Goal: Task Accomplishment & Management: Complete application form

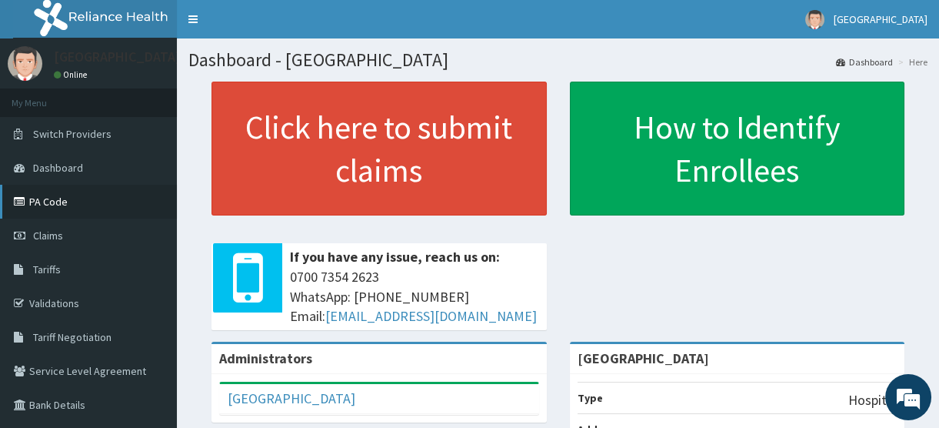
click at [42, 203] on link "PA Code" at bounding box center [88, 202] width 177 height 34
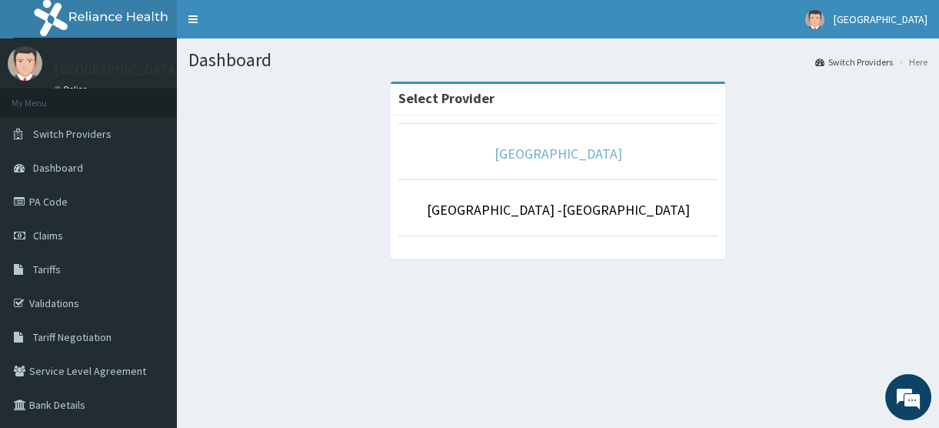
click at [520, 153] on link "[GEOGRAPHIC_DATA]" at bounding box center [559, 154] width 128 height 18
click at [531, 154] on link "[GEOGRAPHIC_DATA]" at bounding box center [559, 154] width 128 height 18
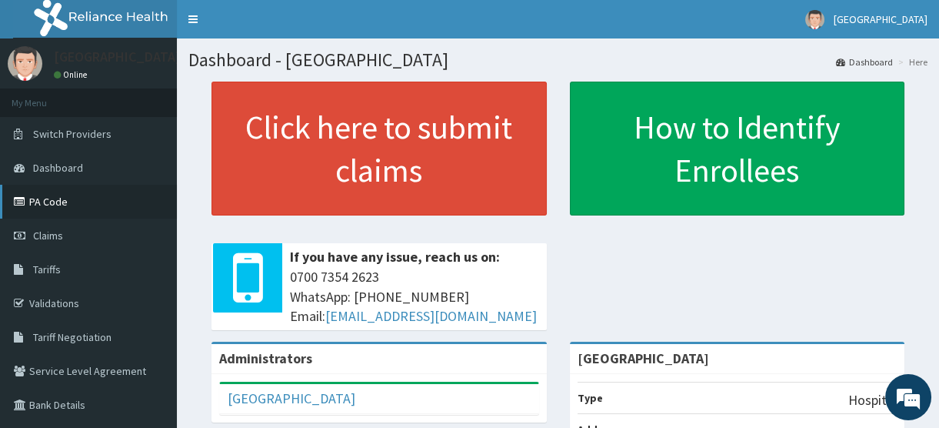
click at [48, 203] on link "PA Code" at bounding box center [88, 202] width 177 height 34
click at [42, 232] on span "Claims" at bounding box center [48, 235] width 30 height 14
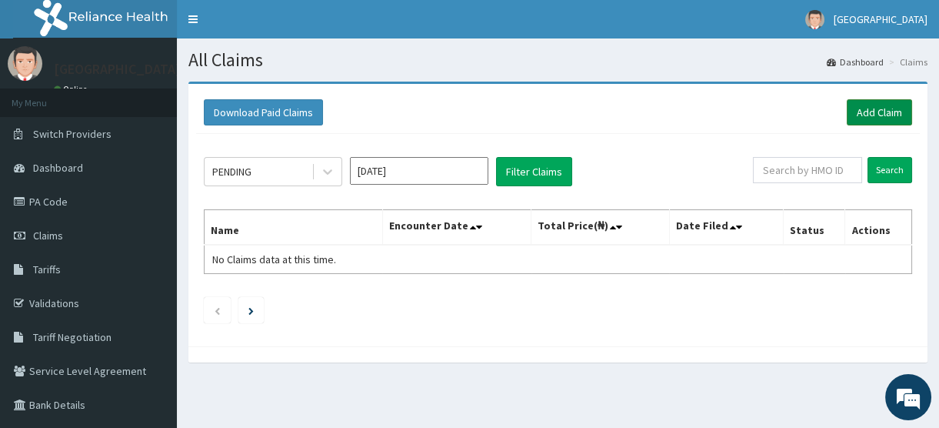
click at [873, 110] on link "Add Claim" at bounding box center [879, 112] width 65 height 26
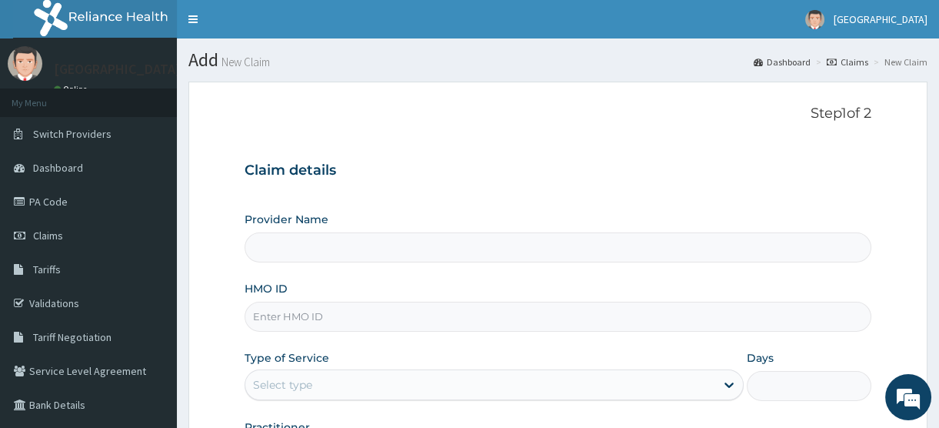
type input "[GEOGRAPHIC_DATA]"
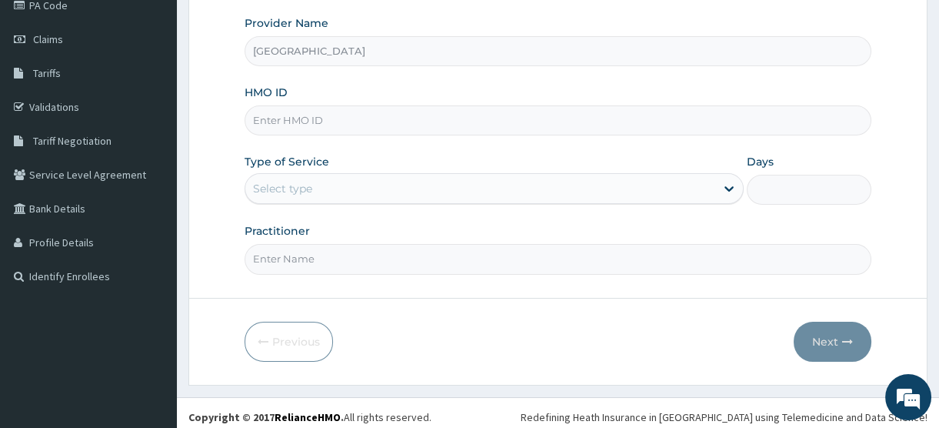
scroll to position [202, 0]
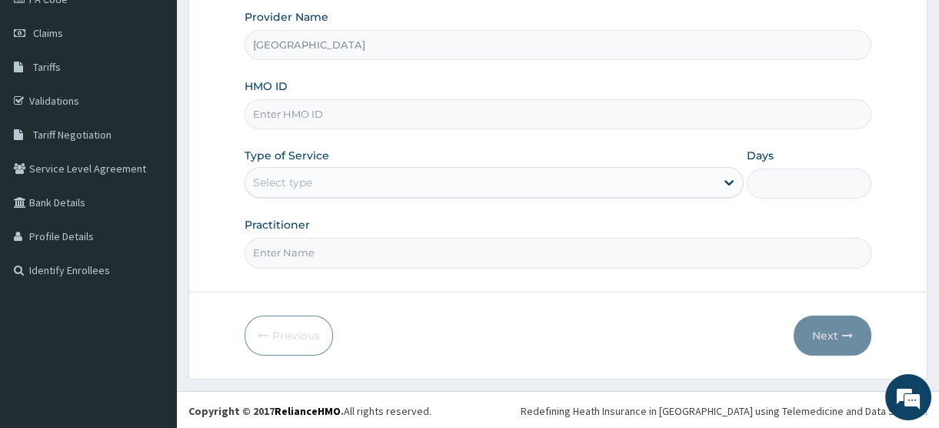
click at [290, 115] on input "HMO ID" at bounding box center [558, 114] width 627 height 30
type input "XIA/10602/A"
click at [322, 184] on div "Select type" at bounding box center [480, 182] width 470 height 25
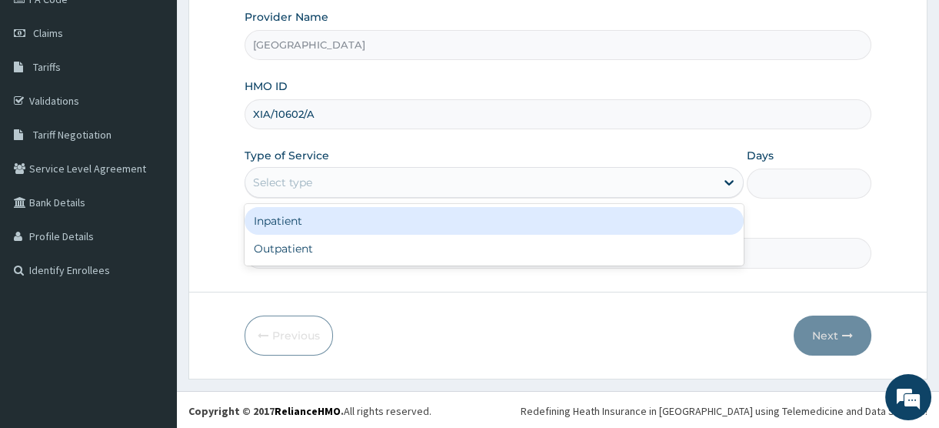
click at [308, 218] on div "Inpatient" at bounding box center [494, 221] width 499 height 28
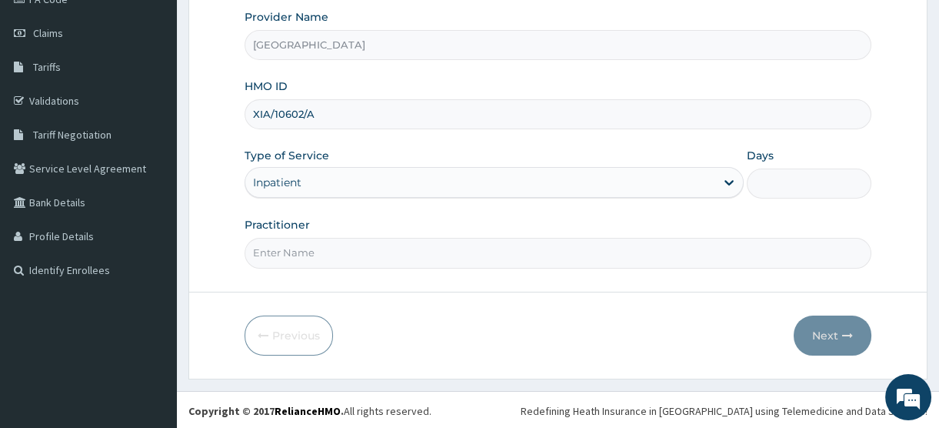
click at [302, 254] on input "Practitioner" at bounding box center [558, 253] width 627 height 30
type input "[PERSON_NAME]"
type input "4"
click at [417, 218] on div "Practitioner [PERSON_NAME]" at bounding box center [558, 242] width 627 height 51
click at [819, 332] on button "Next" at bounding box center [833, 335] width 78 height 40
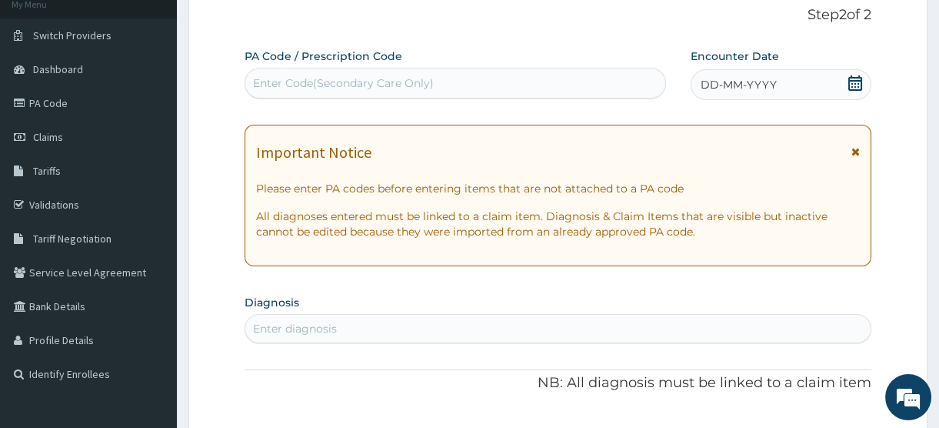
scroll to position [0, 0]
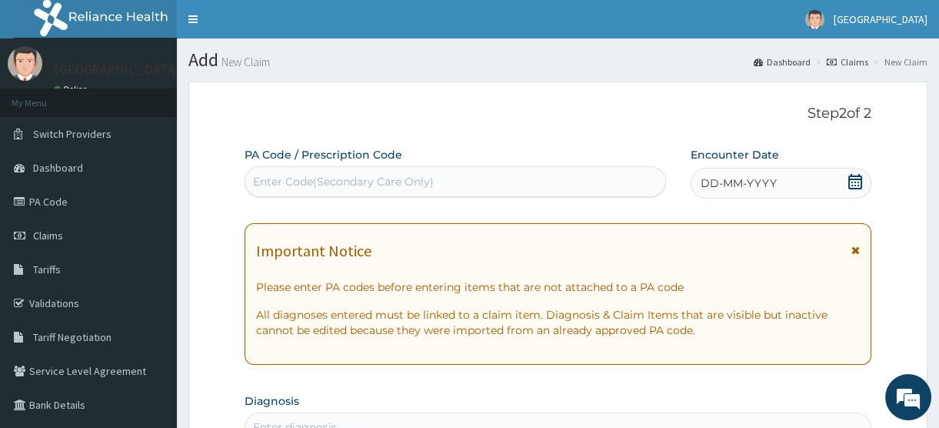
click at [285, 182] on div "Enter Code(Secondary Care Only)" at bounding box center [343, 181] width 181 height 15
click at [272, 182] on div "Enter Code(Secondary Care Only)" at bounding box center [343, 181] width 181 height 15
drag, startPoint x: 272, startPoint y: 182, endPoint x: 246, endPoint y: 182, distance: 25.4
click at [246, 182] on div "Enter Code(Secondary Care Only)" at bounding box center [455, 181] width 420 height 25
click at [262, 176] on div "Enter Code(Secondary Care Only)" at bounding box center [343, 181] width 181 height 15
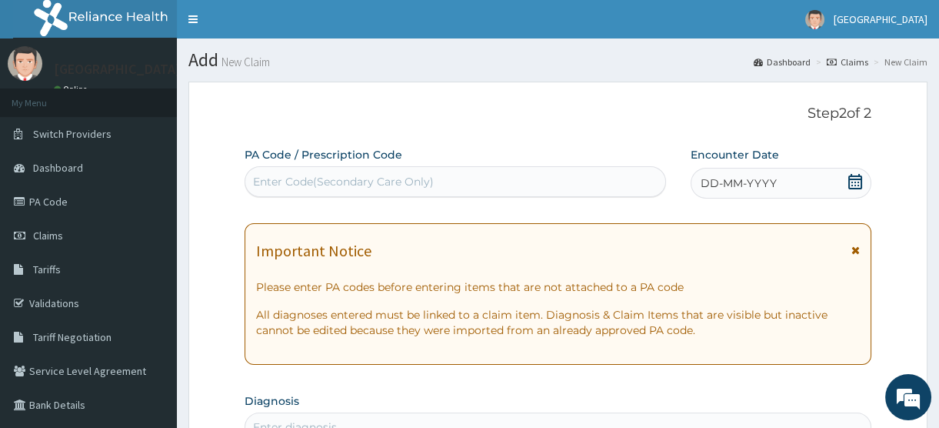
paste input "PA/7FDF00"
type input "PA/7FDF00"
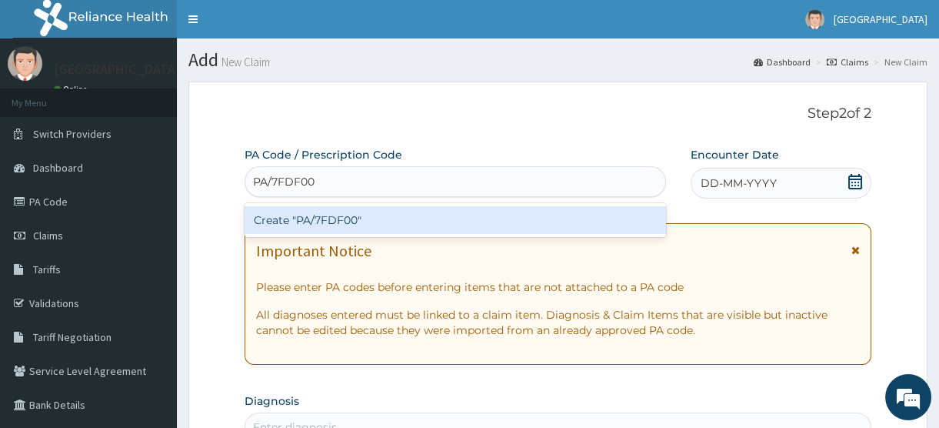
click at [323, 220] on div "Create "PA/7FDF00"" at bounding box center [456, 220] width 422 height 28
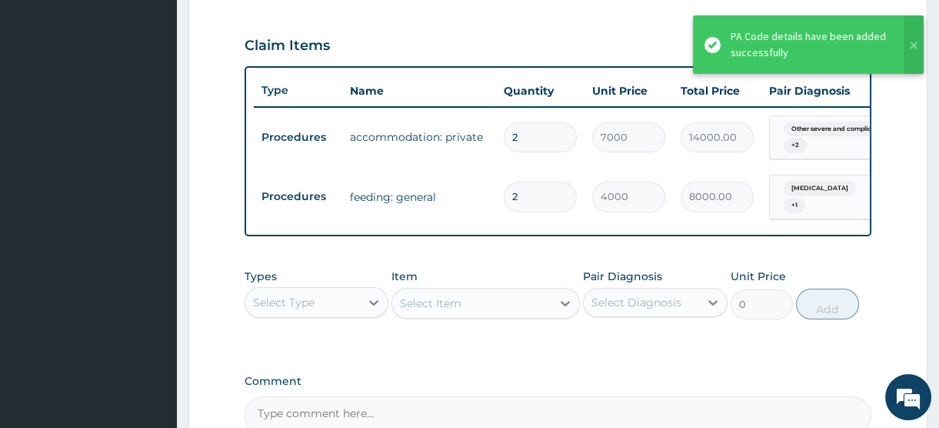
scroll to position [646, 0]
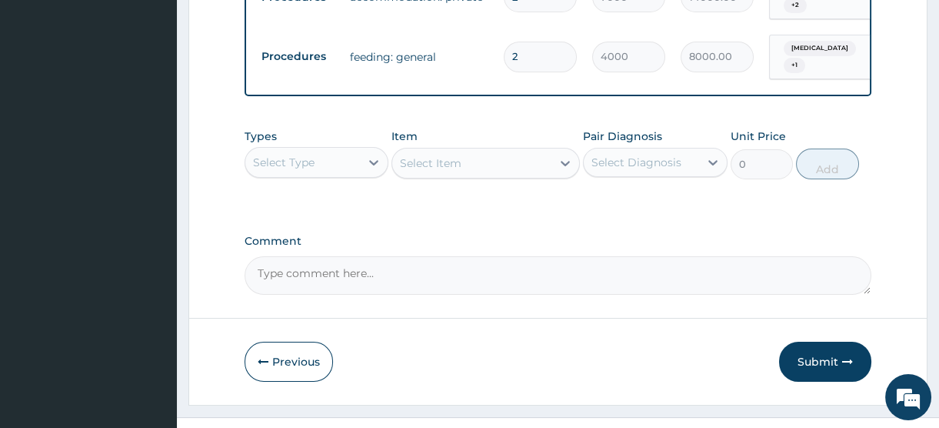
click at [352, 175] on div "Select Type" at bounding box center [302, 162] width 115 height 25
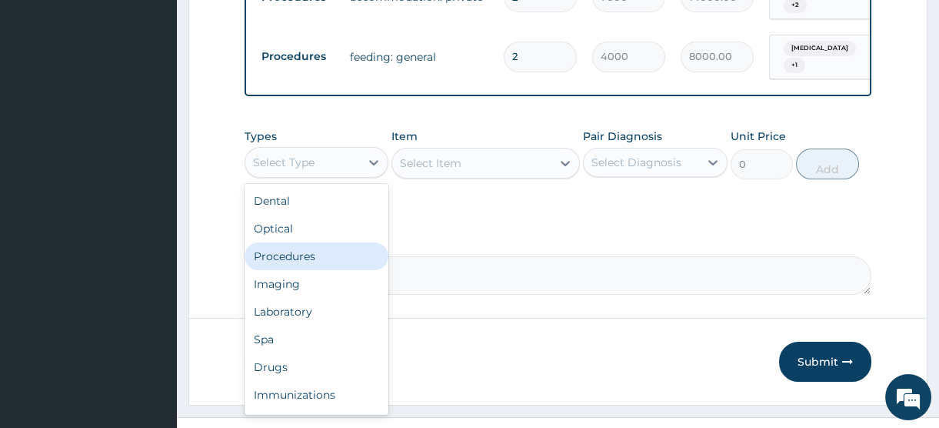
click at [301, 270] on div "Procedures" at bounding box center [317, 256] width 144 height 28
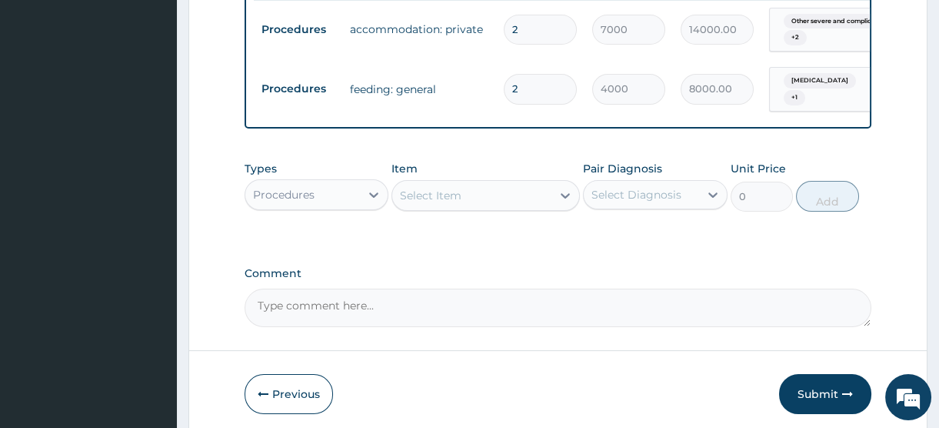
scroll to position [699, 0]
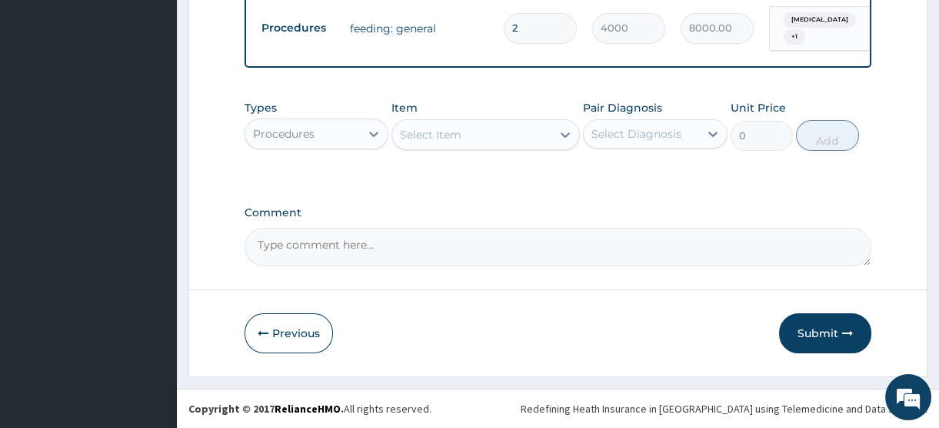
click at [453, 142] on div "Select Item" at bounding box center [431, 134] width 62 height 15
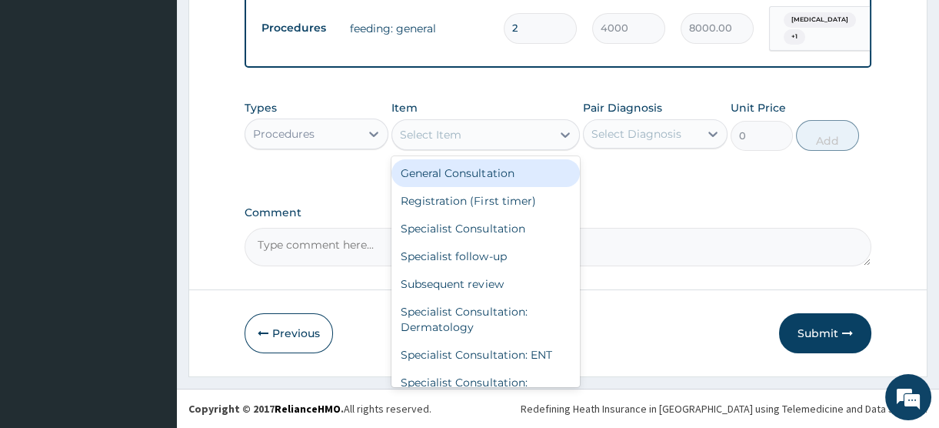
click at [450, 175] on div "General Consultation" at bounding box center [486, 173] width 188 height 28
type input "2500"
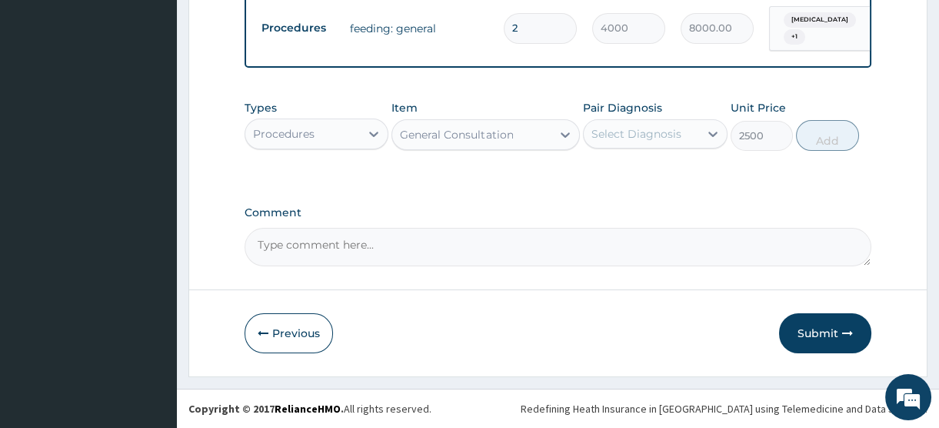
click at [663, 131] on div "Select Diagnosis" at bounding box center [637, 133] width 90 height 15
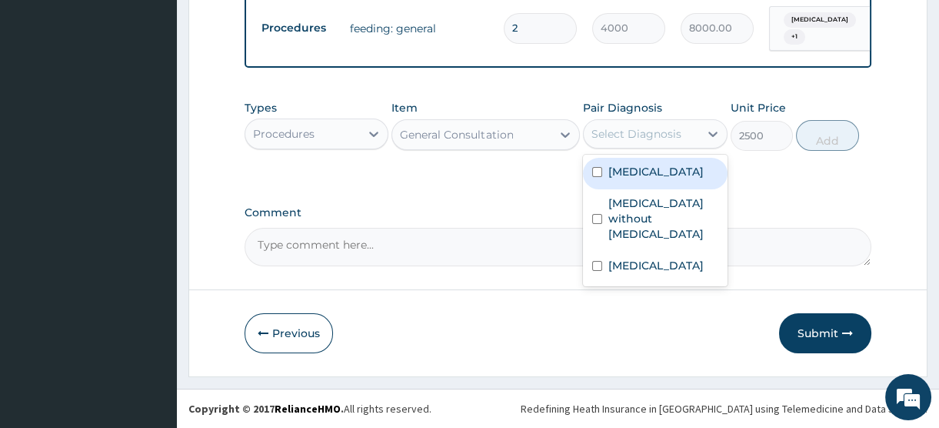
click at [645, 179] on label "Other severe and complicated Plasmodium falciparum malaria" at bounding box center [656, 171] width 95 height 15
checkbox input "true"
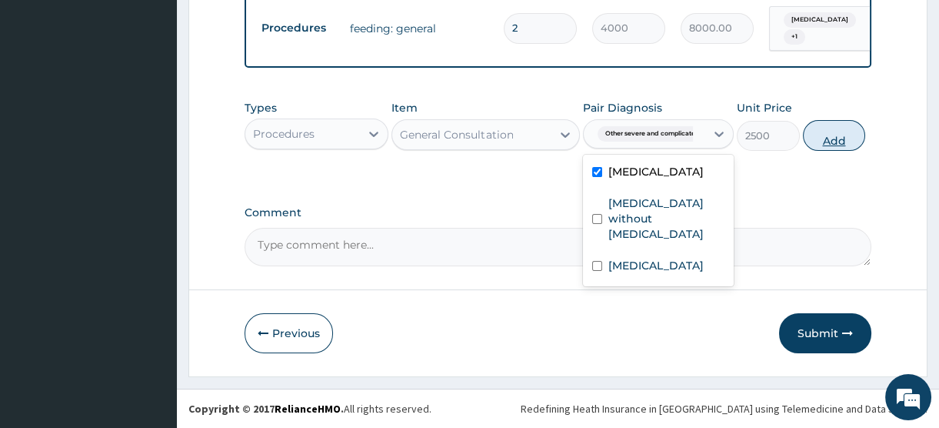
click at [824, 143] on button "Add" at bounding box center [834, 135] width 63 height 31
type input "0"
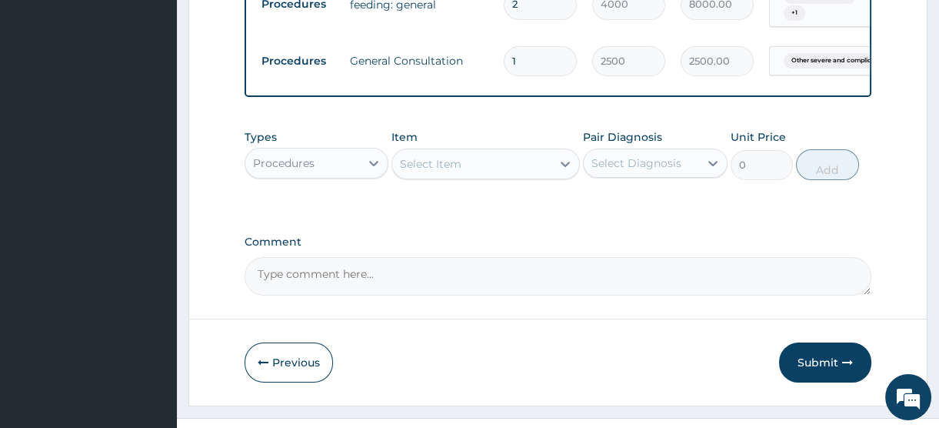
click at [431, 172] on div "Select Item" at bounding box center [431, 163] width 62 height 15
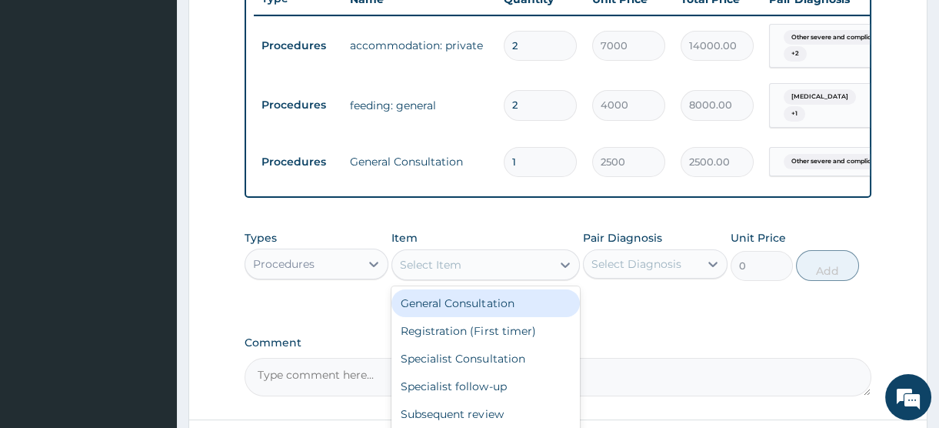
scroll to position [489, 0]
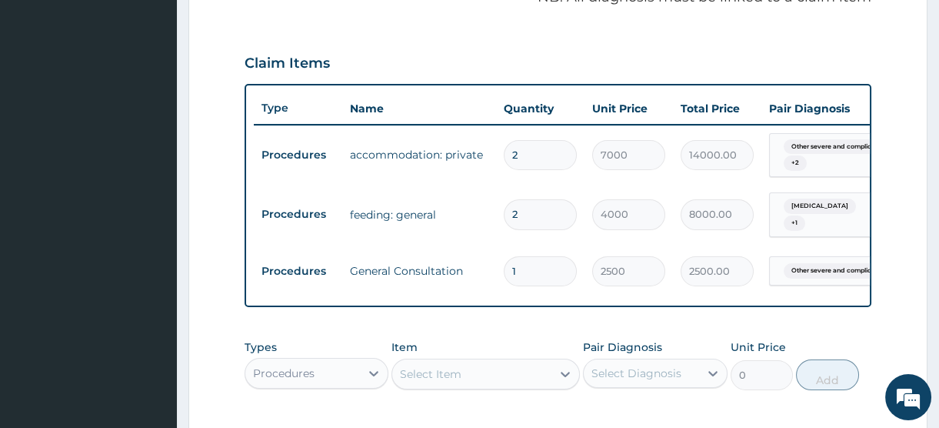
click at [530, 170] on input "2" at bounding box center [540, 155] width 73 height 30
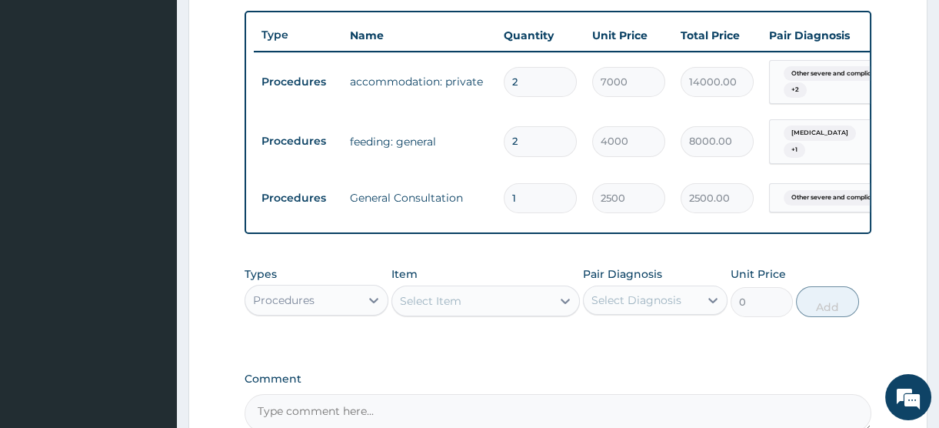
scroll to position [629, 0]
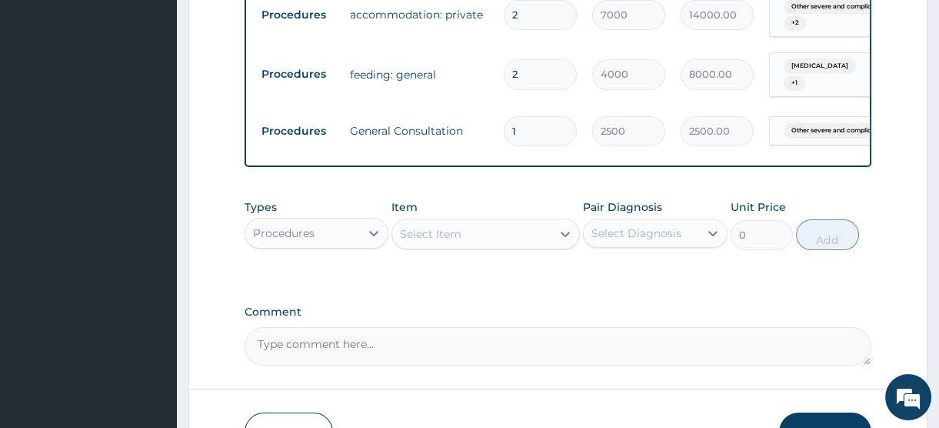
click at [444, 242] on div "Select Item" at bounding box center [431, 233] width 62 height 15
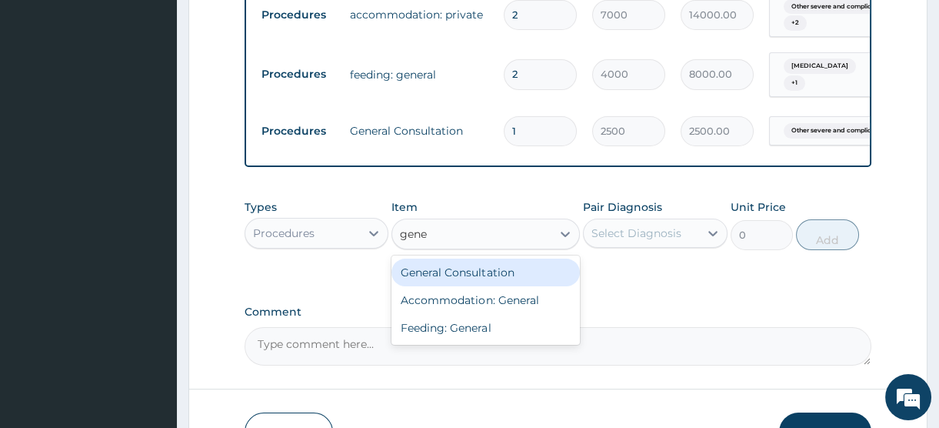
type input "gener"
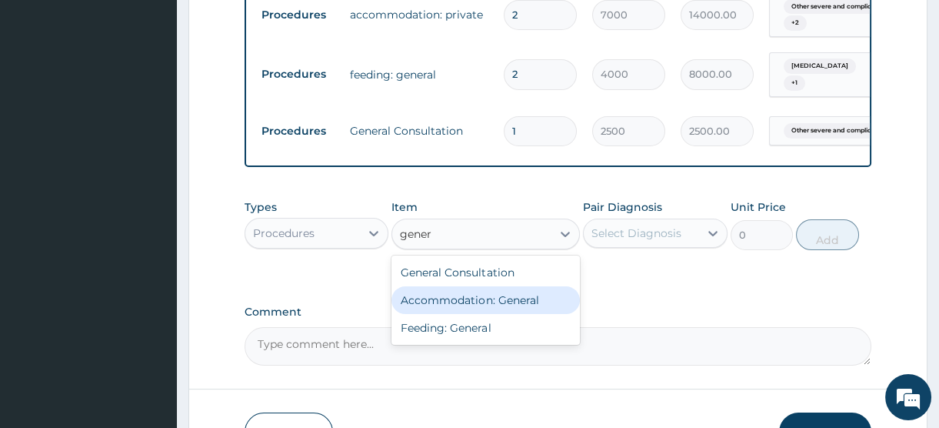
click at [480, 314] on div "Accommodation: General" at bounding box center [486, 300] width 188 height 28
type input "3500"
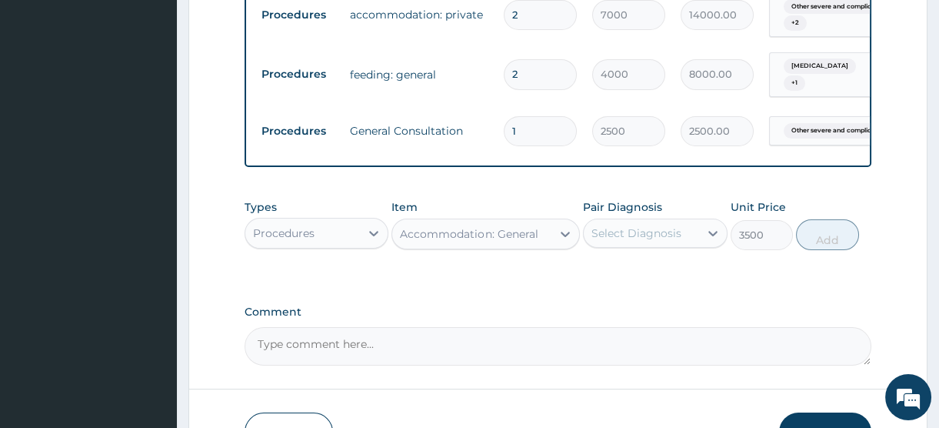
click at [655, 241] on div "Select Diagnosis" at bounding box center [637, 232] width 90 height 15
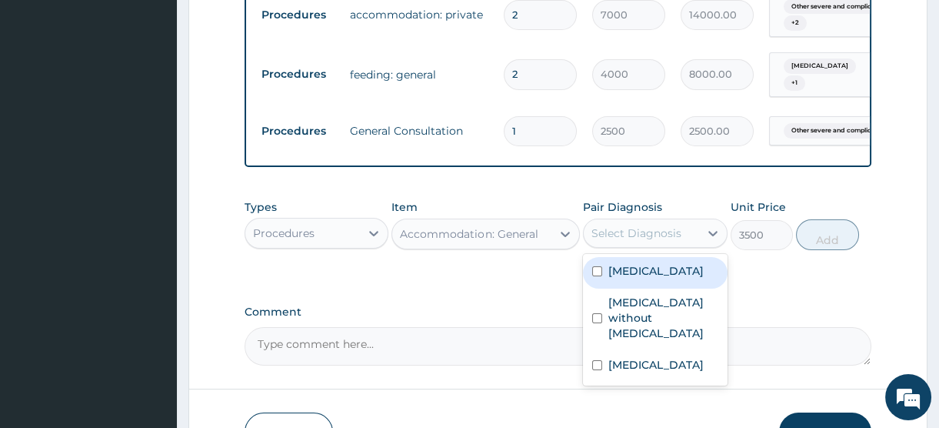
click at [609, 279] on label "Other severe and complicated Plasmodium falciparum malaria" at bounding box center [656, 270] width 95 height 15
checkbox input "true"
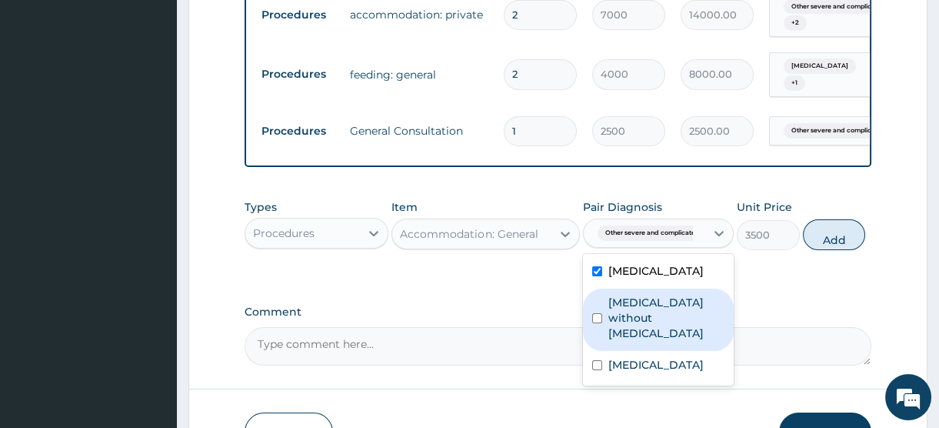
click at [642, 341] on label "Sepsis without septic shock" at bounding box center [667, 318] width 116 height 46
checkbox input "true"
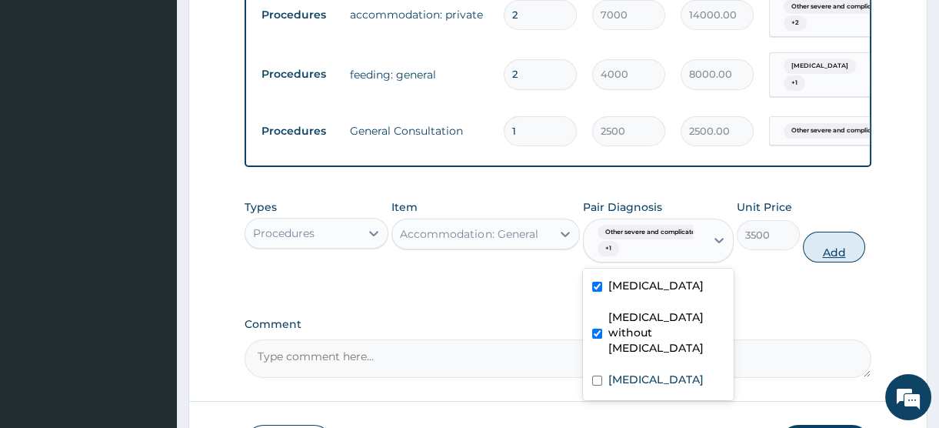
click at [829, 262] on button "Add" at bounding box center [834, 247] width 63 height 31
type input "0"
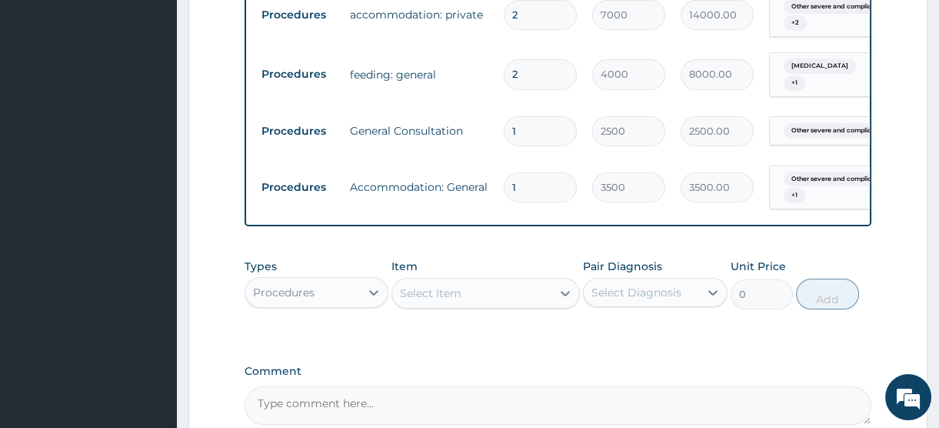
drag, startPoint x: 523, startPoint y: 198, endPoint x: 482, endPoint y: 196, distance: 40.8
click at [482, 196] on tr "Procedures Accommodation: General 1 3500 3500.00 Other severe and complicated P…" at bounding box center [631, 188] width 754 height 60
type input "3"
type input "10500.00"
type input "3"
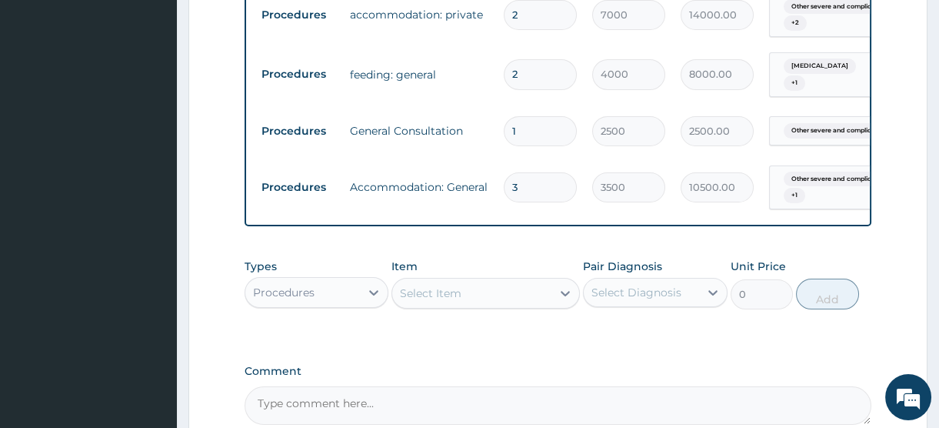
click at [518, 175] on tr "Procedures Accommodation: General 3 3500 10500.00 Other severe and complicated …" at bounding box center [631, 188] width 754 height 60
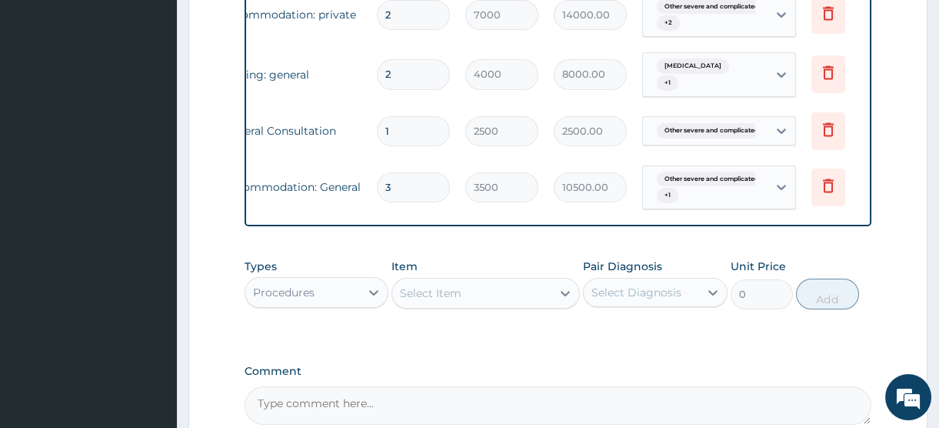
scroll to position [0, 145]
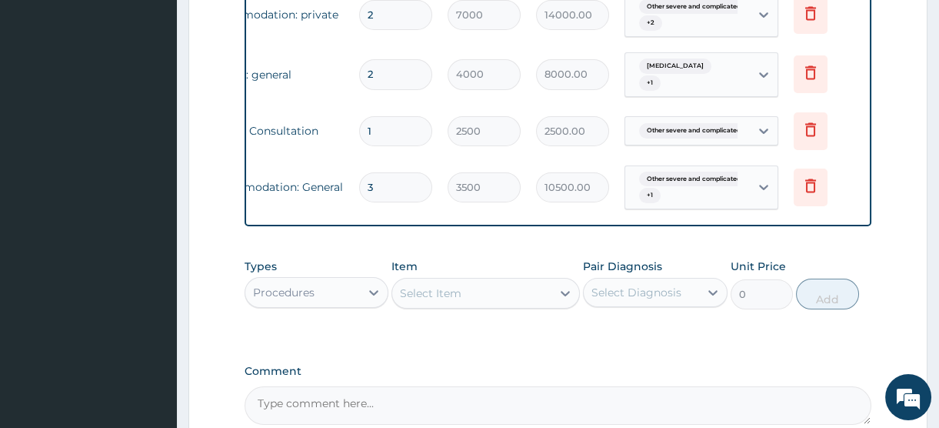
click at [812, 22] on icon at bounding box center [811, 13] width 18 height 18
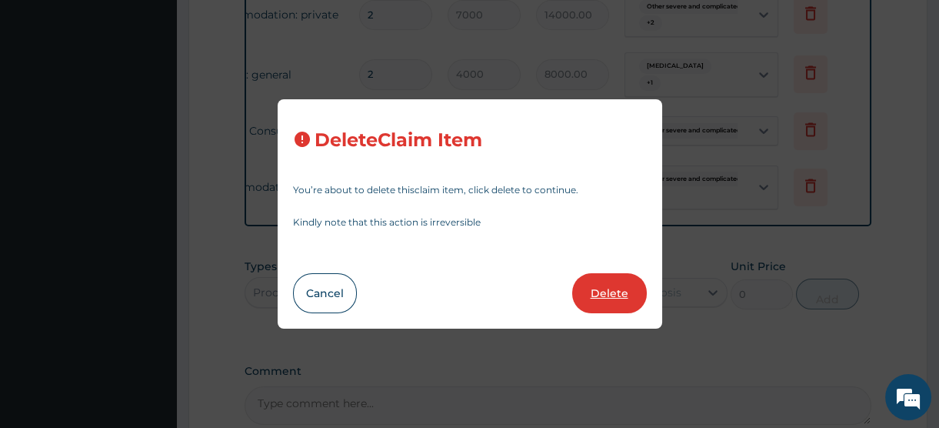
click at [608, 291] on button "Delete" at bounding box center [609, 293] width 75 height 40
type input "4000"
type input "8000.00"
type input "1"
type input "2500"
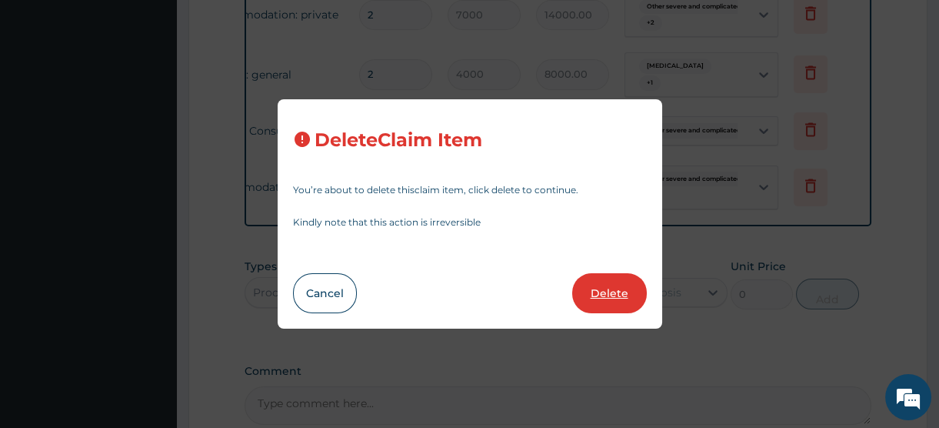
type input "2500.00"
type input "3"
type input "3500"
type input "10500.00"
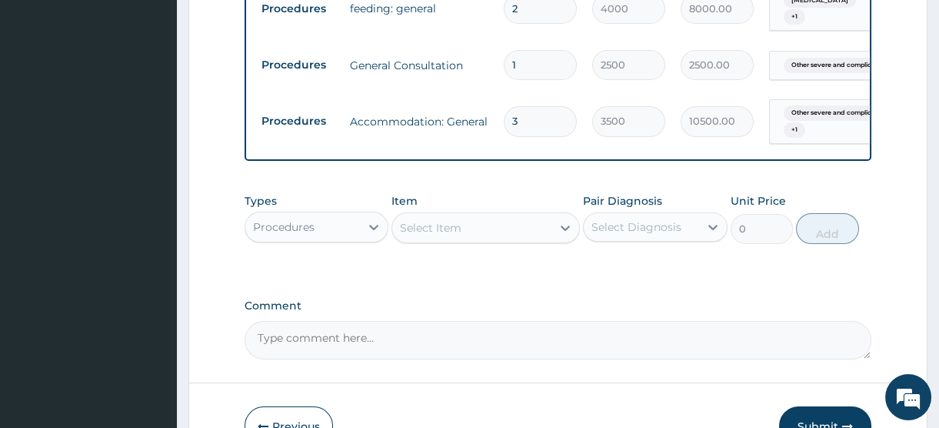
scroll to position [559, 0]
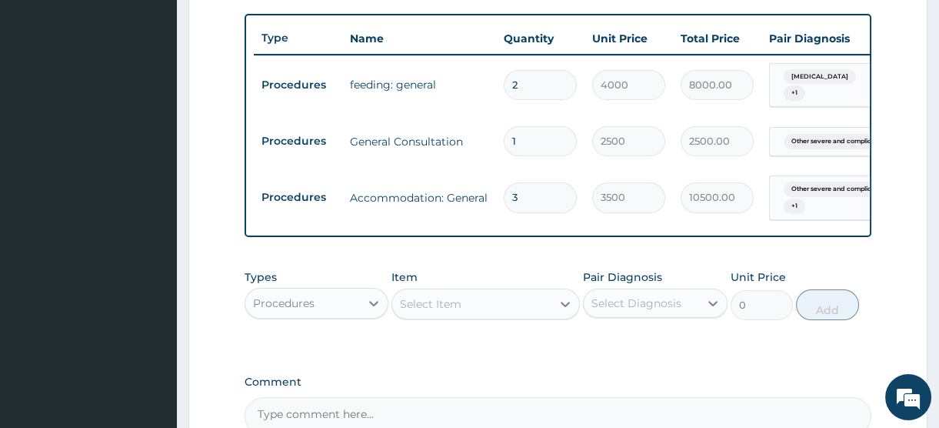
drag, startPoint x: 529, startPoint y: 101, endPoint x: 471, endPoint y: 100, distance: 58.5
click at [471, 100] on tr "Procedures feeding: general 2 4000 8000.00 Acute abdomen + 1 Delete" at bounding box center [631, 85] width 754 height 60
type input "3"
type input "12000.00"
type input "3"
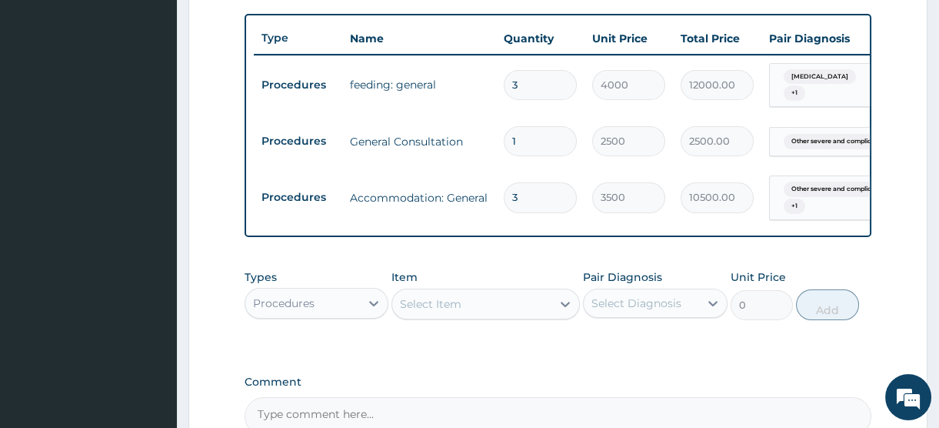
click at [479, 100] on td "feeding: general" at bounding box center [419, 84] width 154 height 31
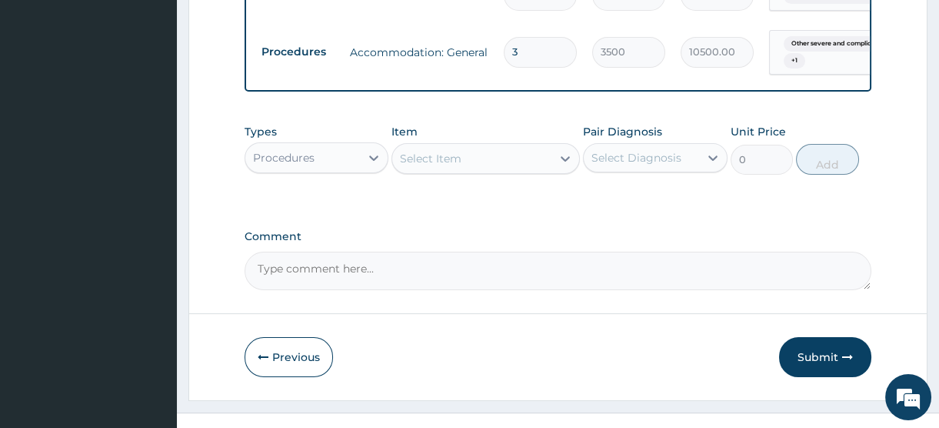
scroll to position [682, 0]
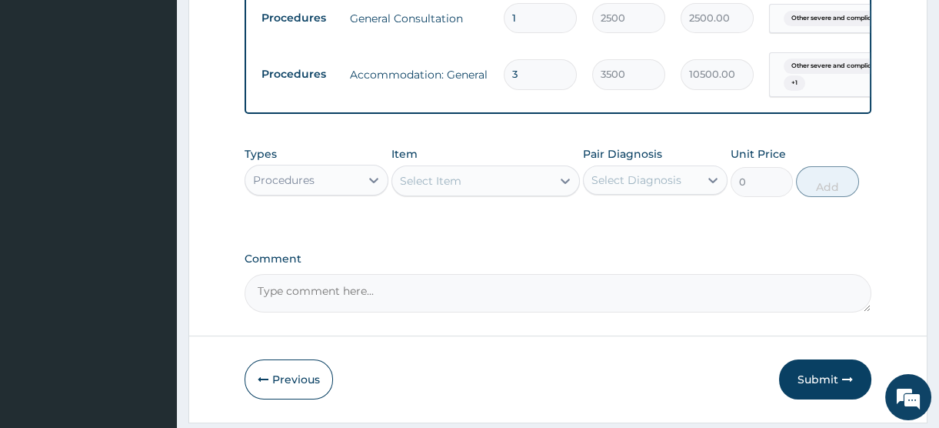
click at [438, 188] on div "Select Item" at bounding box center [431, 180] width 62 height 15
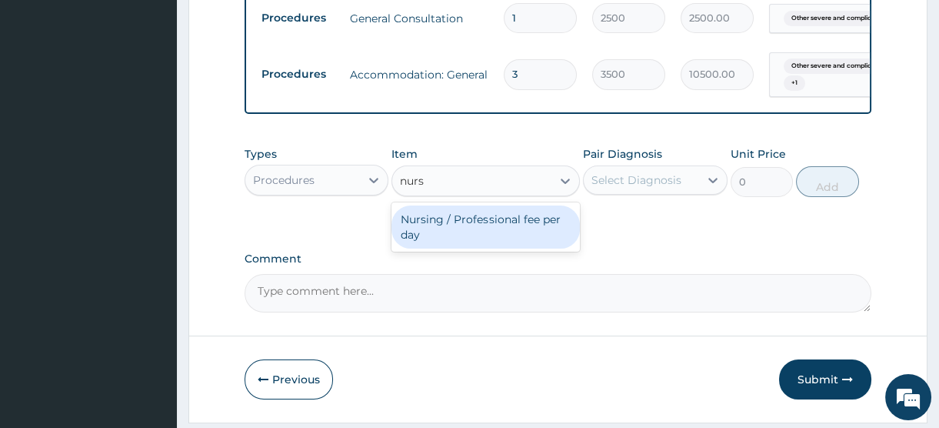
type input "nursi"
click at [462, 248] on div "Nursing / Professional fee per day" at bounding box center [486, 226] width 188 height 43
type input "2000"
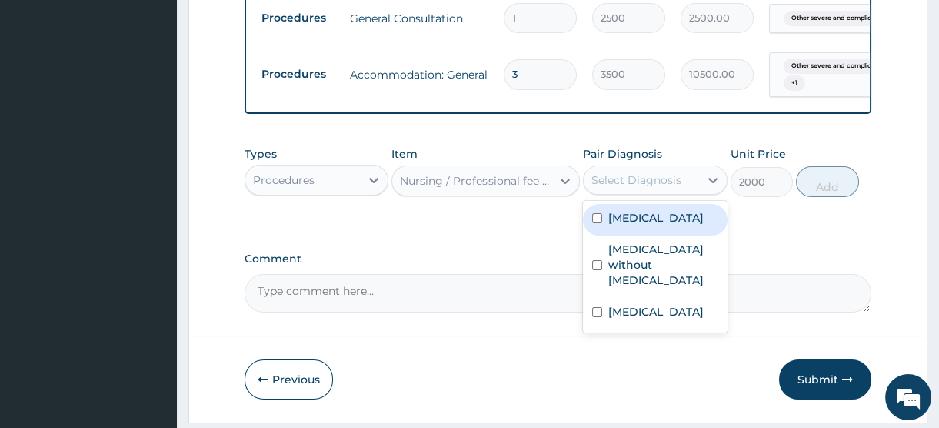
click at [650, 188] on div "Select Diagnosis" at bounding box center [637, 179] width 90 height 15
click at [635, 225] on label "Other severe and complicated Plasmodium falciparum malaria" at bounding box center [656, 217] width 95 height 15
checkbox input "true"
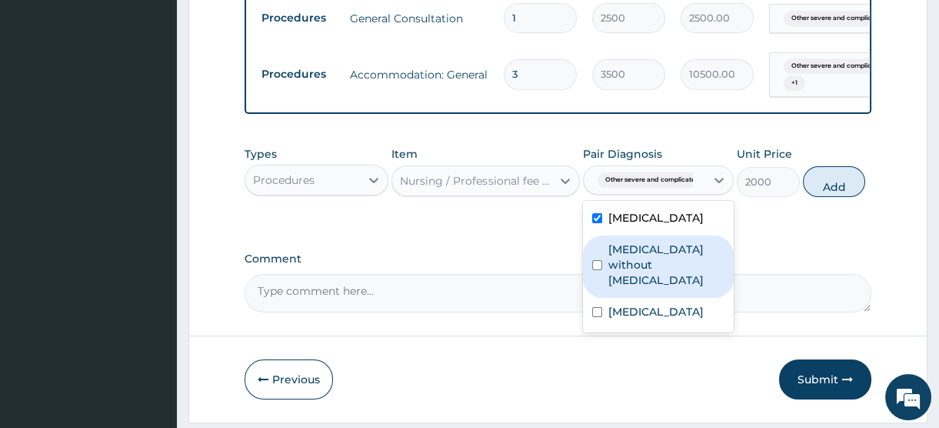
click at [639, 288] on label "Sepsis without septic shock" at bounding box center [667, 265] width 116 height 46
checkbox input "true"
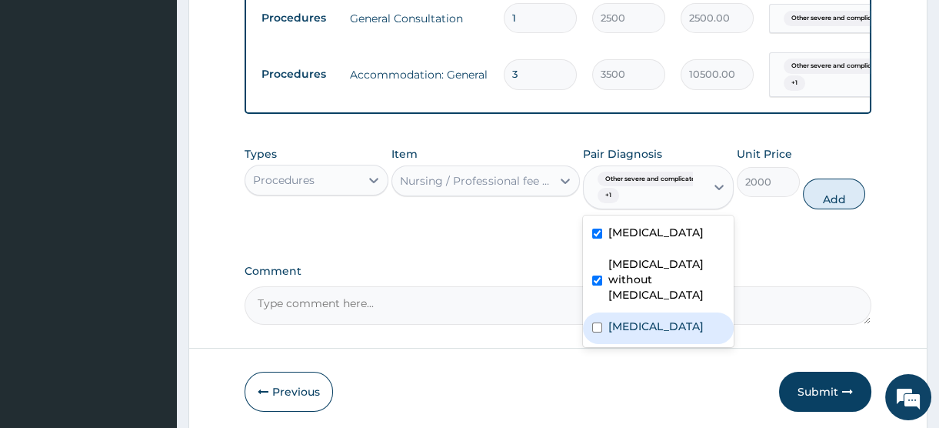
click at [648, 334] on label "Acute abdomen" at bounding box center [656, 326] width 95 height 15
checkbox input "true"
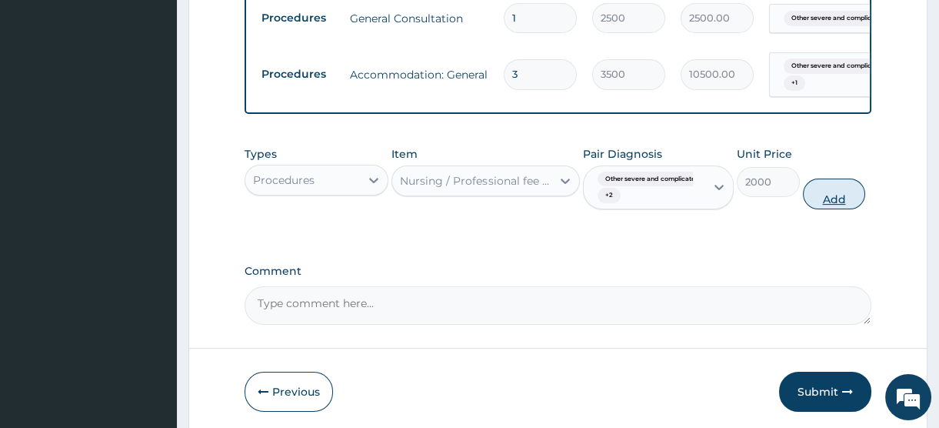
click at [836, 209] on button "Add" at bounding box center [834, 193] width 63 height 31
type input "0"
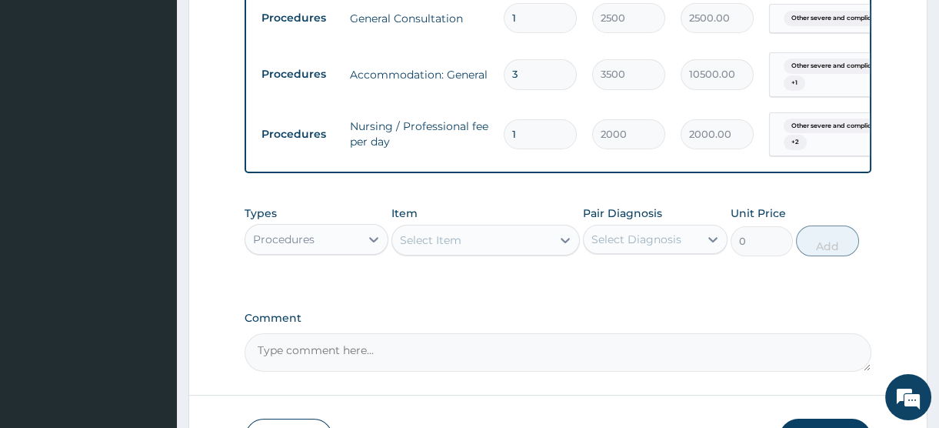
drag, startPoint x: 521, startPoint y: 148, endPoint x: 469, endPoint y: 139, distance: 52.4
click at [469, 139] on tr "Procedures Nursing / Professional fee per day 1 2000 2000.00 Other severe and c…" at bounding box center [631, 135] width 754 height 60
type input "3"
type input "6000.00"
type input "3"
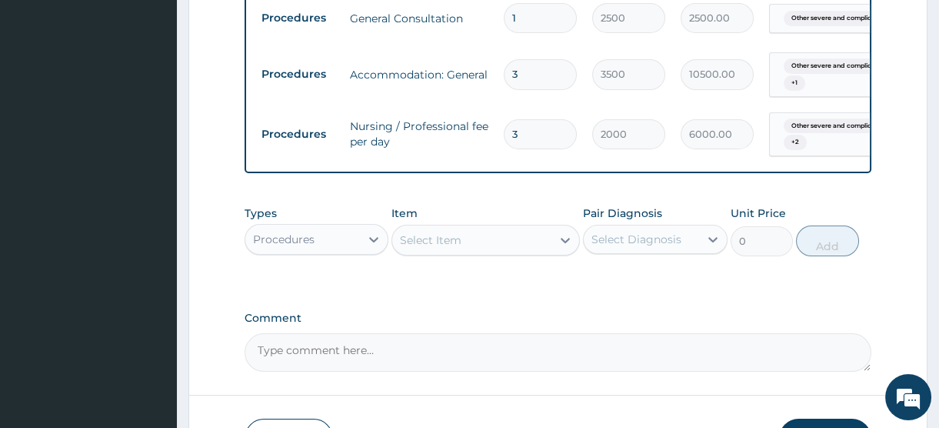
click at [468, 157] on td "Nursing / Professional fee per day" at bounding box center [419, 134] width 154 height 46
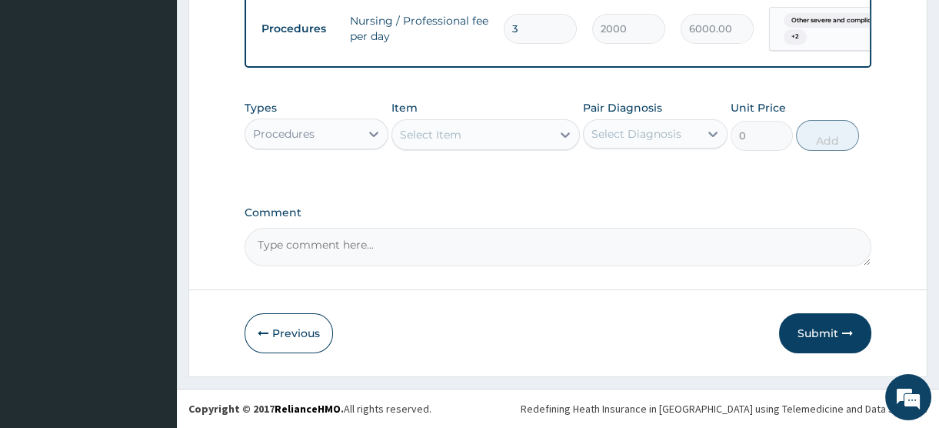
click at [345, 132] on div "Procedures" at bounding box center [302, 134] width 115 height 25
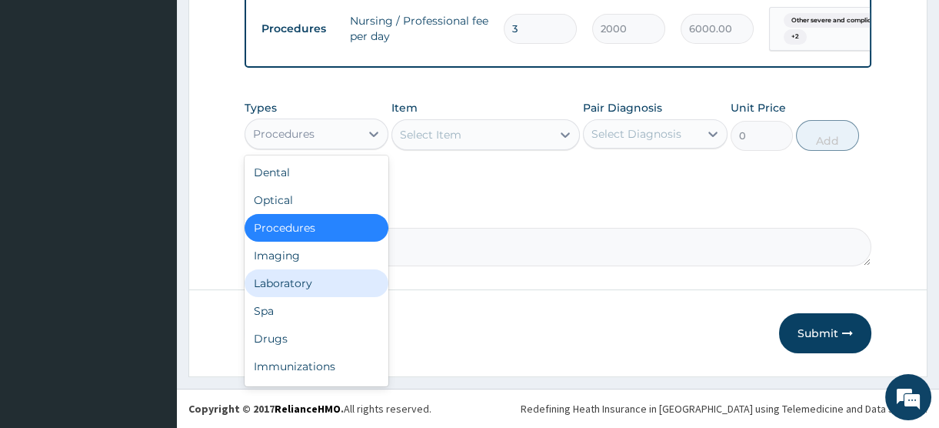
click at [287, 280] on div "Laboratory" at bounding box center [317, 283] width 144 height 28
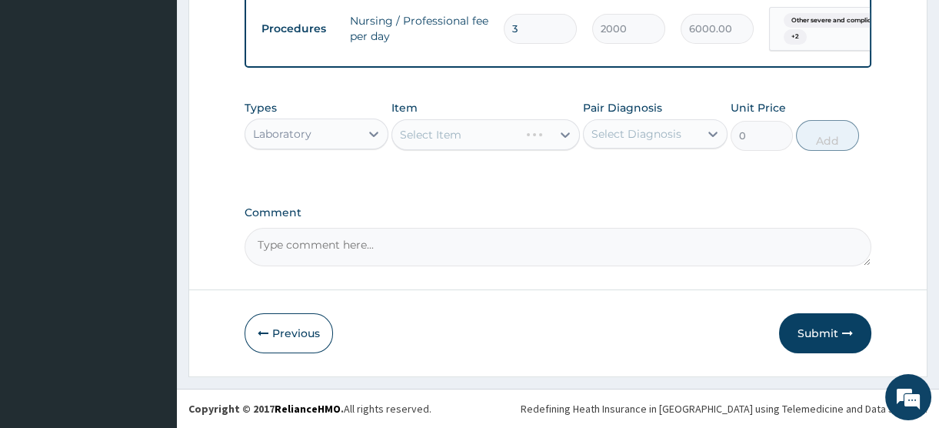
click at [437, 132] on div "Select Item" at bounding box center [486, 134] width 188 height 31
click at [465, 138] on div "Select Item" at bounding box center [471, 134] width 159 height 25
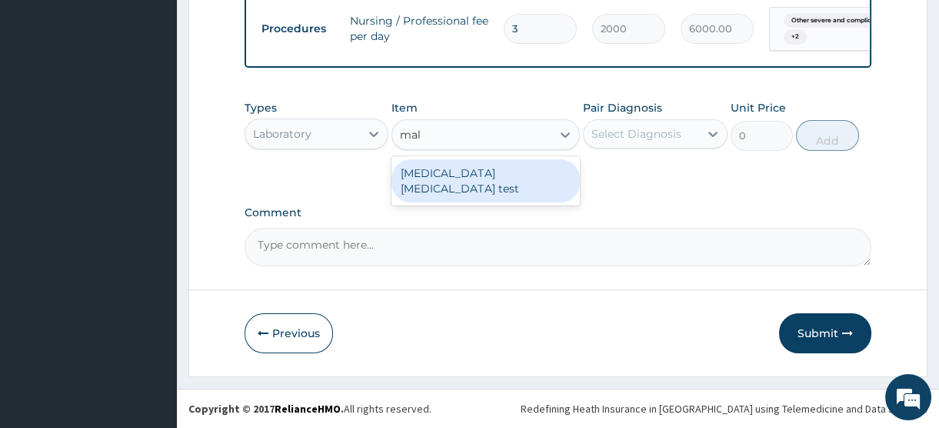
type input "mala"
click at [478, 178] on div "Malaria Parasite test" at bounding box center [486, 180] width 188 height 43
type input "1500"
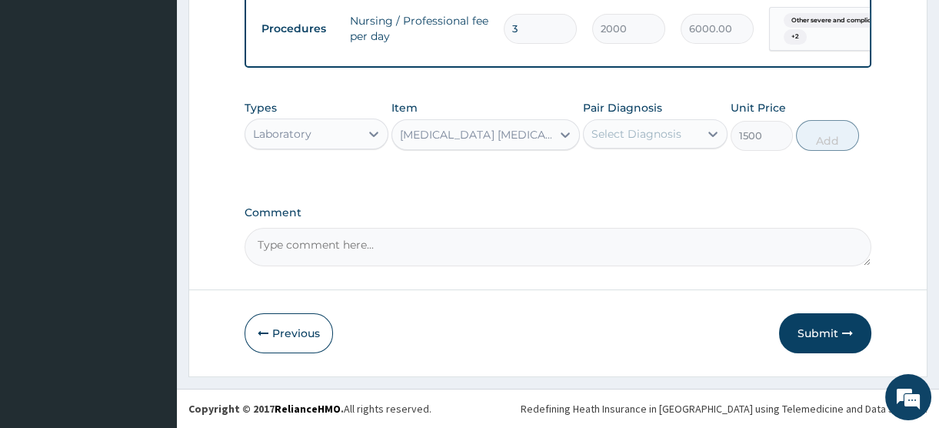
click at [659, 138] on div "Select Diagnosis" at bounding box center [637, 133] width 90 height 15
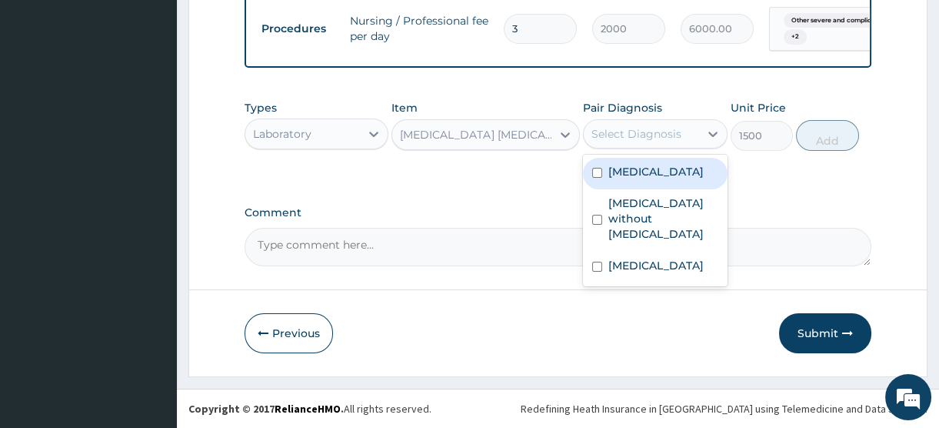
click at [649, 179] on label "Other severe and complicated Plasmodium falciparum malaria" at bounding box center [656, 171] width 95 height 15
checkbox input "true"
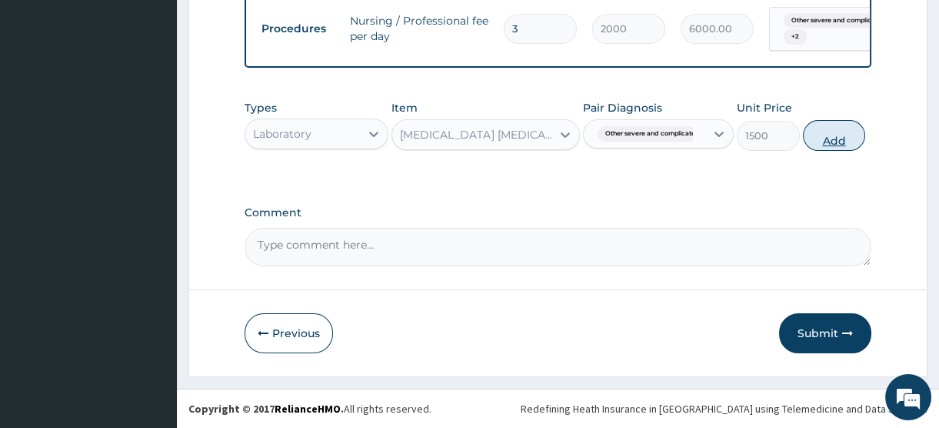
click at [824, 138] on button "Add" at bounding box center [834, 135] width 63 height 31
type input "0"
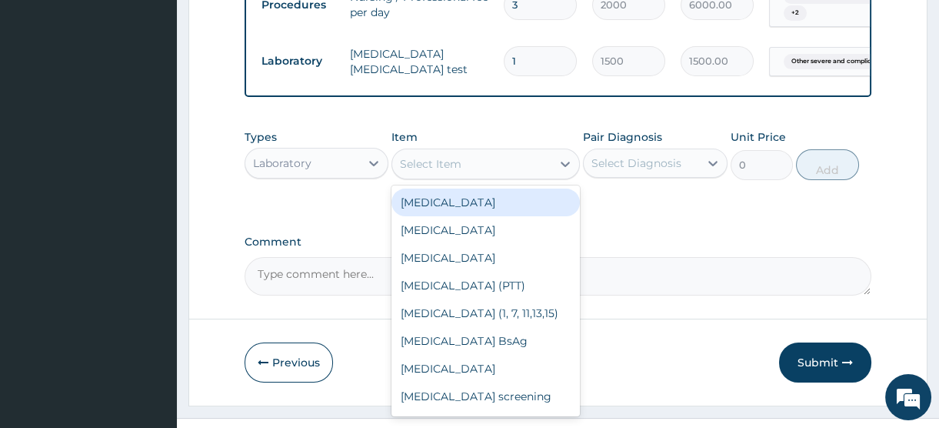
click at [449, 172] on div "Select Item" at bounding box center [431, 163] width 62 height 15
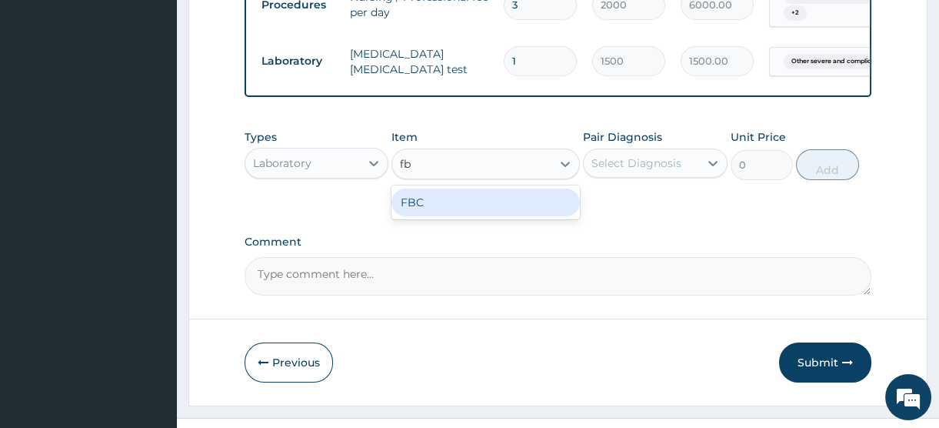
type input "fbc"
click at [428, 216] on div "FBC" at bounding box center [486, 202] width 188 height 28
type input "2500"
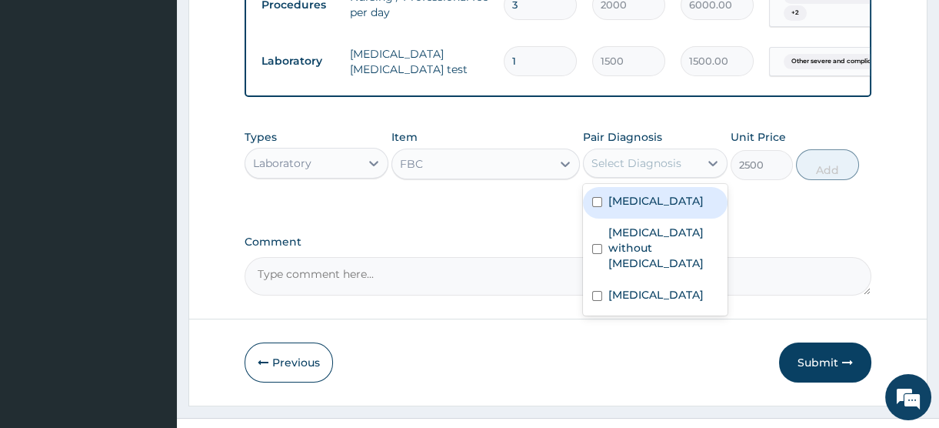
click at [648, 175] on div "Select Diagnosis" at bounding box center [641, 163] width 115 height 25
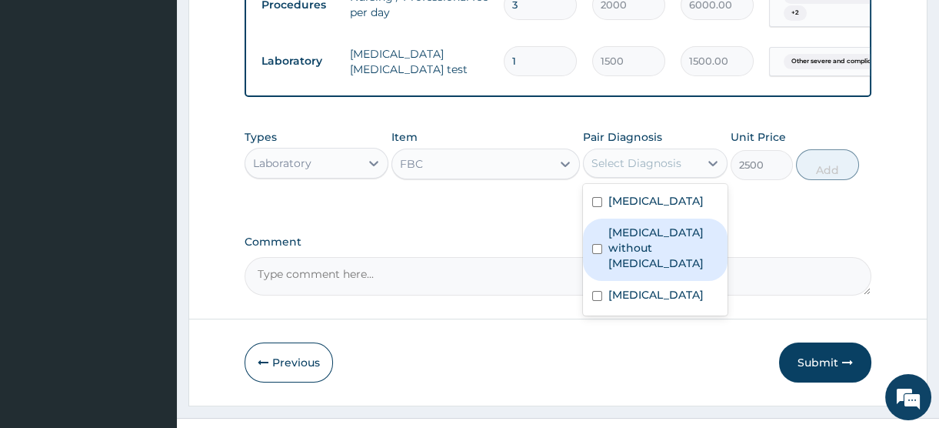
click at [659, 271] on label "Sepsis without septic shock" at bounding box center [663, 248] width 109 height 46
checkbox input "true"
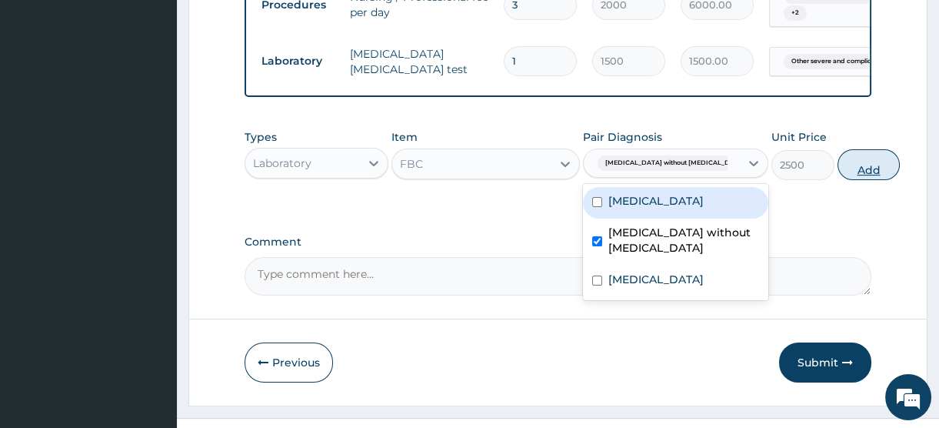
click at [838, 180] on button "Add" at bounding box center [869, 164] width 63 height 31
type input "0"
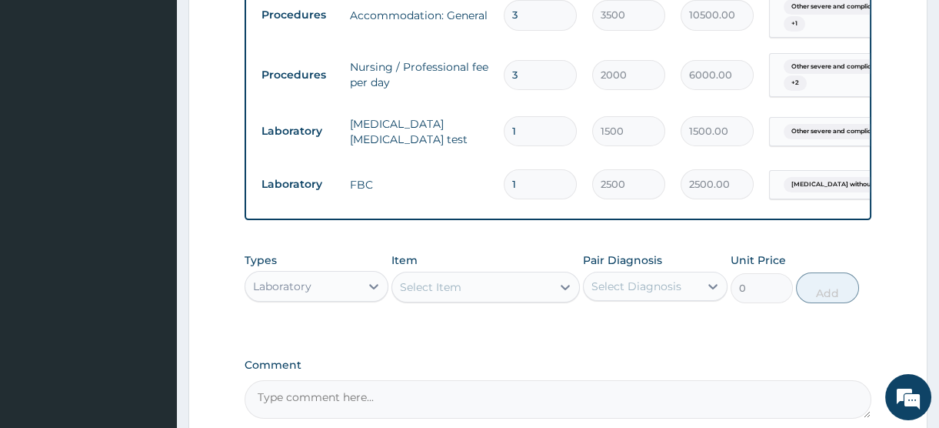
scroll to position [918, 0]
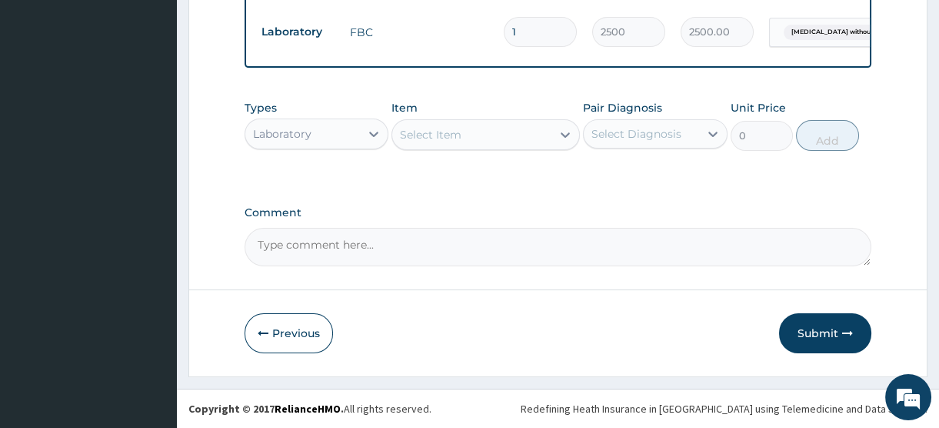
click at [432, 135] on div "Select Item" at bounding box center [431, 134] width 62 height 15
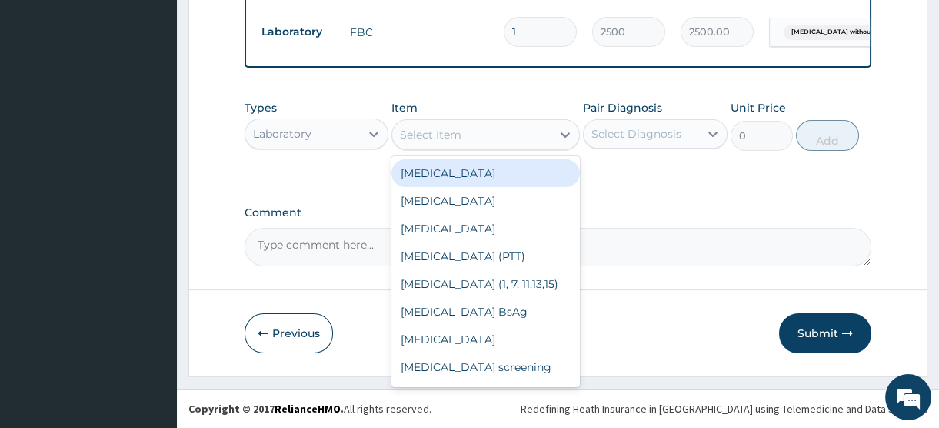
click at [317, 136] on div "Laboratory" at bounding box center [302, 134] width 115 height 25
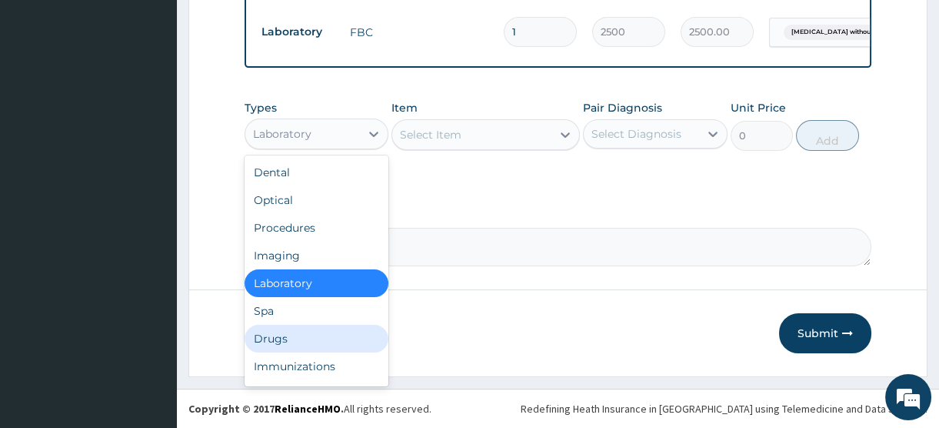
click at [289, 340] on div "Drugs" at bounding box center [317, 339] width 144 height 28
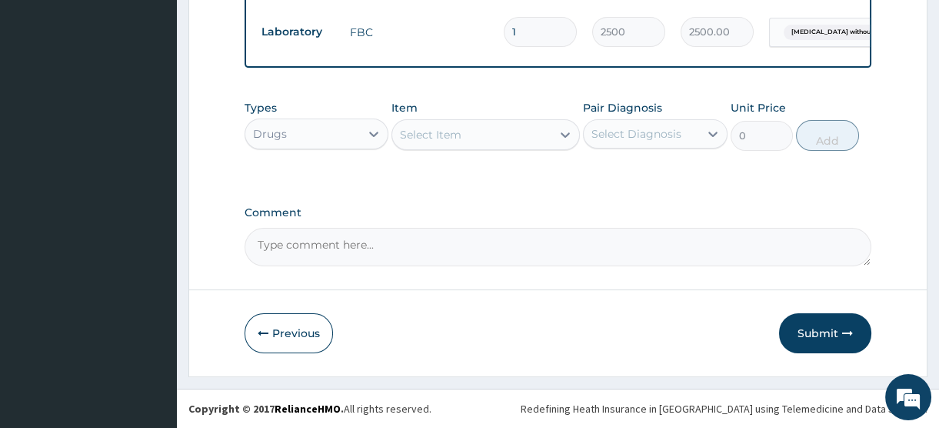
click at [438, 132] on div "Select Item" at bounding box center [431, 134] width 62 height 15
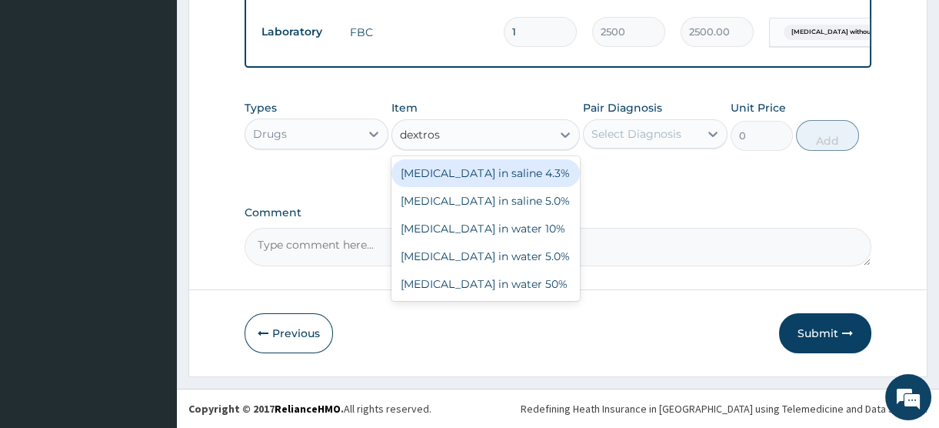
type input "dextrose"
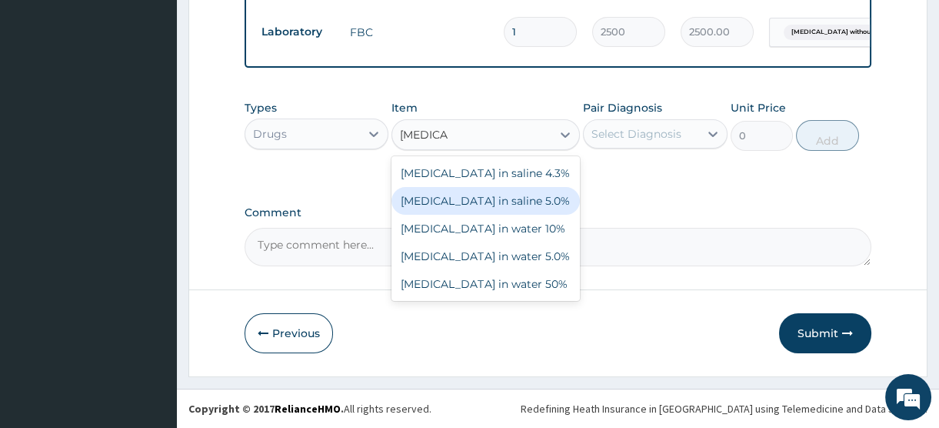
click at [477, 202] on div "Dextrose in saline 5.0%" at bounding box center [486, 201] width 188 height 28
type input "2000"
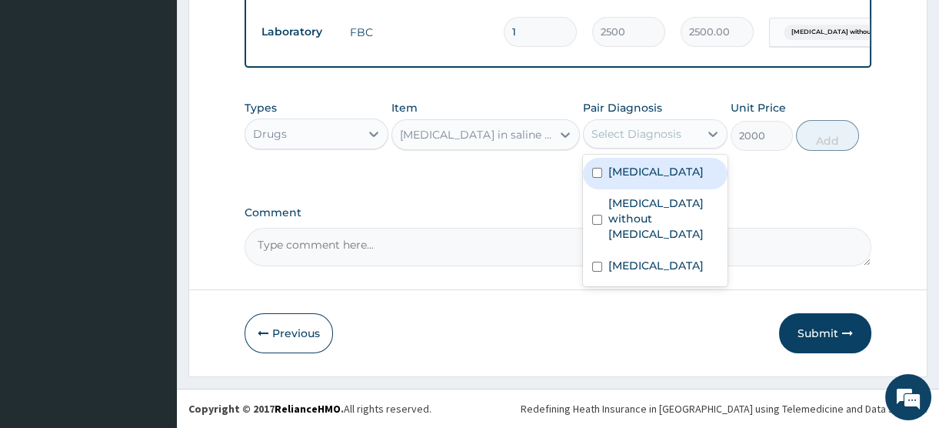
click at [664, 131] on div "Select Diagnosis" at bounding box center [637, 133] width 90 height 15
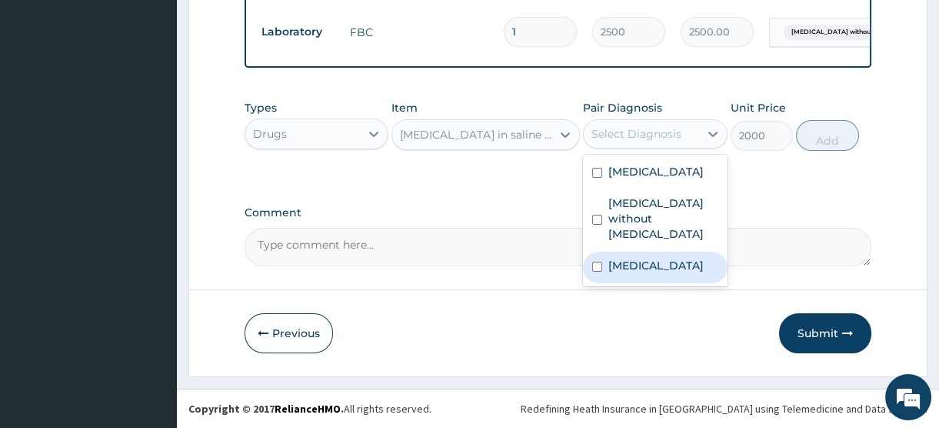
click at [644, 273] on label "Acute abdomen" at bounding box center [656, 265] width 95 height 15
checkbox input "true"
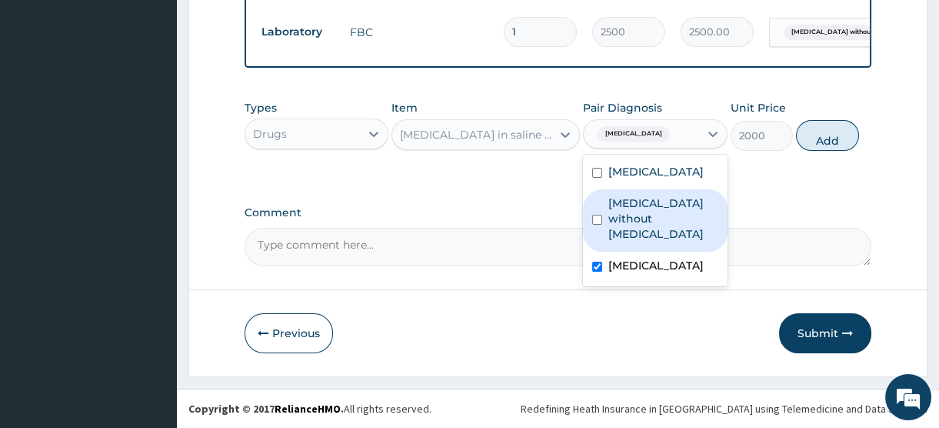
click at [631, 242] on label "Sepsis without septic shock" at bounding box center [663, 218] width 109 height 46
checkbox input "true"
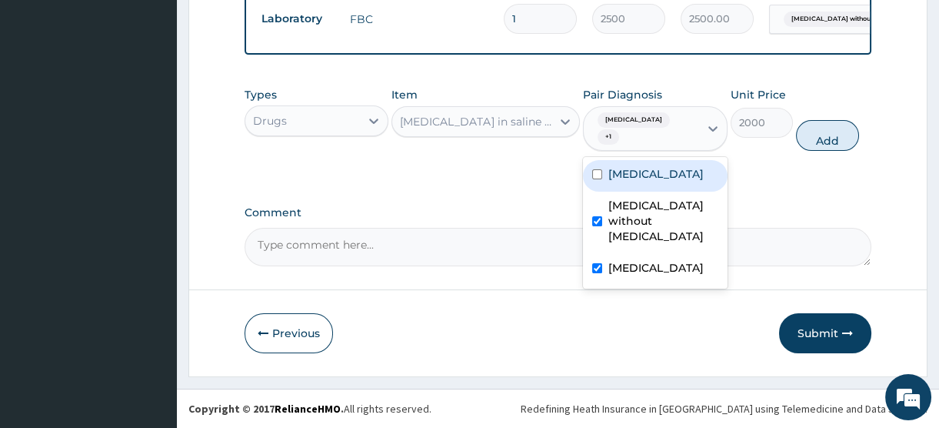
click at [619, 182] on label "Other severe and complicated Plasmodium falciparum malaria" at bounding box center [656, 173] width 95 height 15
checkbox input "true"
click at [823, 151] on button "Add" at bounding box center [827, 135] width 63 height 31
type input "0"
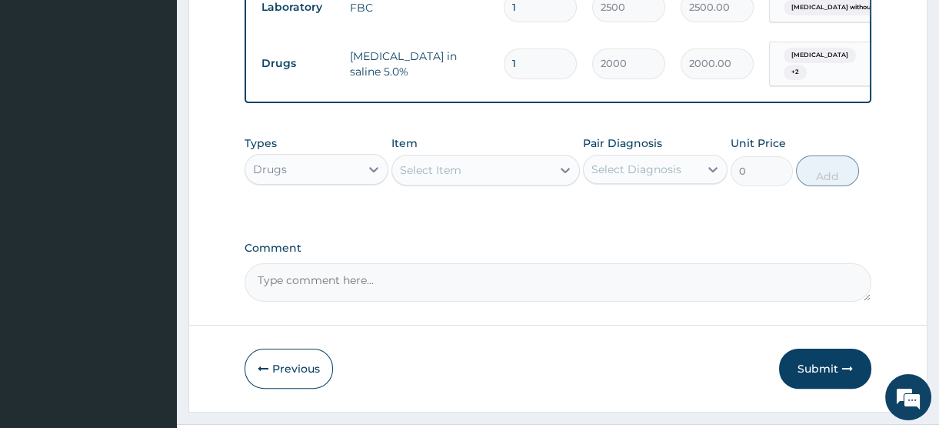
drag, startPoint x: 522, startPoint y: 72, endPoint x: 476, endPoint y: 66, distance: 46.6
click at [476, 66] on tr "Drugs Dextrose in saline 5.0% 1 2000 2000.00 Acute abdomen + 2 Delete" at bounding box center [631, 64] width 754 height 60
type input "6"
type input "12000.00"
type input "6"
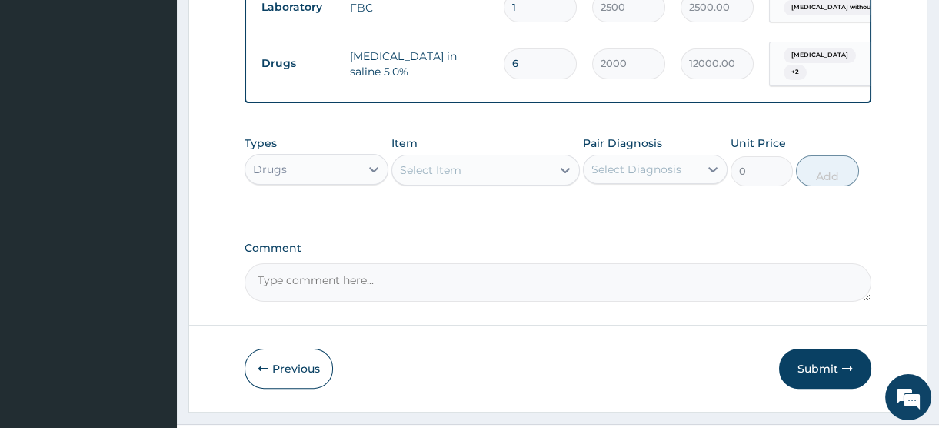
click at [421, 178] on div "Select Item" at bounding box center [431, 169] width 62 height 15
type input "paracet"
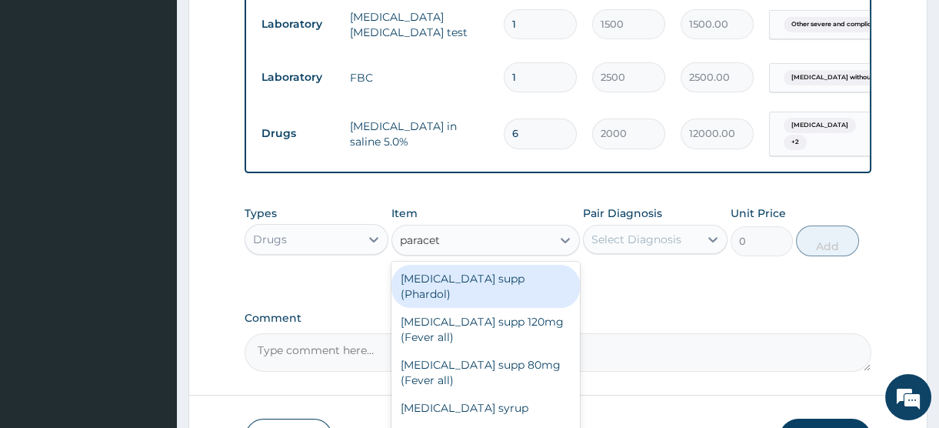
scroll to position [972, 0]
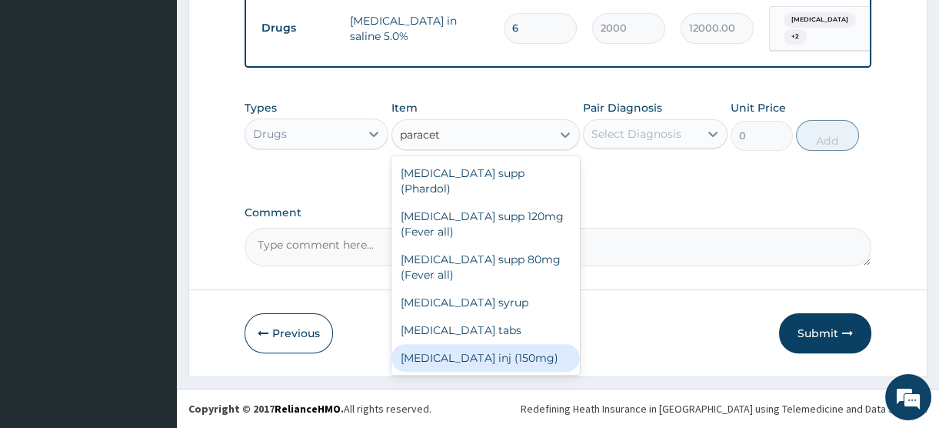
click at [478, 348] on div "Paracetamol inj (150mg)" at bounding box center [486, 358] width 188 height 28
type input "520"
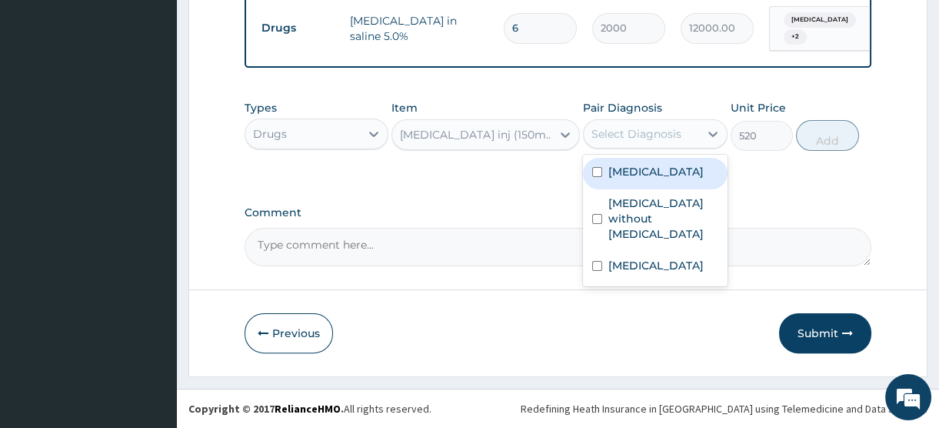
click at [623, 129] on div "Select Diagnosis" at bounding box center [637, 133] width 90 height 15
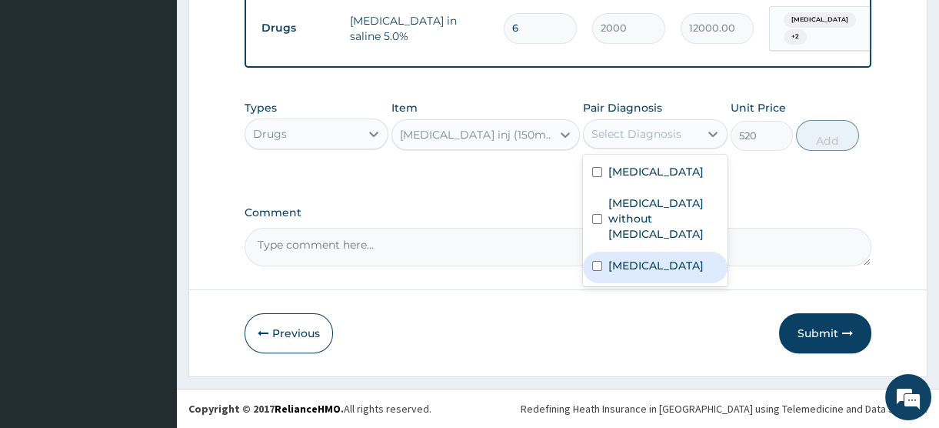
click at [633, 273] on label "Acute abdomen" at bounding box center [656, 265] width 95 height 15
checkbox input "true"
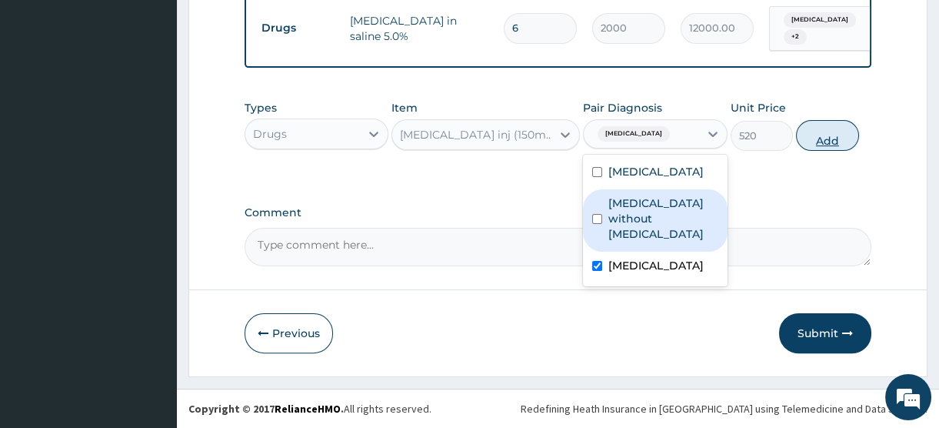
click at [834, 138] on button "Add" at bounding box center [827, 135] width 63 height 31
type input "0"
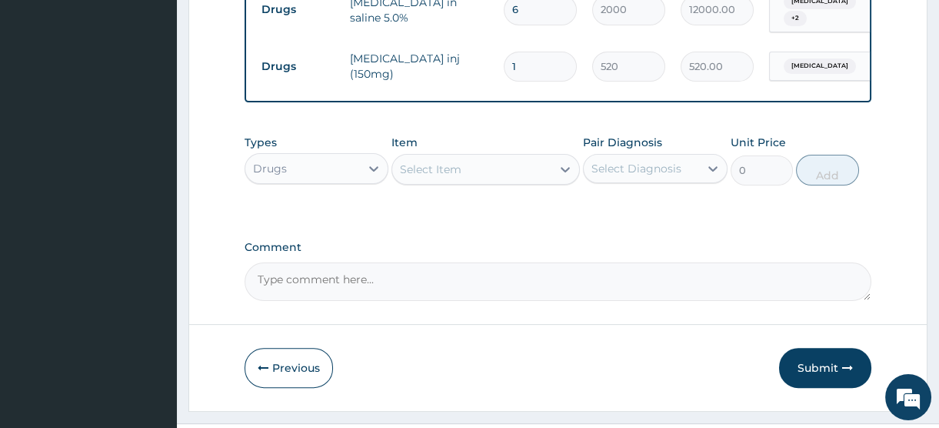
drag, startPoint x: 519, startPoint y: 76, endPoint x: 487, endPoint y: 70, distance: 32.9
click at [487, 70] on tr "Drugs Paracetamol inj (150mg) 1 520 520.00 Acute abdomen Delete" at bounding box center [631, 66] width 754 height 53
type input "6"
type input "3120.00"
type input "6"
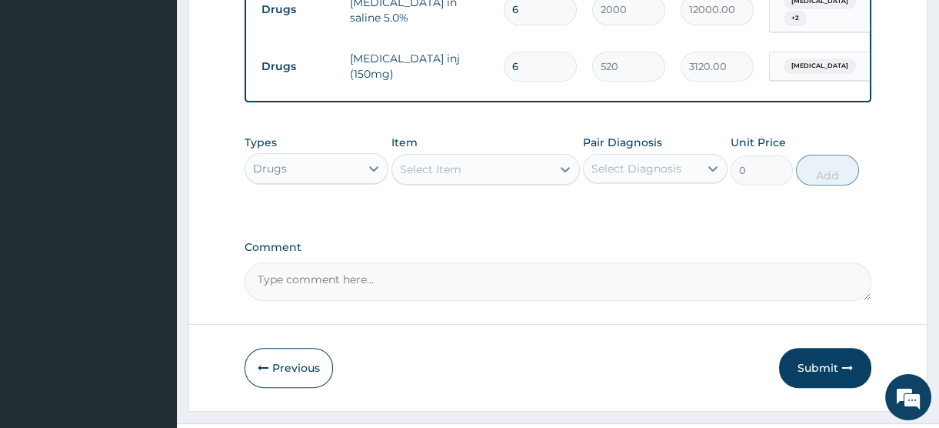
click at [433, 177] on div "Select Item" at bounding box center [431, 169] width 62 height 15
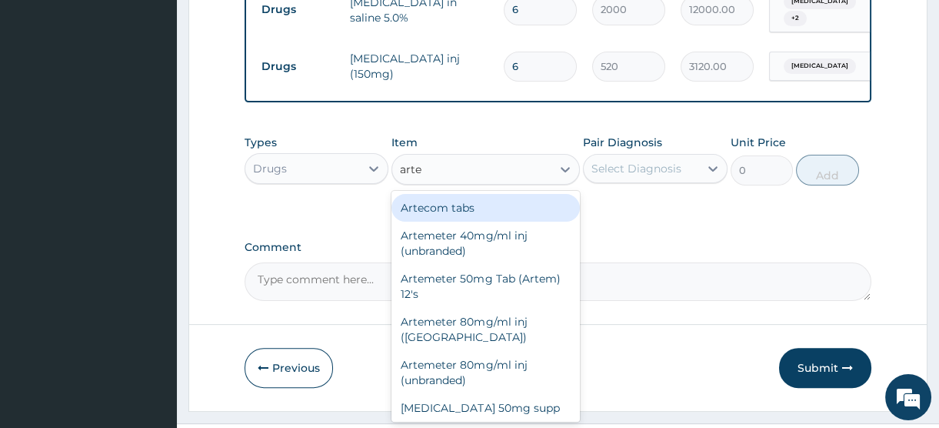
type input "artes"
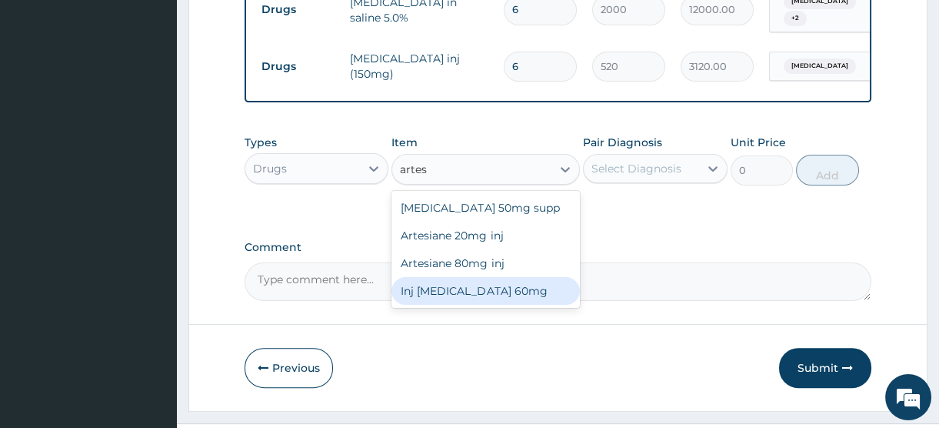
click at [455, 305] on div "Inj Artesunate 60mg" at bounding box center [486, 291] width 188 height 28
type input "2500"
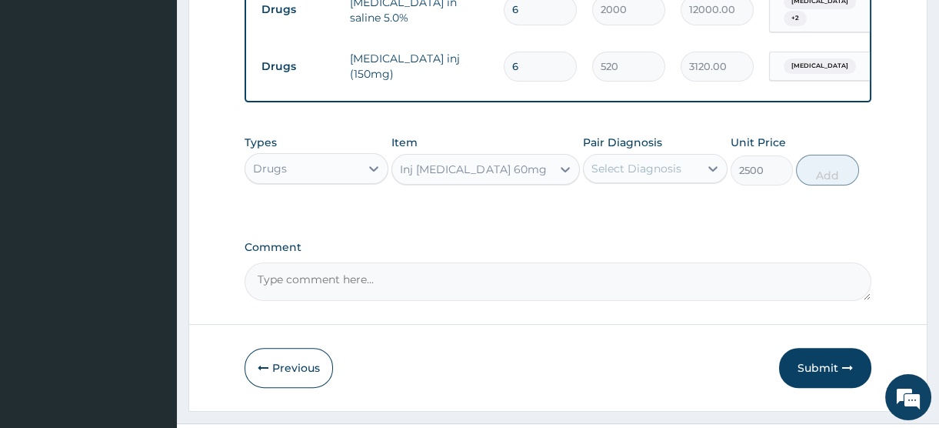
click at [649, 176] on div "Select Diagnosis" at bounding box center [637, 168] width 90 height 15
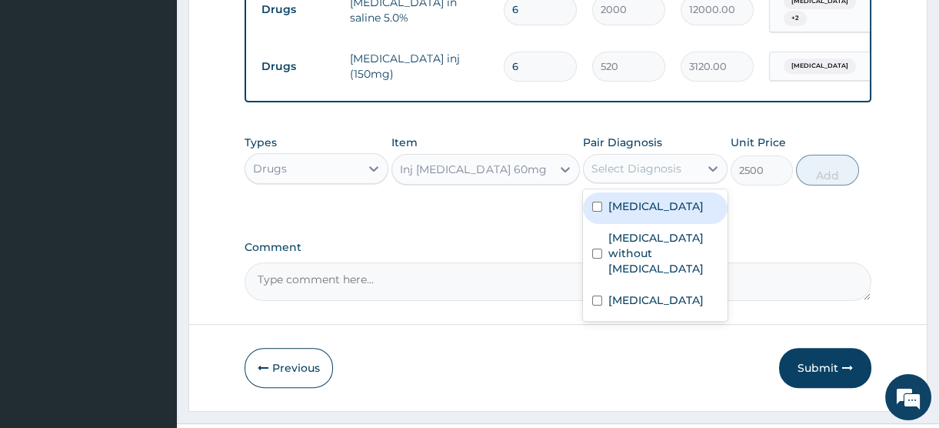
click at [639, 214] on label "Other severe and complicated Plasmodium falciparum malaria" at bounding box center [656, 205] width 95 height 15
checkbox input "true"
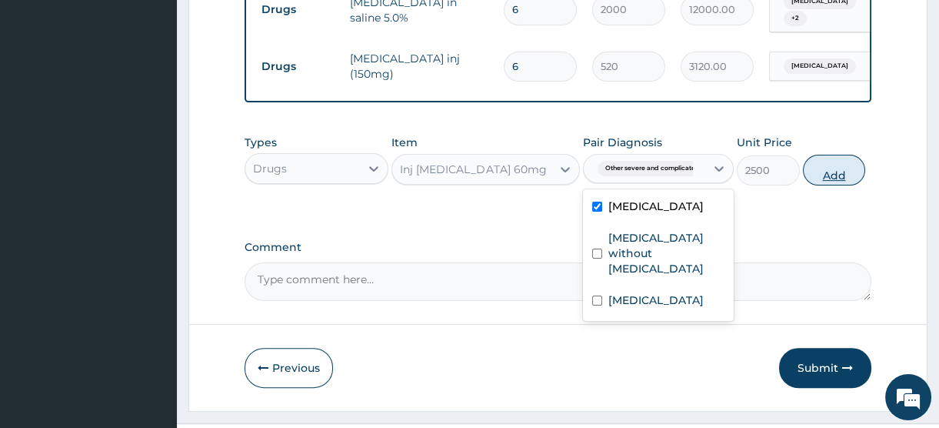
click at [830, 185] on button "Add" at bounding box center [834, 170] width 63 height 31
type input "0"
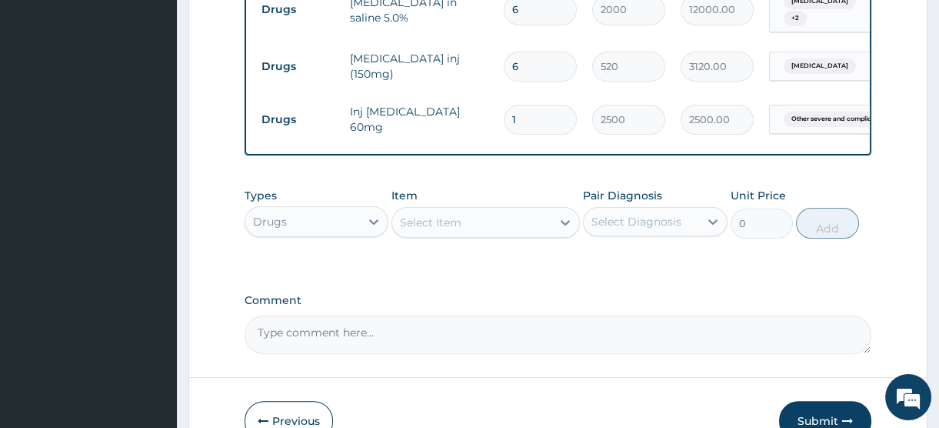
drag, startPoint x: 532, startPoint y: 129, endPoint x: 481, endPoint y: 123, distance: 51.1
click at [481, 123] on tr "Drugs Inj Artesunate 60mg 1 2500 2500.00 Other severe and complicated P... Dele…" at bounding box center [631, 119] width 754 height 53
type input "4"
type input "10000.00"
type input "4"
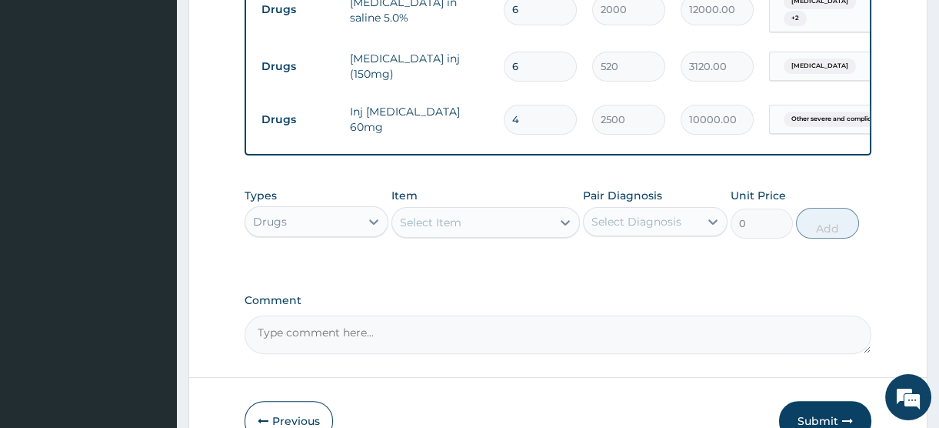
click at [435, 230] on div "Select Item" at bounding box center [431, 222] width 62 height 15
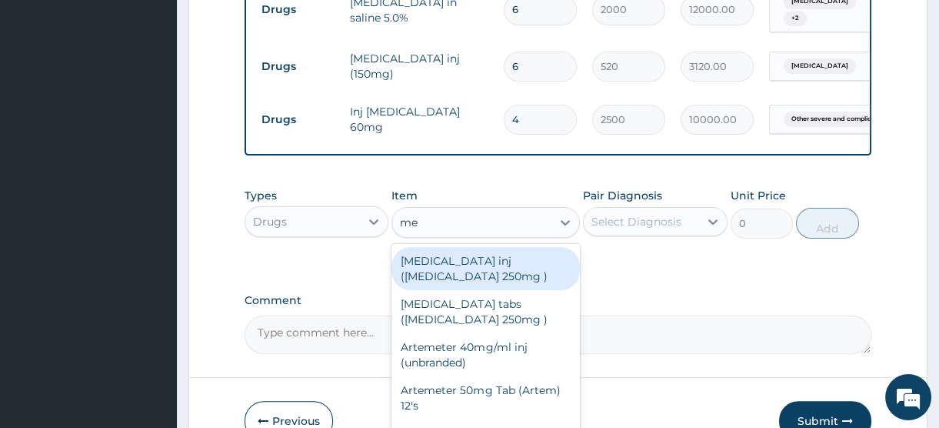
type input "m"
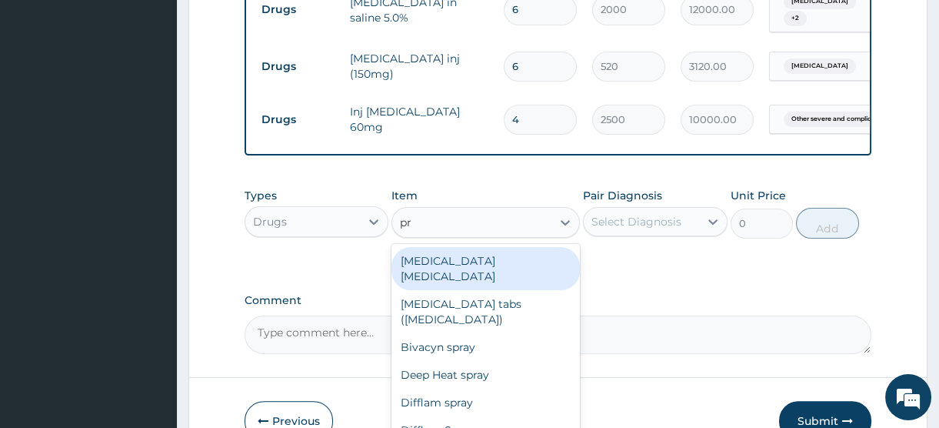
type input "p"
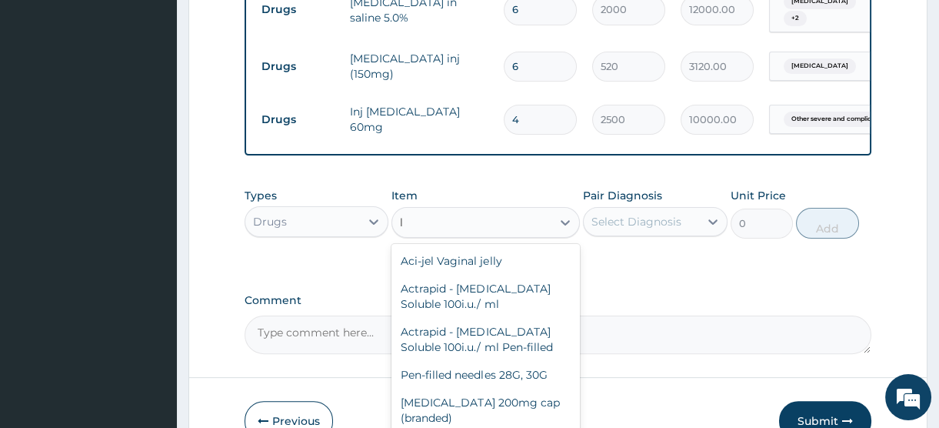
type input "li"
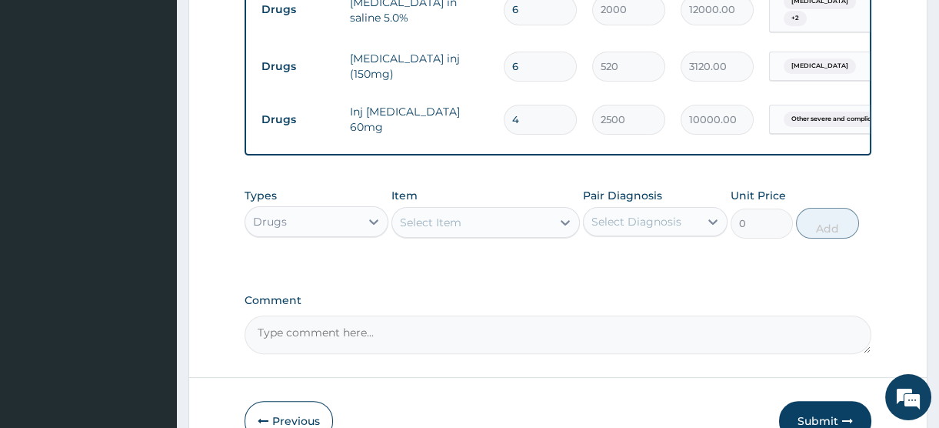
click at [435, 235] on div "Select Item" at bounding box center [471, 222] width 159 height 25
type input "q"
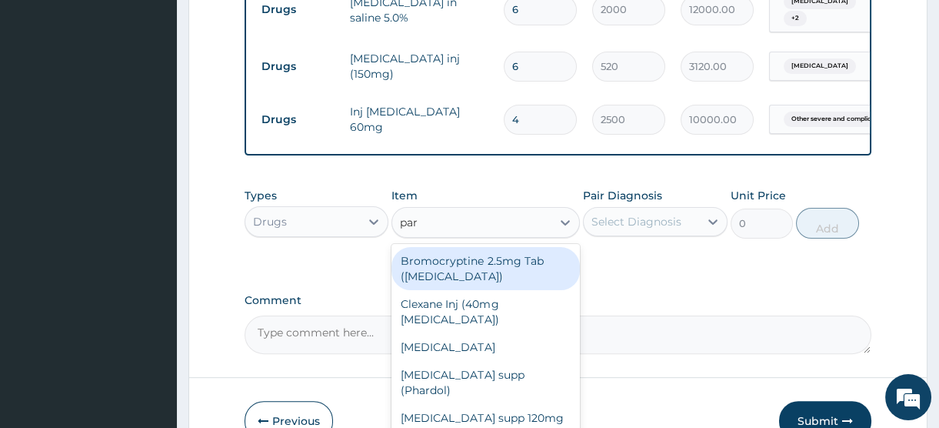
type input "para"
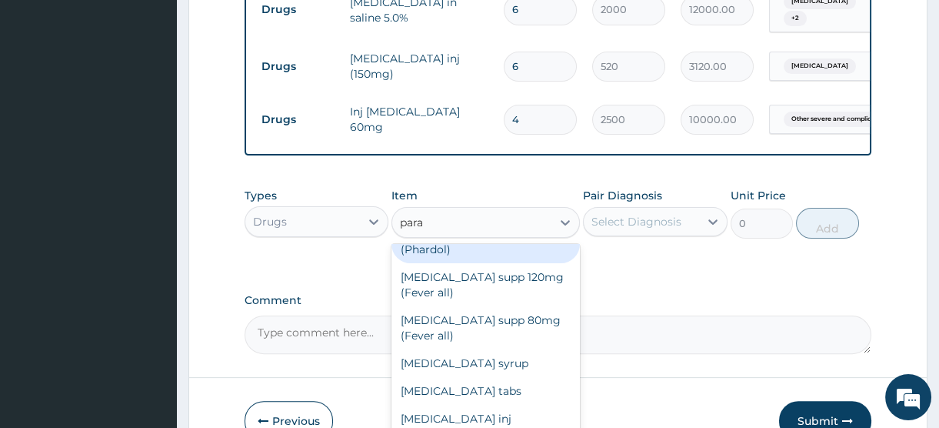
scroll to position [0, 0]
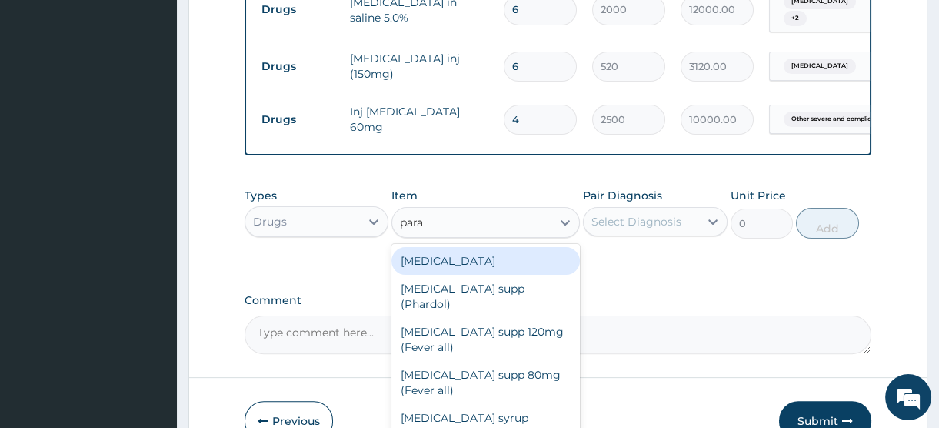
click at [462, 275] on div "Liquid paraffin" at bounding box center [486, 261] width 188 height 28
type input "1500"
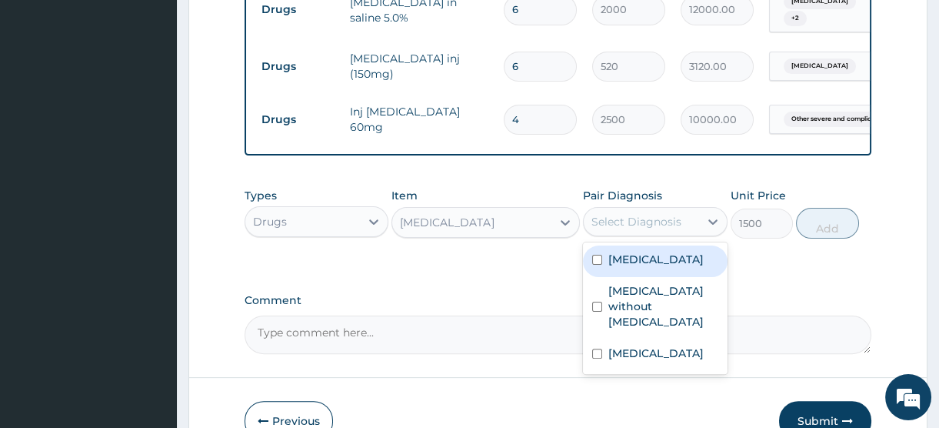
click at [656, 229] on div "Select Diagnosis" at bounding box center [637, 221] width 90 height 15
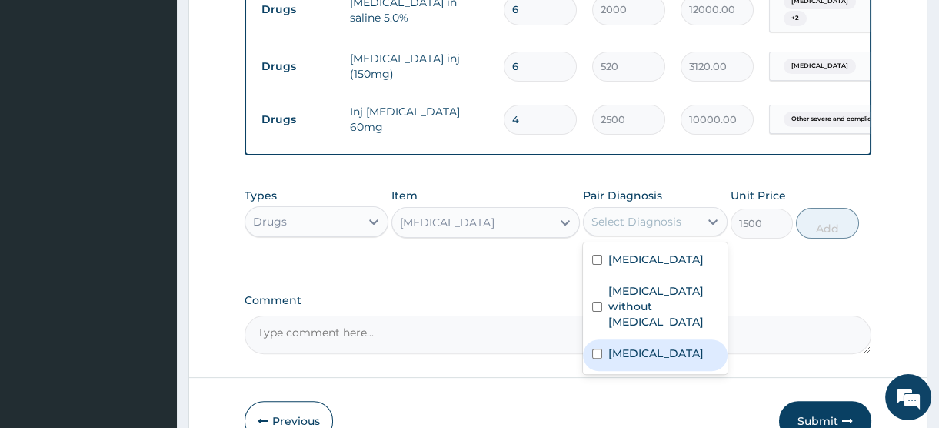
click at [655, 361] on label "Acute abdomen" at bounding box center [656, 352] width 95 height 15
checkbox input "true"
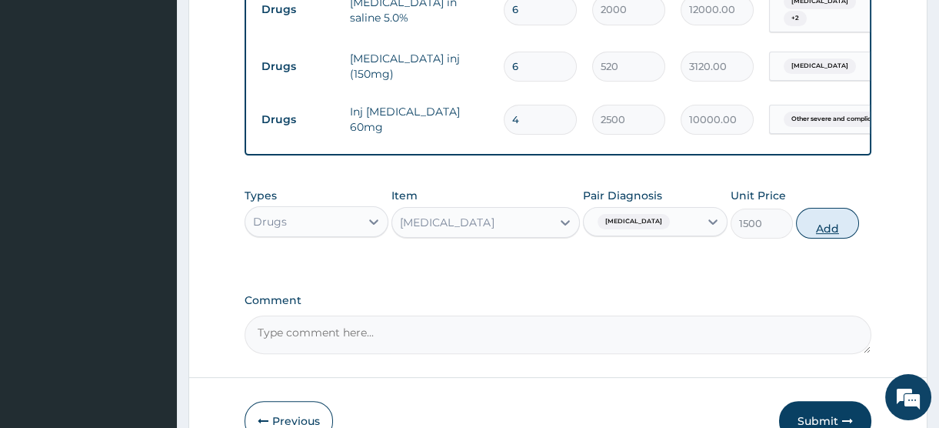
click at [823, 238] on button "Add" at bounding box center [827, 223] width 63 height 31
type input "0"
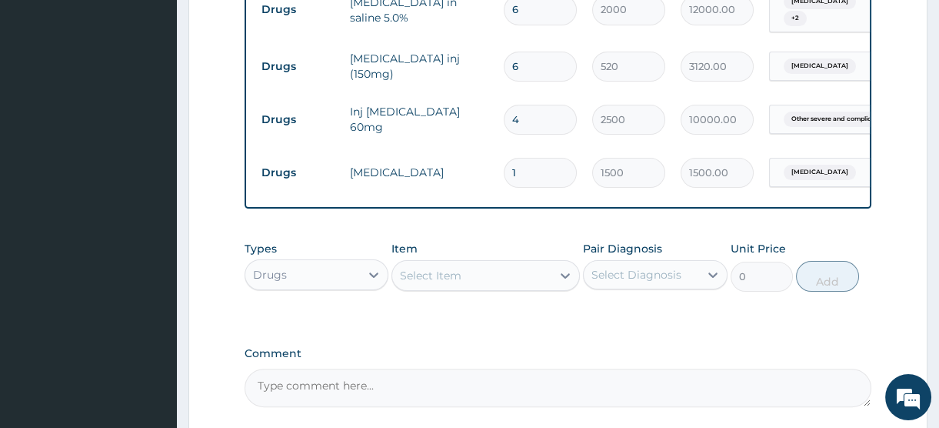
click at [433, 283] on div "Select Item" at bounding box center [431, 275] width 62 height 15
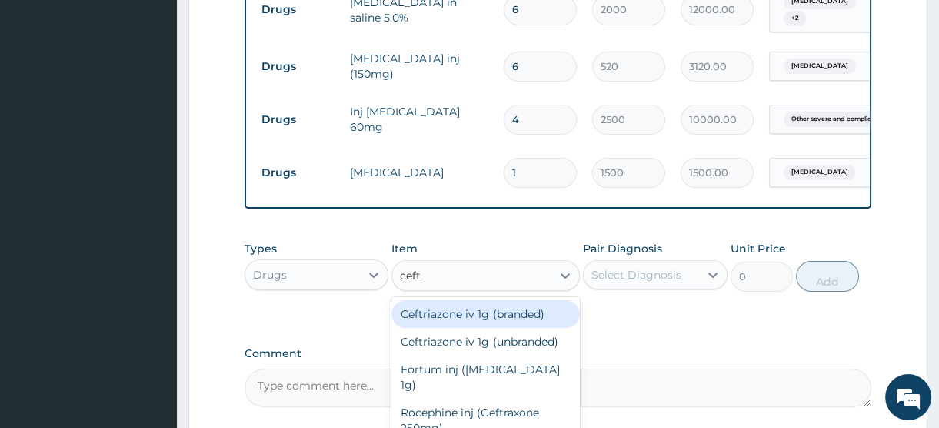
type input "ceftr"
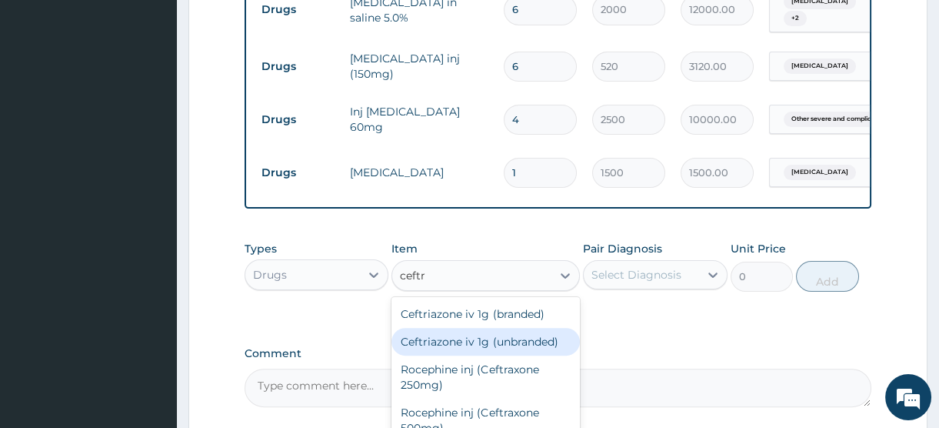
click at [490, 355] on div "Ceftriazone iv 1g (unbranded)" at bounding box center [486, 342] width 188 height 28
type input "1600"
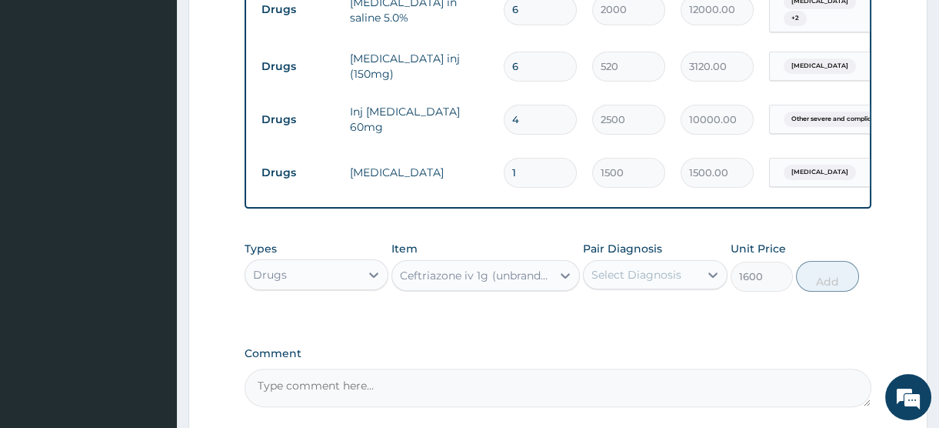
click at [659, 282] on div "Select Diagnosis" at bounding box center [637, 274] width 90 height 15
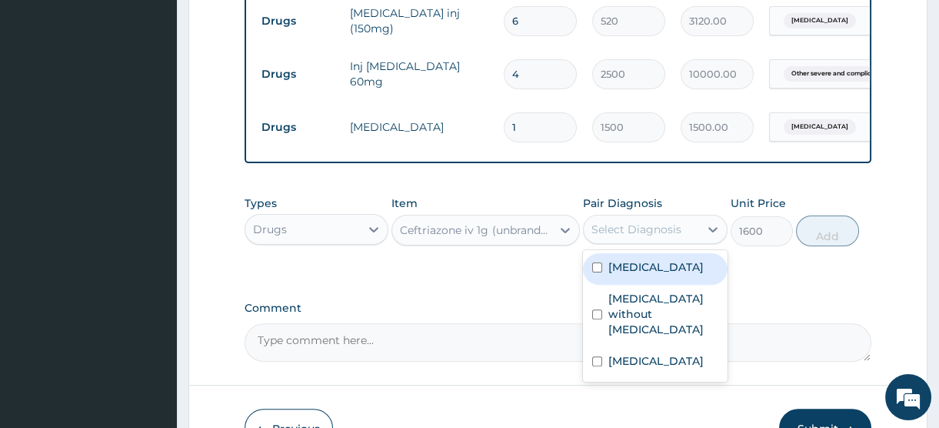
scroll to position [1042, 0]
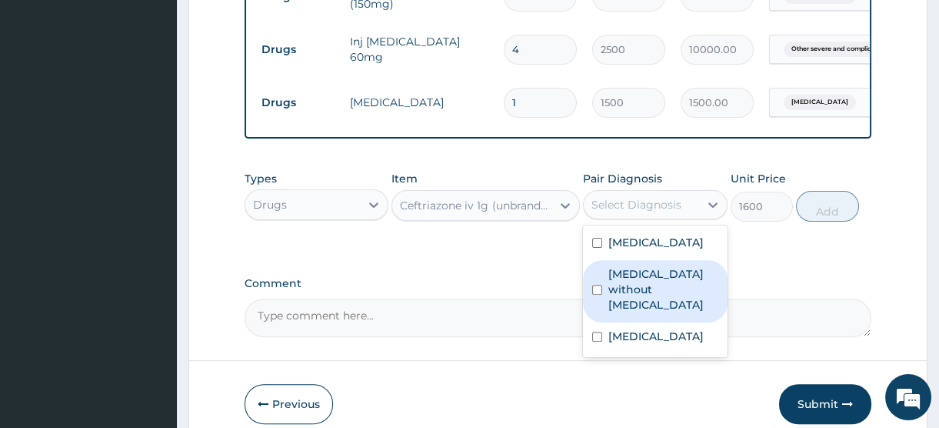
click at [643, 312] on label "Sepsis without septic shock" at bounding box center [663, 289] width 109 height 46
checkbox input "true"
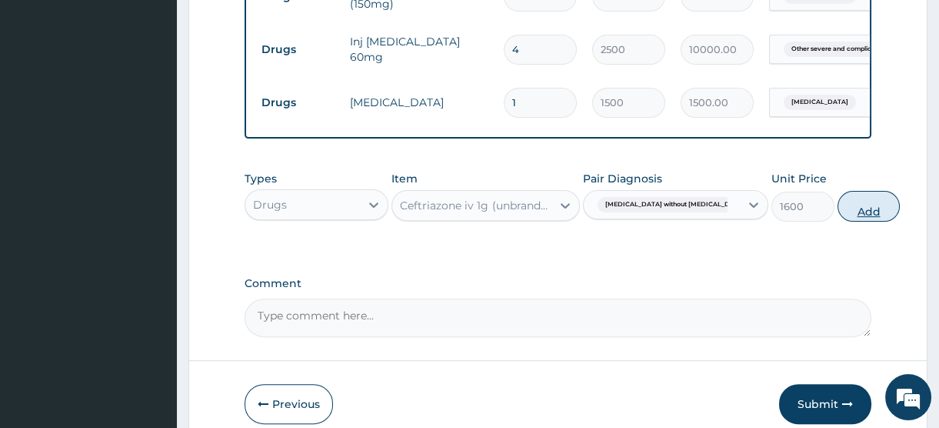
click at [838, 222] on button "Add" at bounding box center [869, 206] width 63 height 31
type input "0"
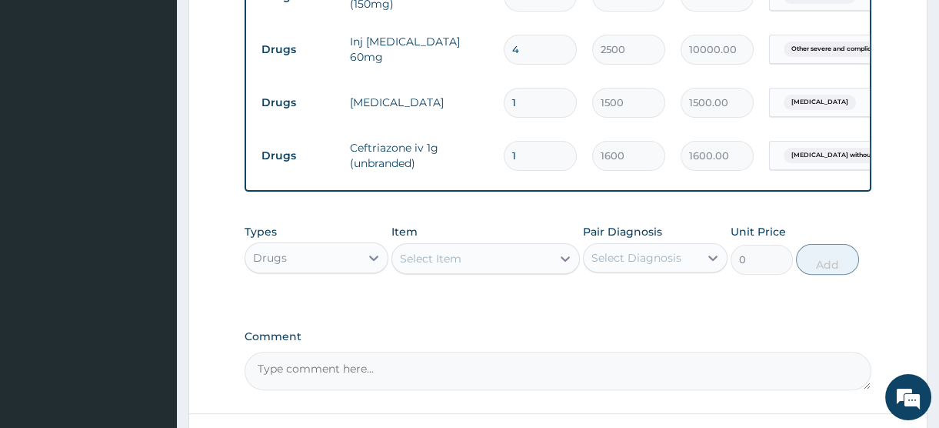
drag, startPoint x: 530, startPoint y: 164, endPoint x: 465, endPoint y: 156, distance: 65.8
click at [465, 156] on tr "Drugs Ceftriazone iv 1g (unbranded) 1 1600 1600.00 Sepsis without septic shock …" at bounding box center [631, 155] width 754 height 53
type input "4"
type input "6400.00"
type input "4"
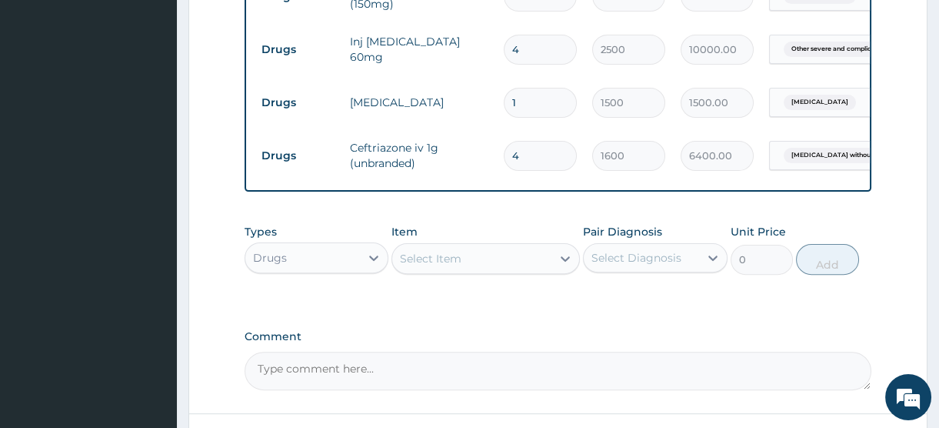
click at [422, 266] on div "Select Item" at bounding box center [431, 258] width 62 height 15
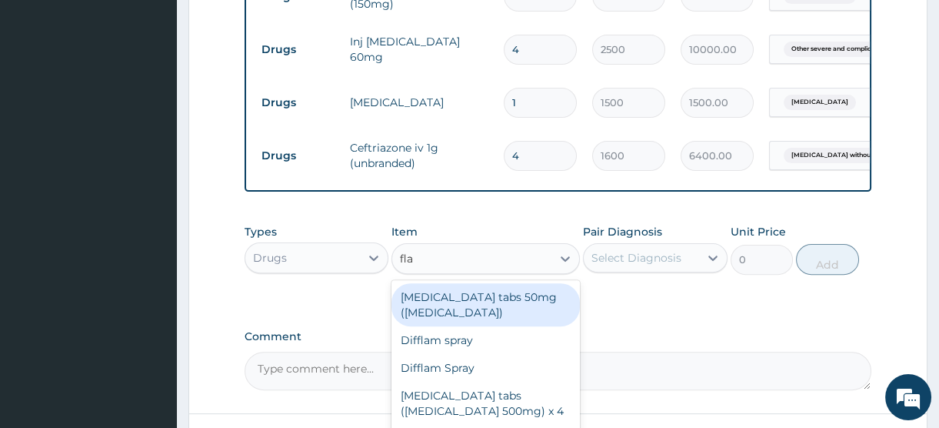
type input "flag"
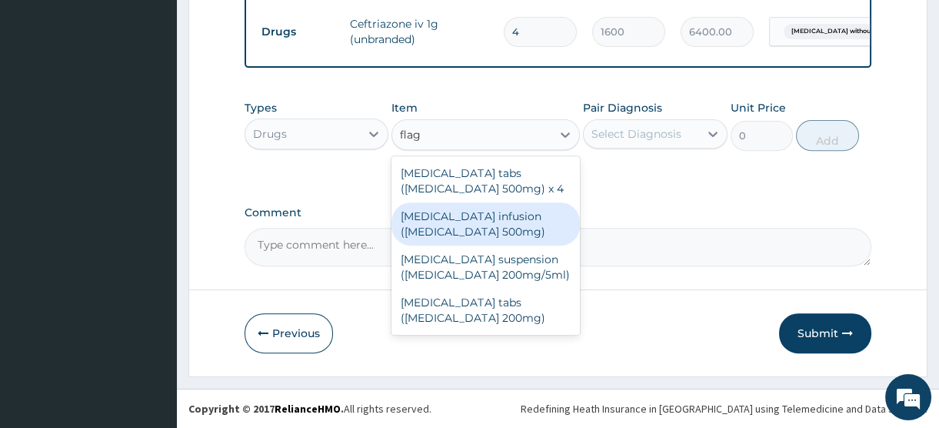
scroll to position [1185, 0]
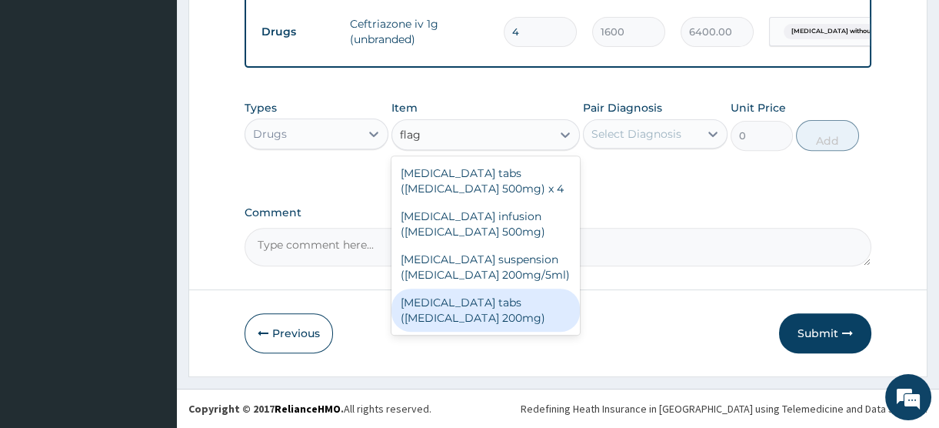
click at [454, 308] on div "Flagyl tabs (Metronidazole 200mg)" at bounding box center [486, 310] width 188 height 43
type input "30"
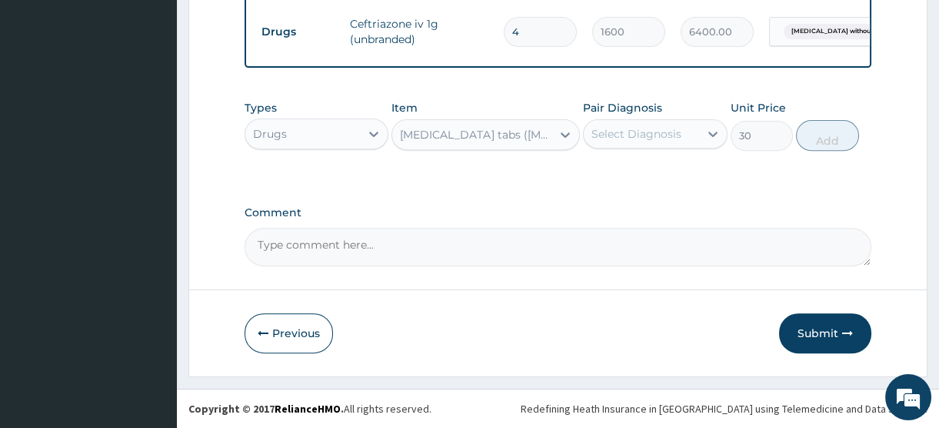
click at [630, 135] on div "Select Diagnosis" at bounding box center [637, 133] width 90 height 15
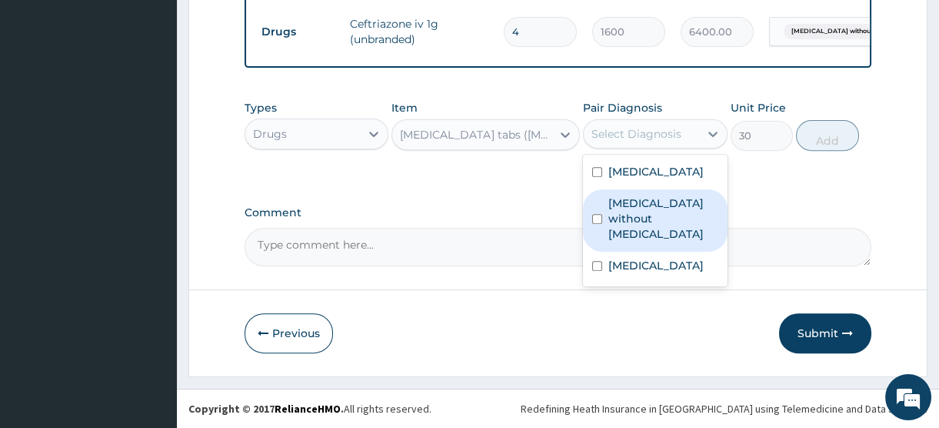
click at [638, 242] on label "Sepsis without septic shock" at bounding box center [663, 218] width 109 height 46
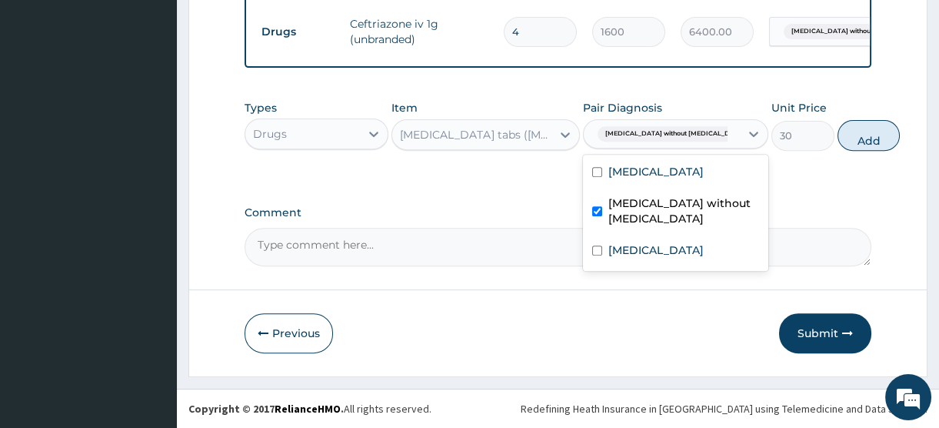
checkbox input "true"
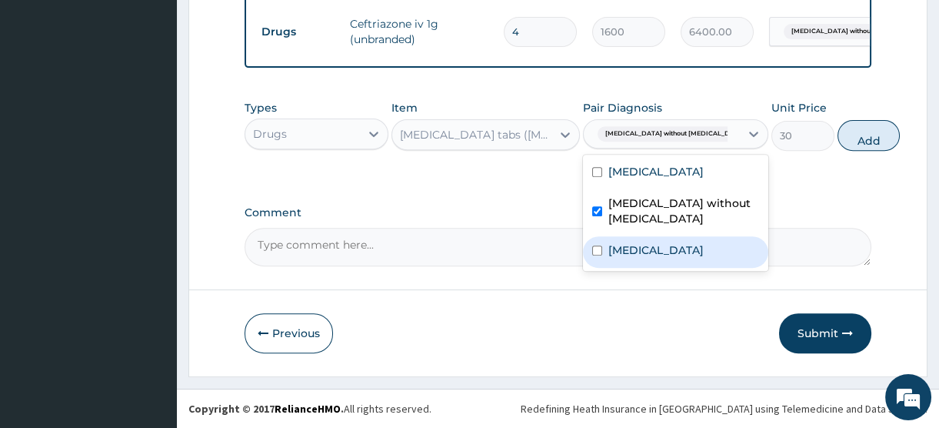
click at [643, 258] on label "Acute abdomen" at bounding box center [656, 249] width 95 height 15
checkbox input "true"
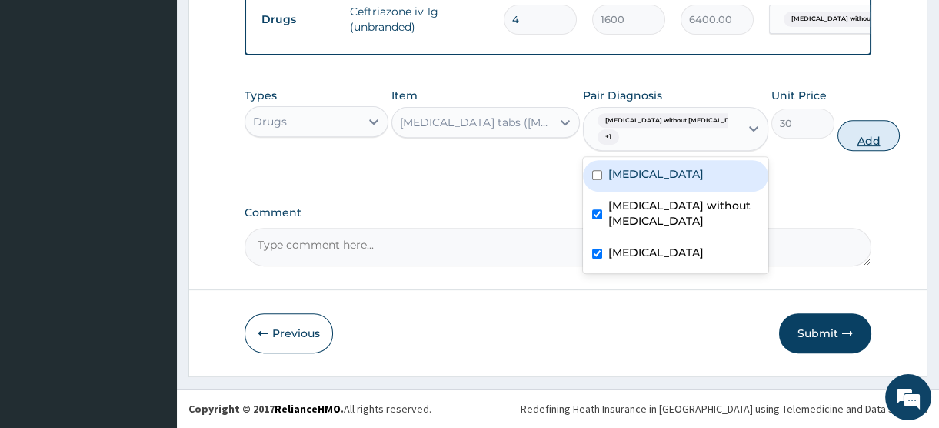
click at [838, 151] on button "Add" at bounding box center [869, 135] width 63 height 31
type input "0"
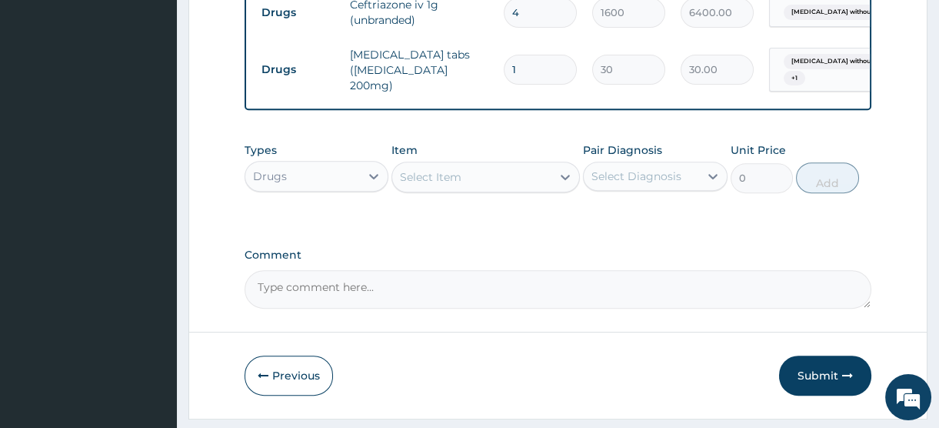
drag, startPoint x: 539, startPoint y: 78, endPoint x: 469, endPoint y: 78, distance: 69.2
click at [469, 78] on tr "Drugs Flagyl tabs (Metronidazole 200mg) 1 30 30.00 Sepsis without septic shock …" at bounding box center [631, 70] width 754 height 62
type input "3"
type input "90.00"
type input "30"
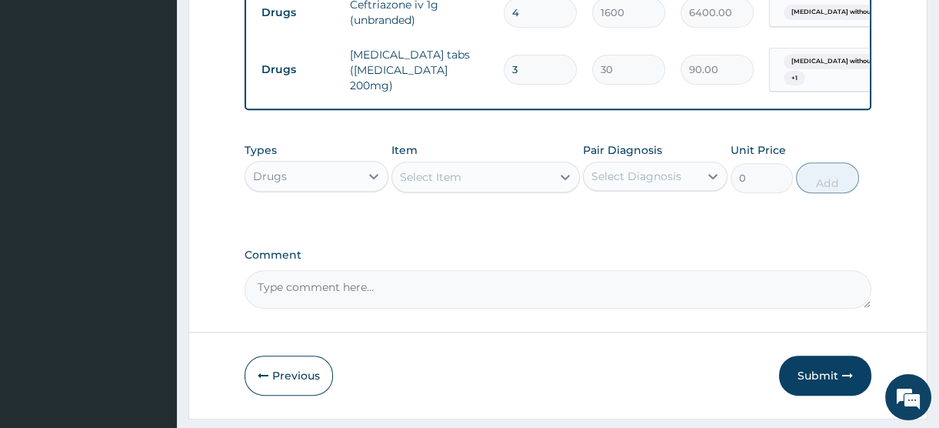
type input "900.00"
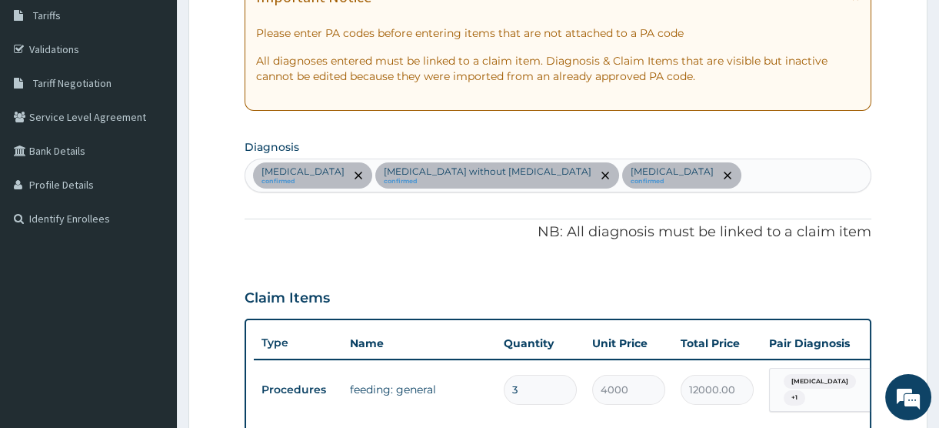
scroll to position [136, 0]
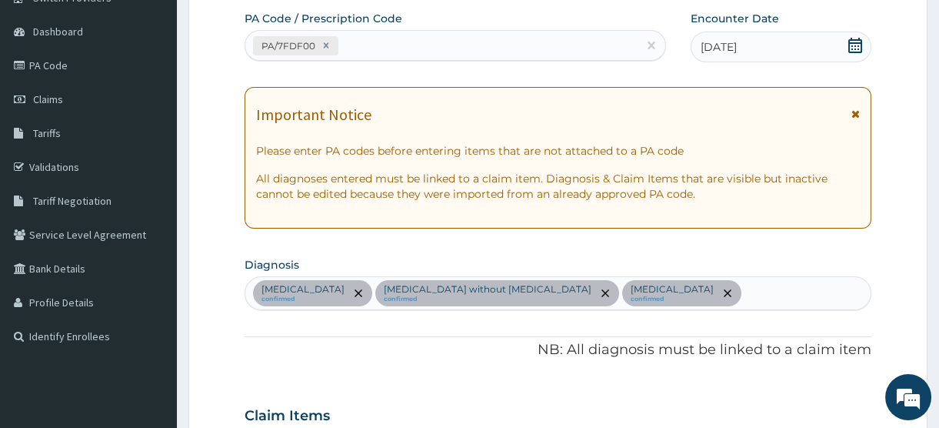
type input "30"
click at [756, 309] on div "Other severe and complicated Plasmodium falciparum malaria confirmed Sepsis wit…" at bounding box center [557, 293] width 625 height 32
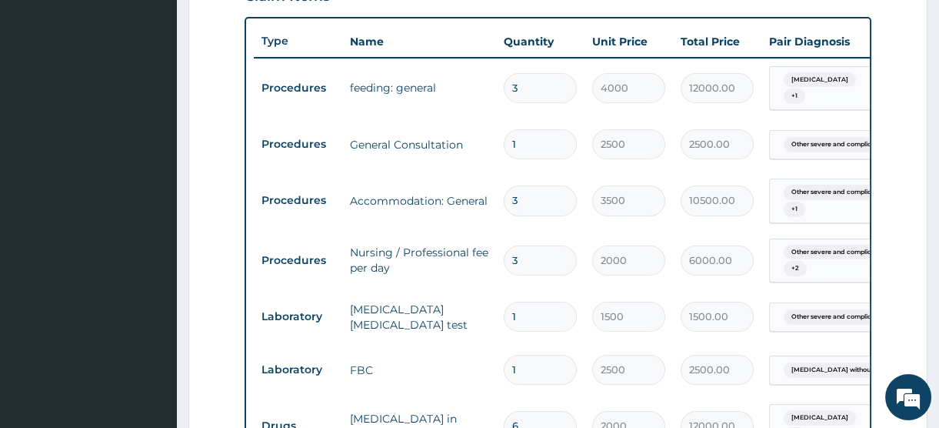
scroll to position [415, 0]
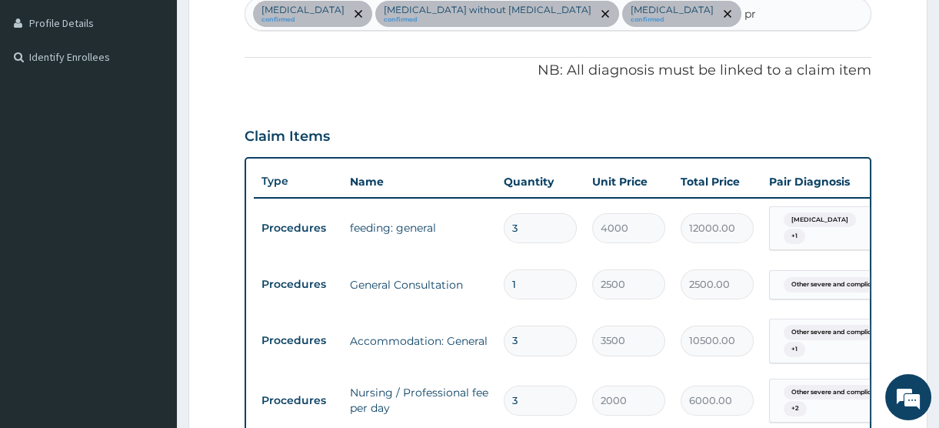
type input "p"
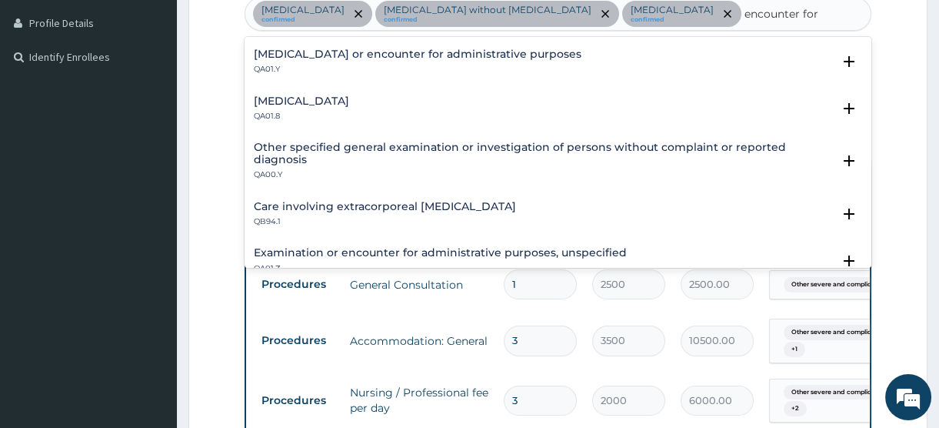
scroll to position [114, 0]
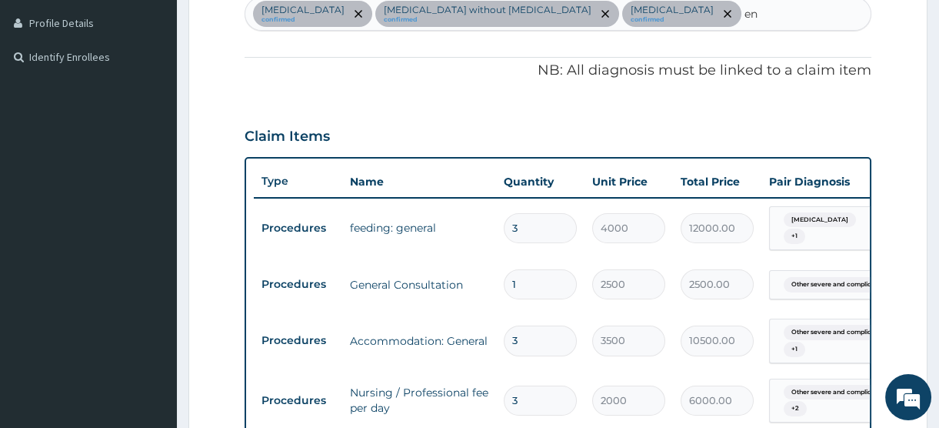
type input "e"
type input "a"
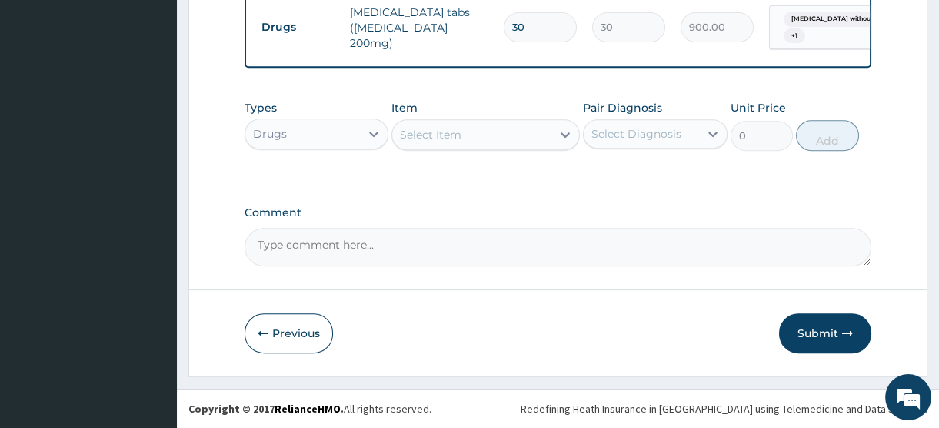
scroll to position [1245, 0]
click at [455, 132] on div "Select Item" at bounding box center [431, 134] width 62 height 15
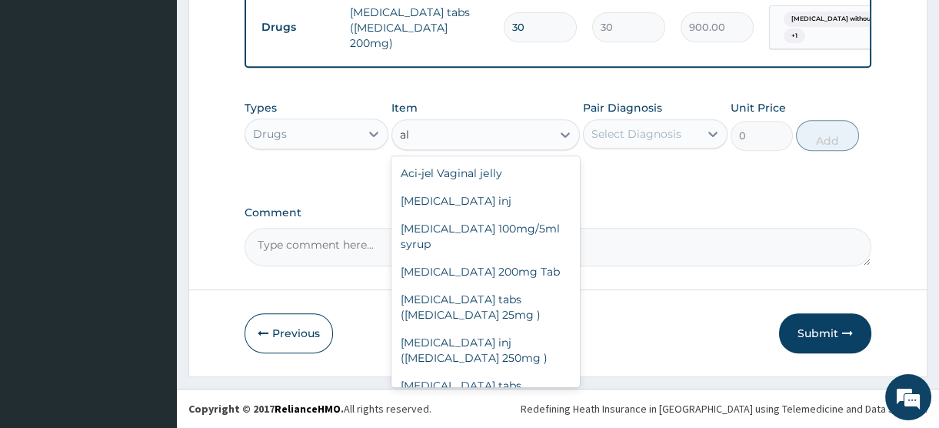
type input "a"
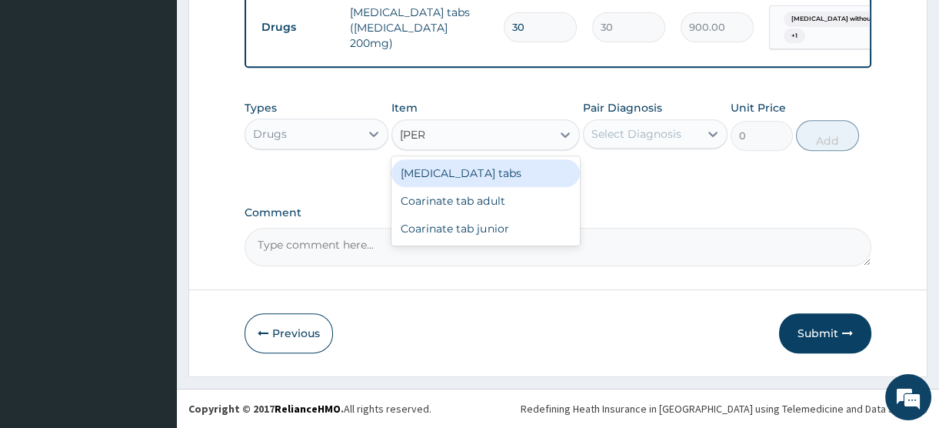
type input "coart"
click at [458, 170] on div "Coartem tabs" at bounding box center [486, 173] width 188 height 28
type input "480"
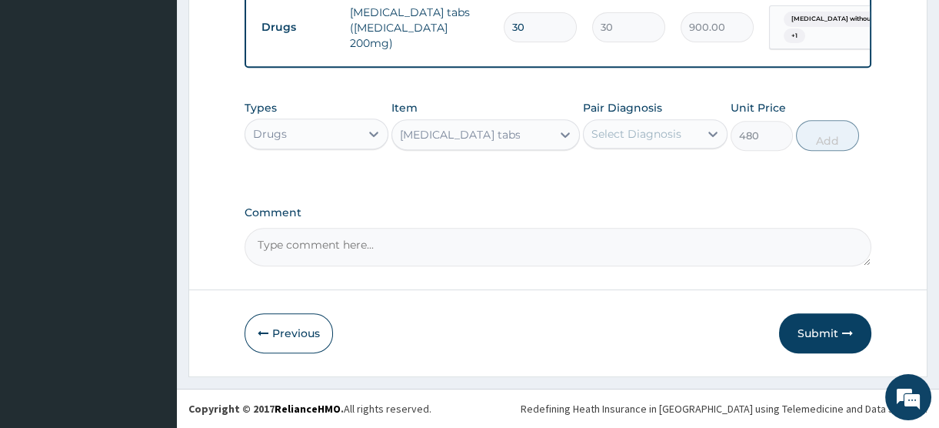
click at [655, 132] on div "Select Diagnosis" at bounding box center [637, 133] width 90 height 15
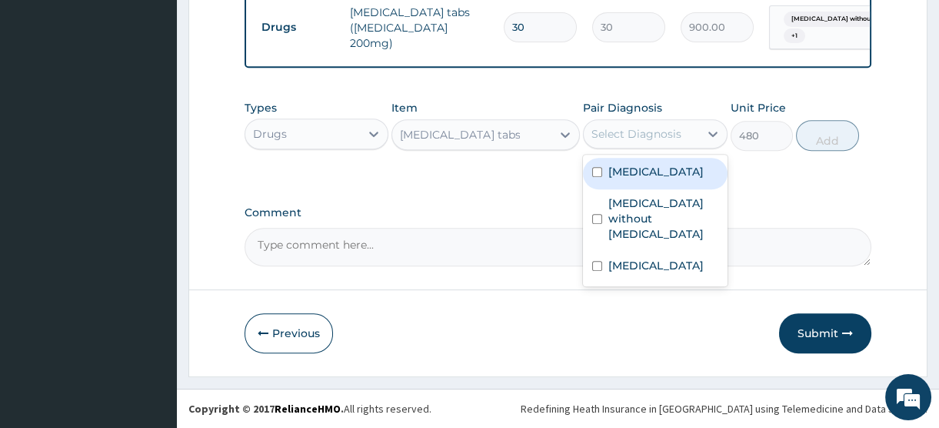
click at [655, 179] on label "Other severe and complicated Plasmodium falciparum malaria" at bounding box center [656, 171] width 95 height 15
checkbox input "true"
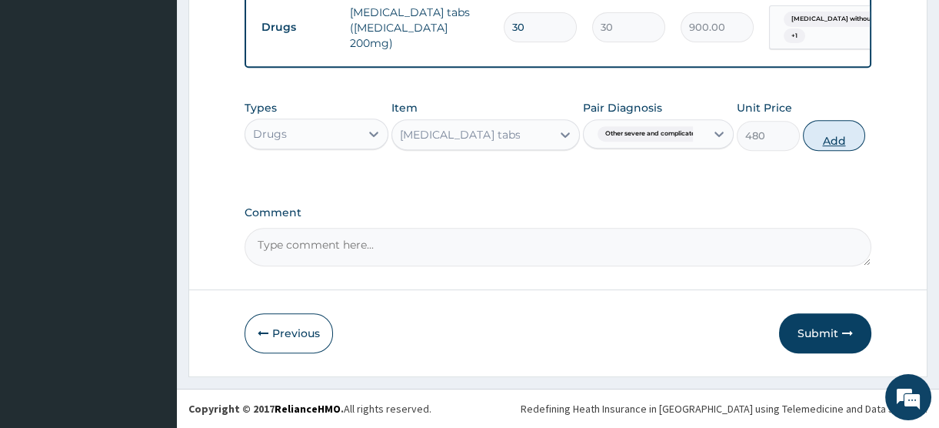
click at [836, 138] on button "Add" at bounding box center [834, 135] width 63 height 31
type input "0"
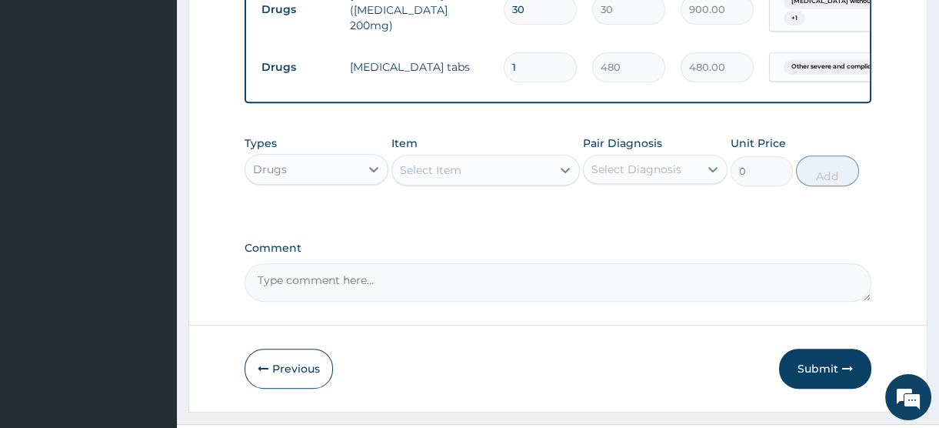
drag, startPoint x: 525, startPoint y: 78, endPoint x: 481, endPoint y: 72, distance: 44.3
click at [481, 72] on tr "Drugs Coartem tabs 1 480 480.00 Other severe and complicated P... Delete" at bounding box center [631, 67] width 754 height 53
type input "6"
type input "2880.00"
type input "6"
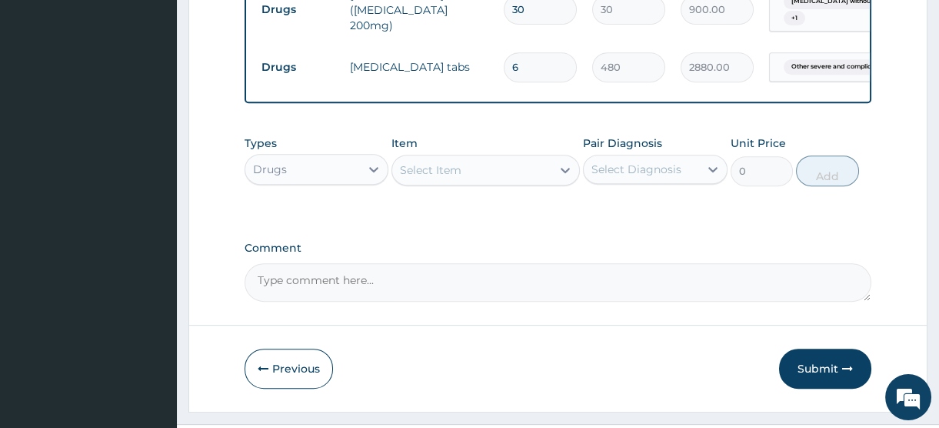
click at [439, 178] on div "Select Item" at bounding box center [431, 169] width 62 height 15
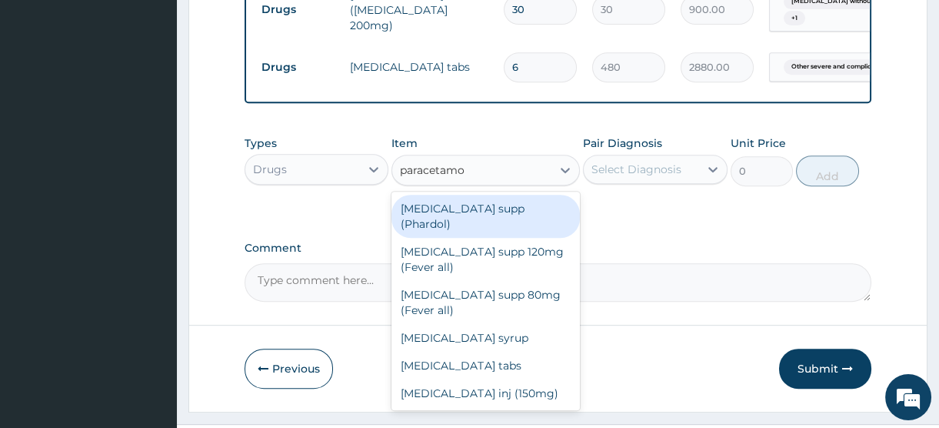
type input "paracetamol"
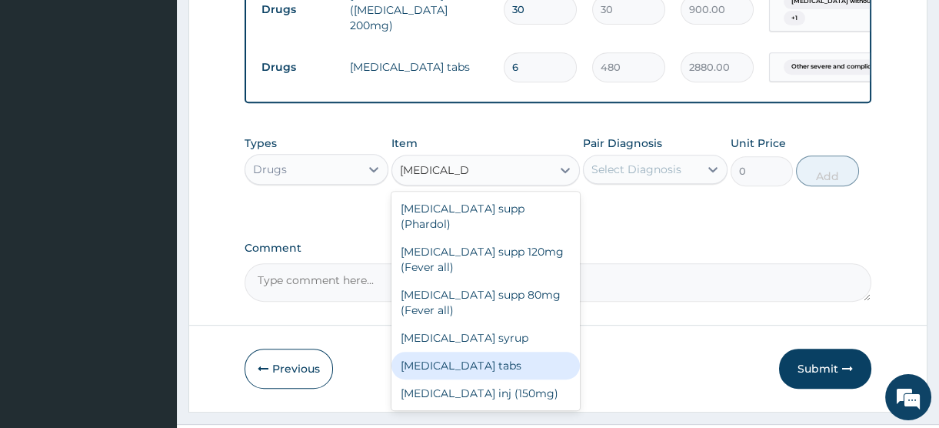
click at [480, 370] on div "Paracetamol tabs" at bounding box center [486, 366] width 188 height 28
type input "20"
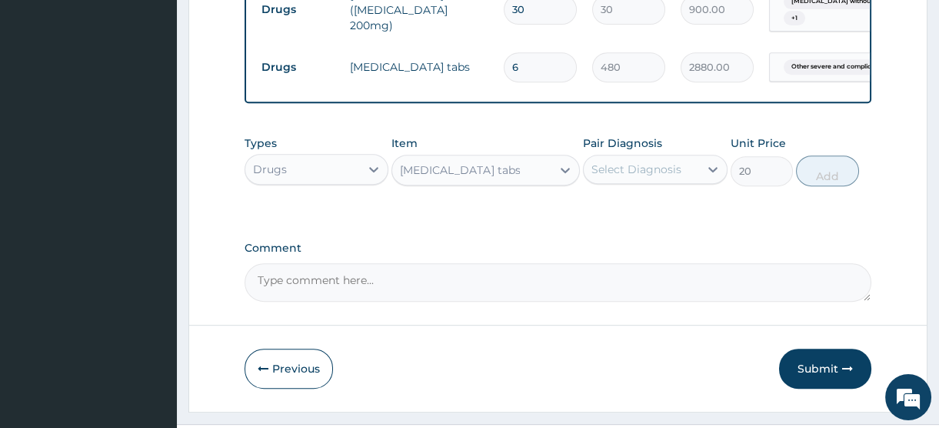
click at [620, 177] on div "Select Diagnosis" at bounding box center [637, 169] width 90 height 15
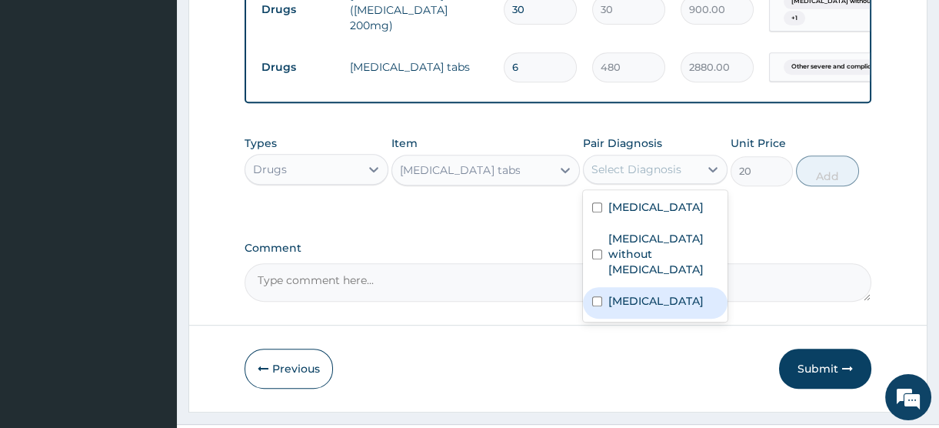
click at [636, 309] on label "Acute abdomen" at bounding box center [656, 300] width 95 height 15
checkbox input "true"
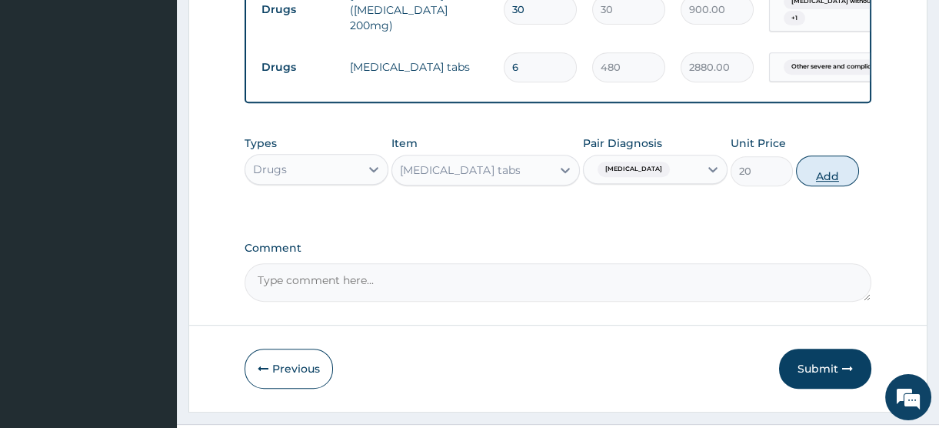
click at [819, 186] on button "Add" at bounding box center [827, 170] width 63 height 31
type input "0"
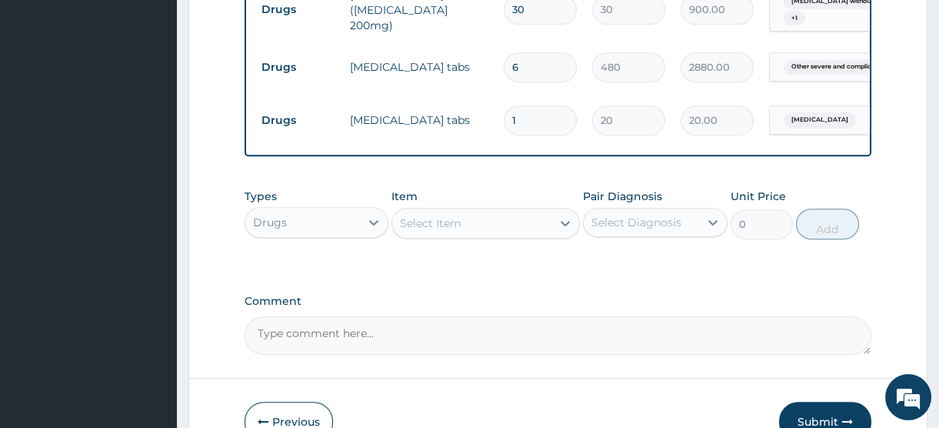
drag, startPoint x: 528, startPoint y: 126, endPoint x: 465, endPoint y: 123, distance: 62.4
click at [465, 123] on tr "Drugs Paracetamol tabs 1 20 20.00 Acute abdomen Delete" at bounding box center [631, 120] width 754 height 53
type input "3"
type input "60.00"
type input "30"
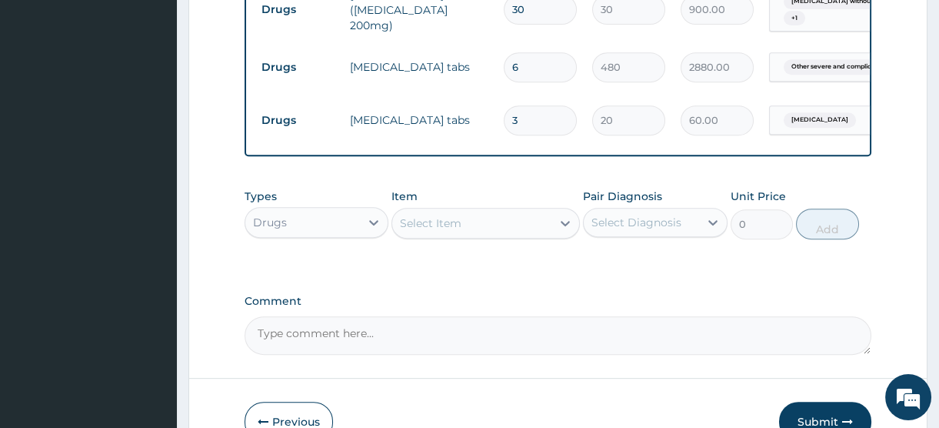
type input "600.00"
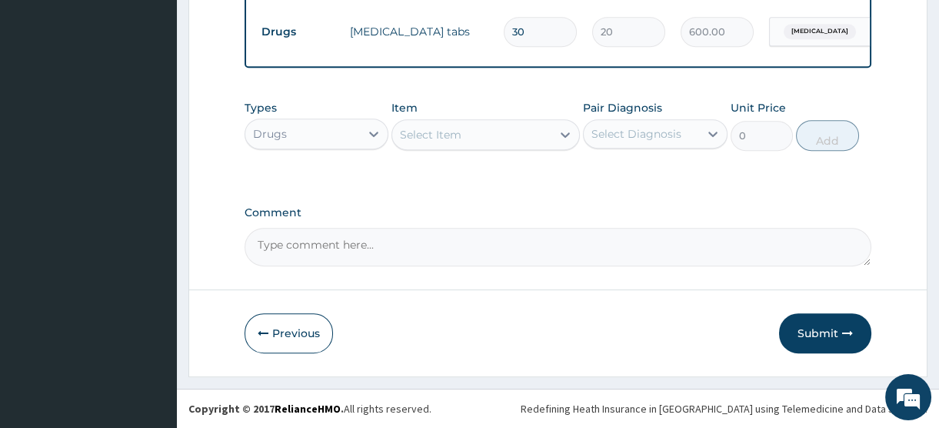
scroll to position [1352, 0]
type input "30"
click at [426, 131] on div "Select Item" at bounding box center [431, 134] width 62 height 15
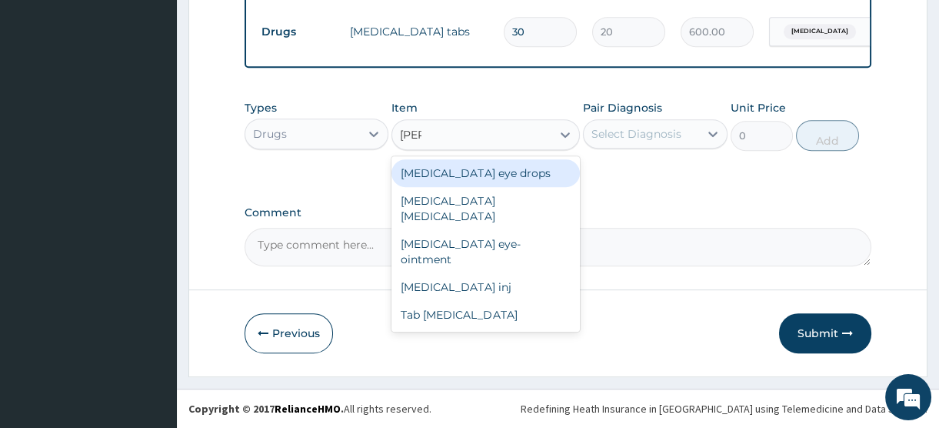
type input "lorat"
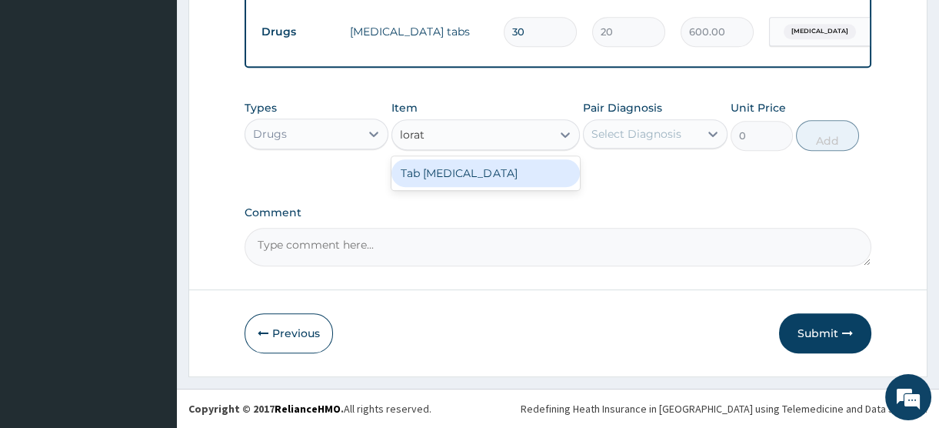
click at [468, 176] on div "Tab Loratadine" at bounding box center [486, 173] width 188 height 28
type input "45"
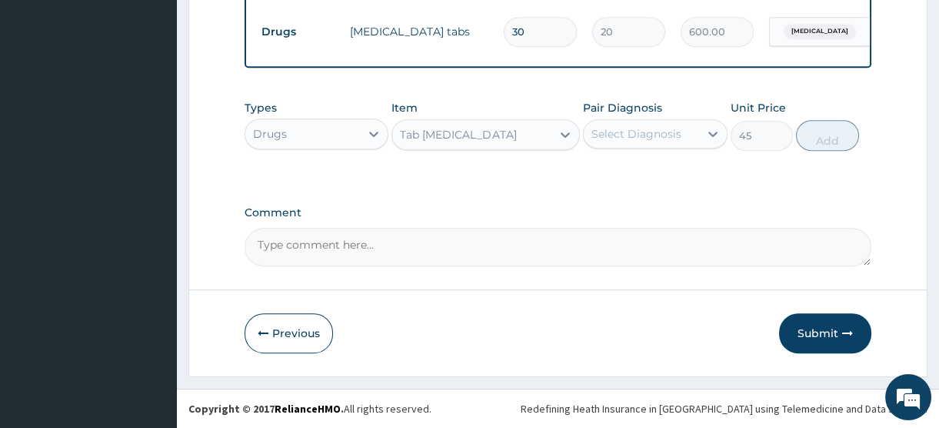
click at [631, 126] on div "Select Diagnosis" at bounding box center [637, 133] width 90 height 15
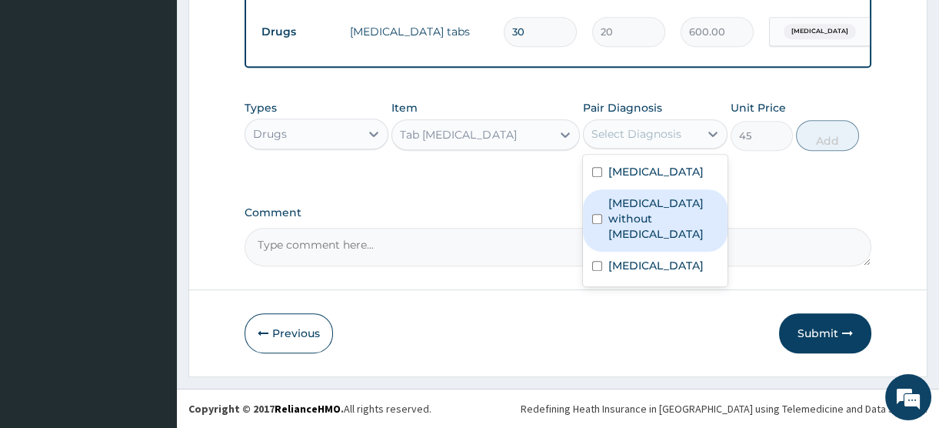
click at [639, 242] on label "Sepsis without septic shock" at bounding box center [663, 218] width 109 height 46
checkbox input "true"
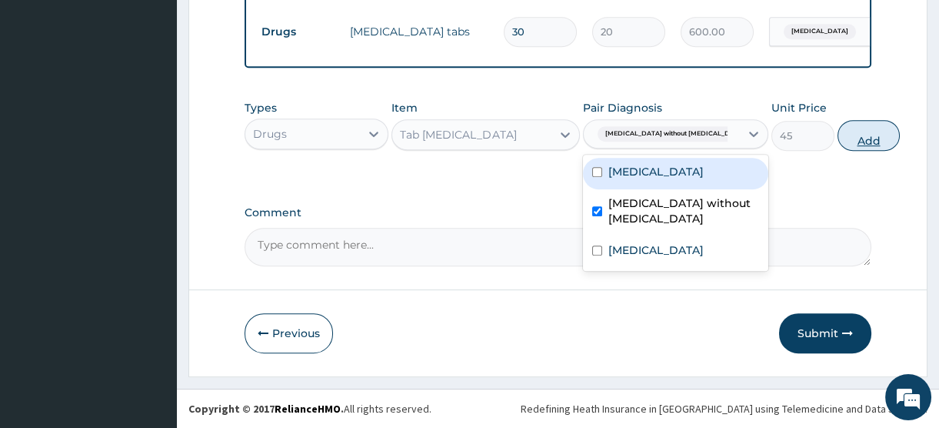
click at [838, 138] on button "Add" at bounding box center [869, 135] width 63 height 31
type input "0"
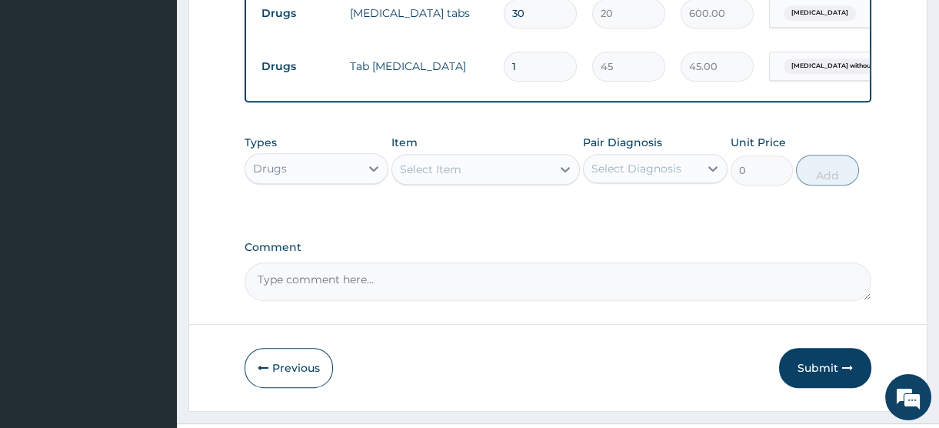
type input "10"
type input "450.00"
type input "10"
click at [422, 177] on div "Select Item" at bounding box center [431, 169] width 62 height 15
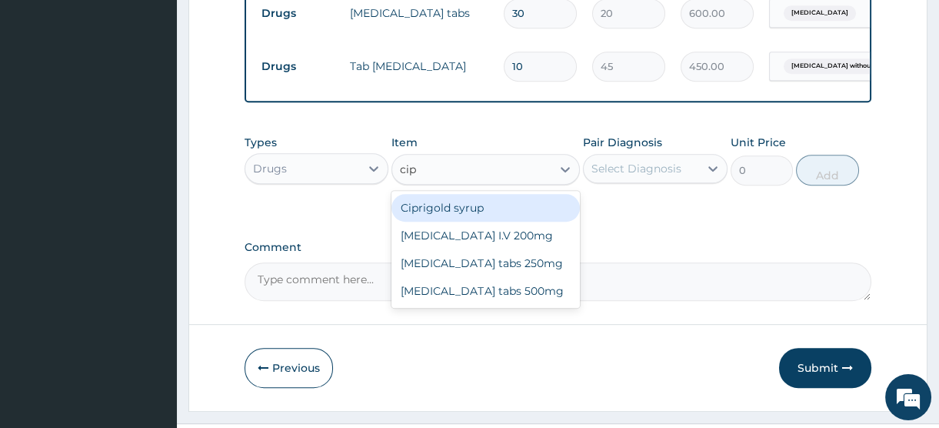
type input "cipr"
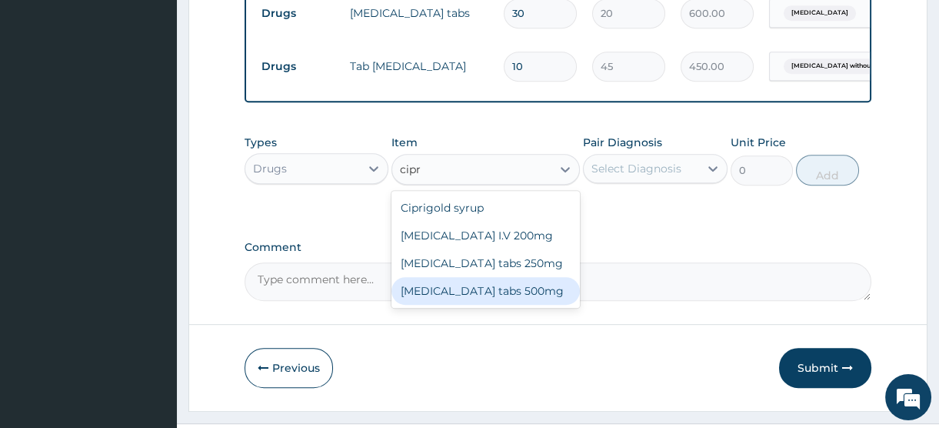
click at [482, 305] on div "Ciproxin tabs 500mg" at bounding box center [486, 291] width 188 height 28
type input "450"
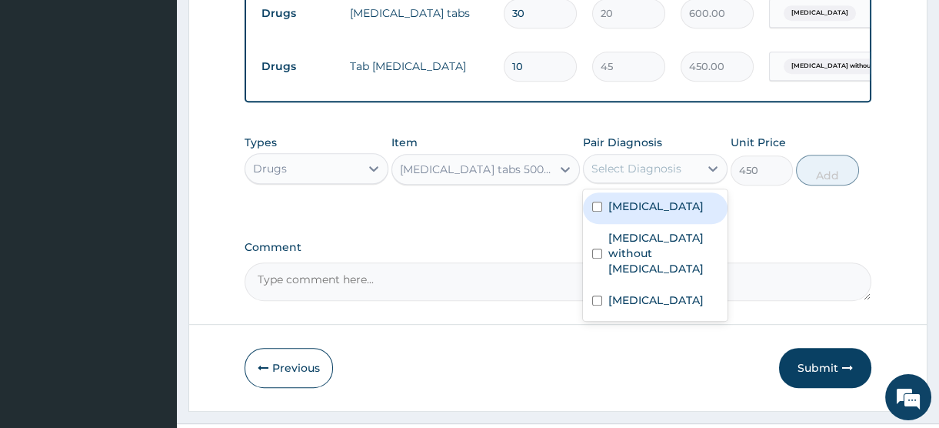
click at [645, 178] on div "Select Diagnosis" at bounding box center [641, 168] width 115 height 25
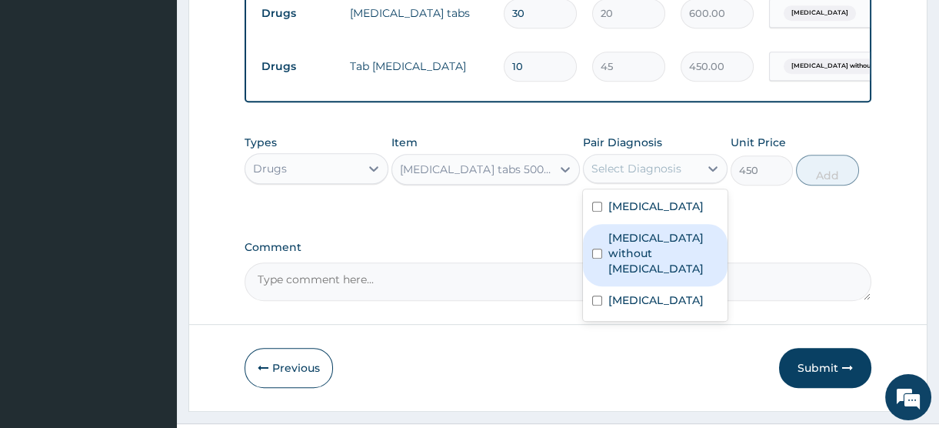
click at [643, 276] on label "Sepsis without septic shock" at bounding box center [663, 253] width 109 height 46
checkbox input "true"
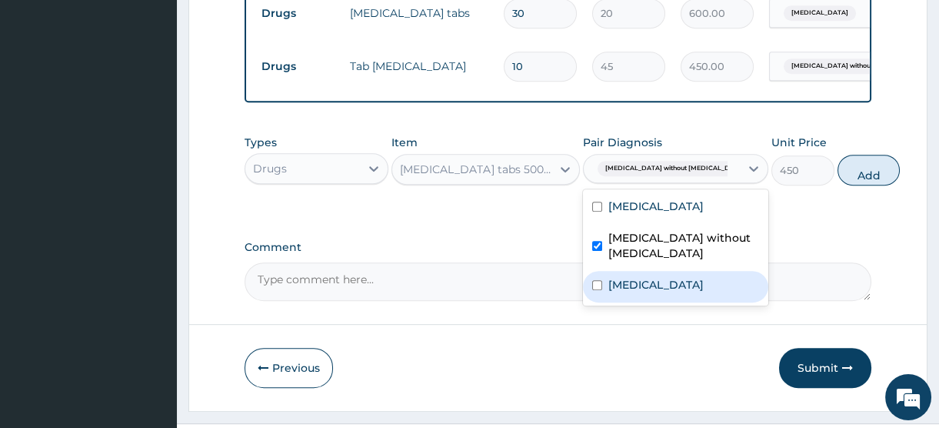
click at [645, 292] on label "Acute abdomen" at bounding box center [656, 284] width 95 height 15
checkbox input "true"
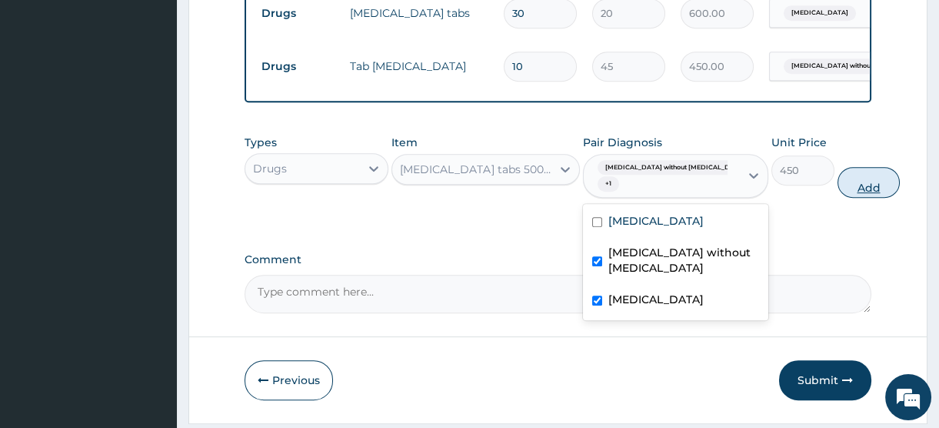
click at [838, 198] on button "Add" at bounding box center [869, 182] width 63 height 31
type input "0"
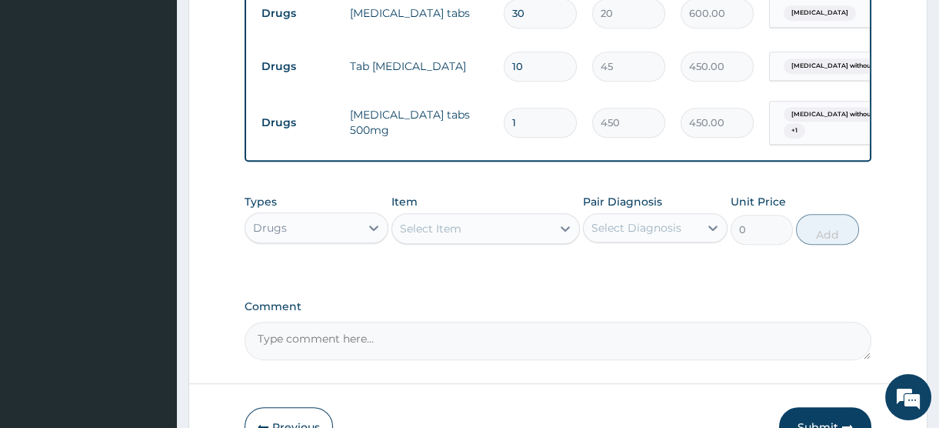
type input "10"
type input "4500.00"
type input "10"
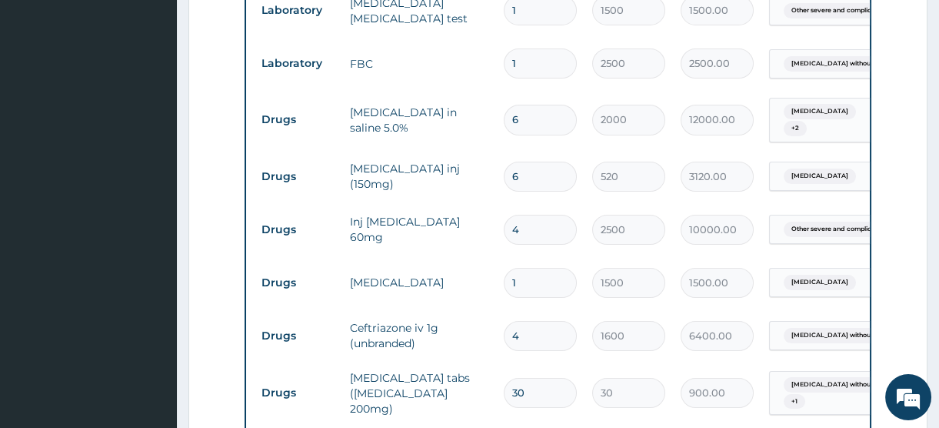
scroll to position [582, 0]
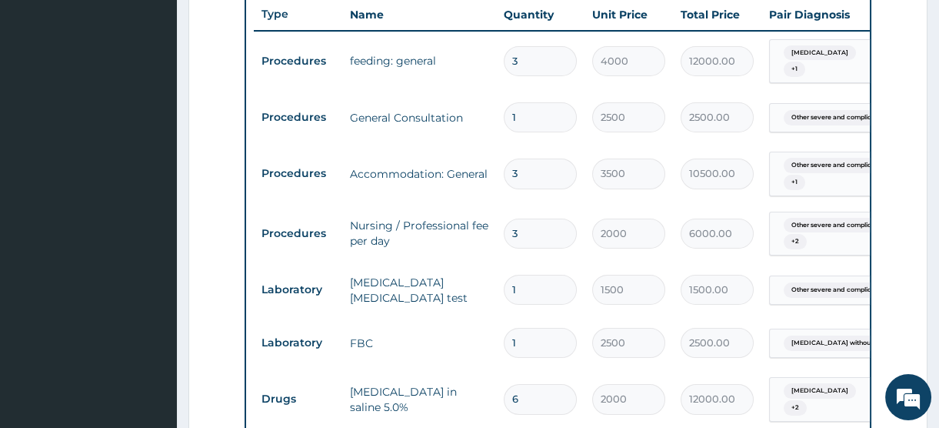
drag, startPoint x: 526, startPoint y: 188, endPoint x: 483, endPoint y: 182, distance: 43.6
click at [483, 182] on tr "Procedures Accommodation: General 3 3500 10500.00 Other severe and complicated …" at bounding box center [631, 174] width 754 height 60
type input "1"
type input "3500.00"
type input "1"
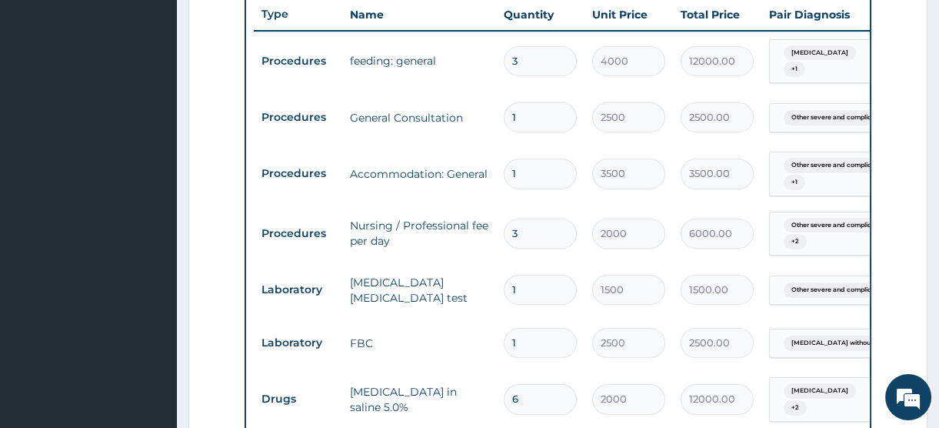
click at [486, 189] on td "Accommodation: General" at bounding box center [419, 173] width 154 height 31
click at [438, 118] on td "General Consultation" at bounding box center [419, 117] width 154 height 31
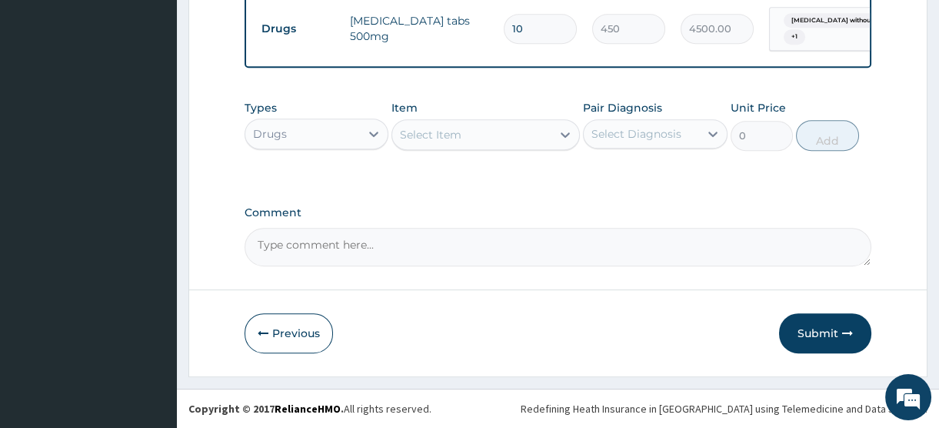
scroll to position [1464, 0]
click at [817, 332] on button "Submit" at bounding box center [825, 333] width 92 height 40
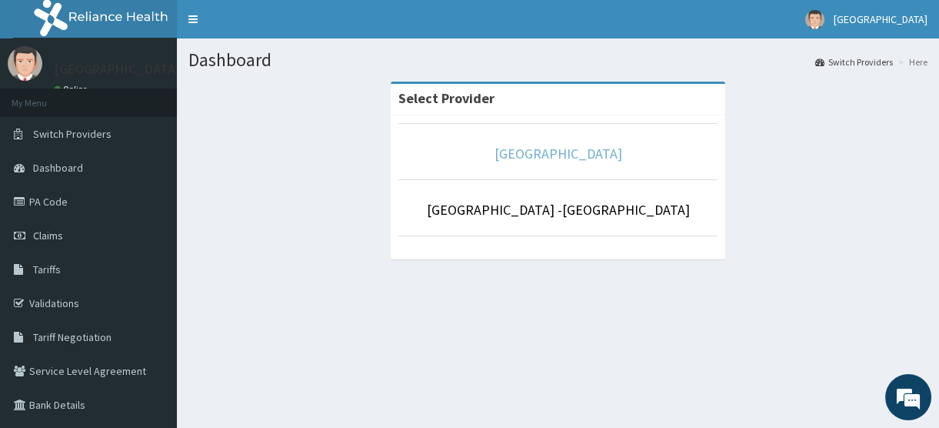
click at [539, 157] on link "[GEOGRAPHIC_DATA]" at bounding box center [559, 154] width 128 height 18
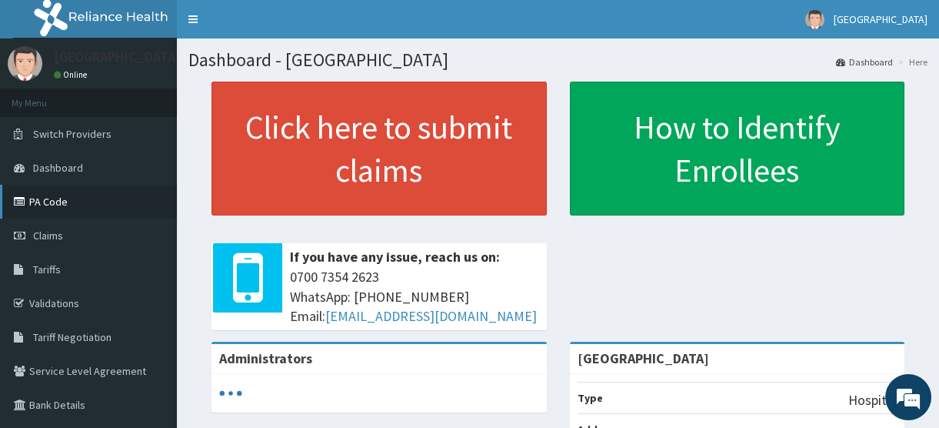
click at [40, 202] on link "PA Code" at bounding box center [88, 202] width 177 height 34
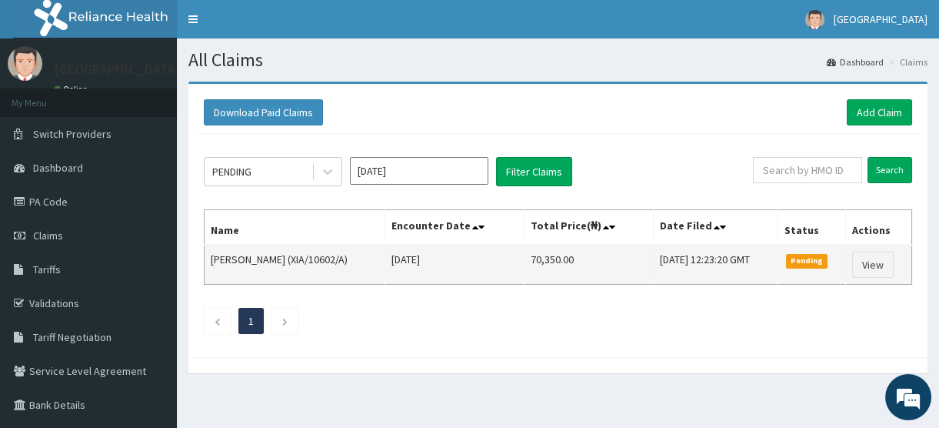
drag, startPoint x: 329, startPoint y: 255, endPoint x: 379, endPoint y: 257, distance: 50.8
click at [379, 257] on td "YUSUF AMINAT ABIODUN (XIA/10602/A)" at bounding box center [295, 265] width 181 height 40
copy td "XIA/10602/A"
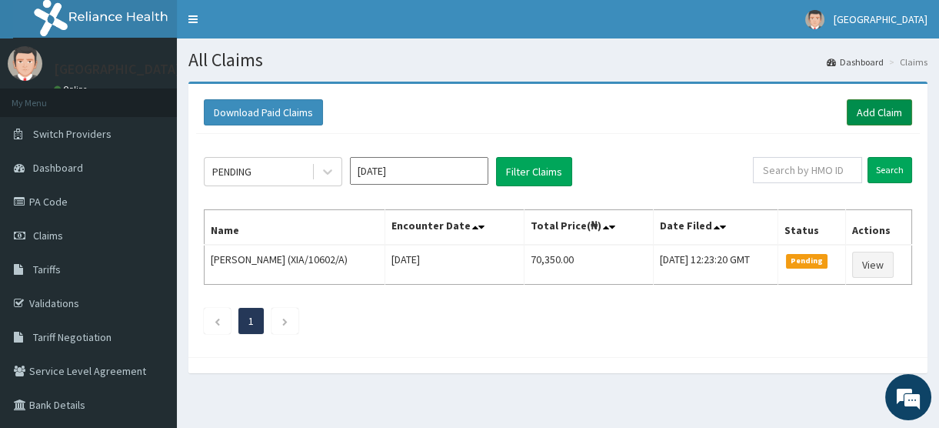
click at [875, 107] on link "Add Claim" at bounding box center [879, 112] width 65 height 26
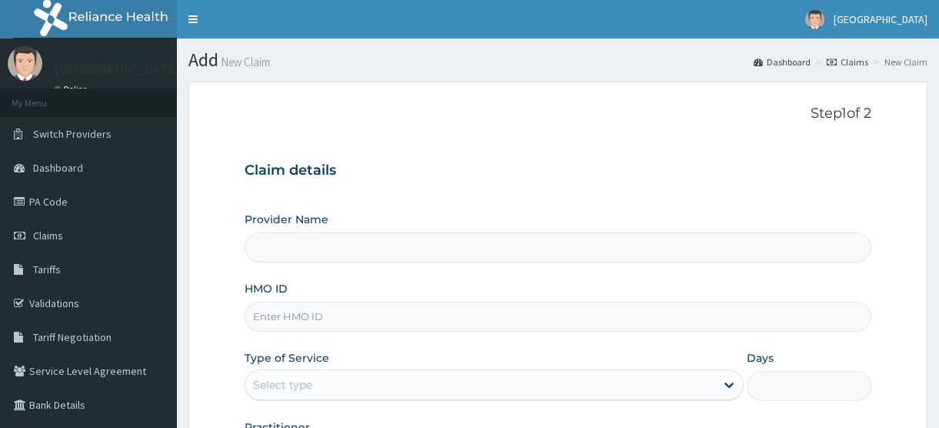
type input "[GEOGRAPHIC_DATA]"
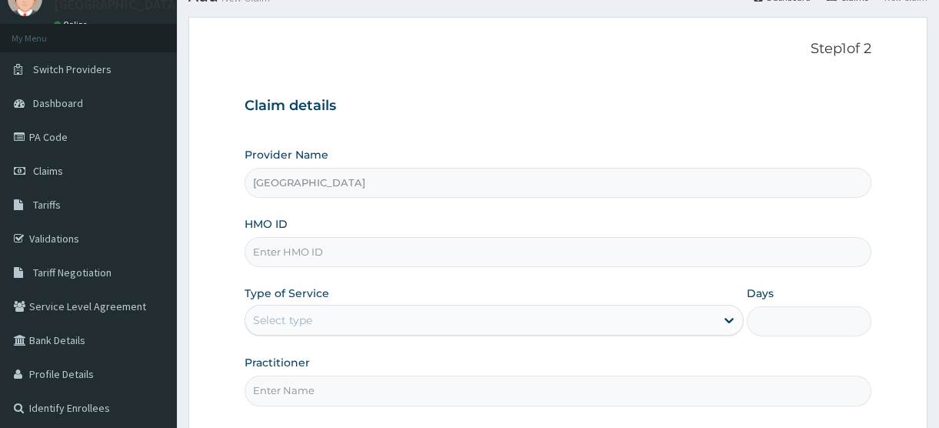
scroll to position [139, 0]
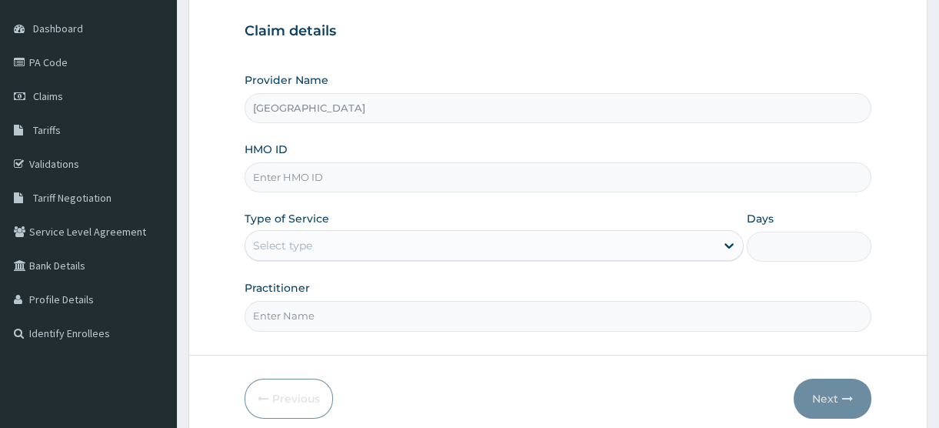
click at [308, 176] on input "HMO ID" at bounding box center [558, 177] width 627 height 30
paste input "XIA/10602/A"
type input "XIA/10602/A"
click at [308, 247] on div "Select type" at bounding box center [282, 245] width 59 height 15
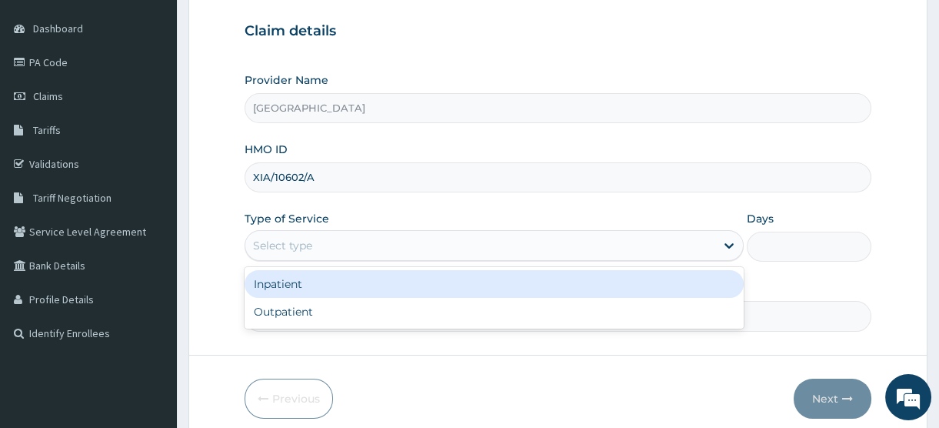
click at [315, 284] on div "Inpatient" at bounding box center [494, 284] width 499 height 28
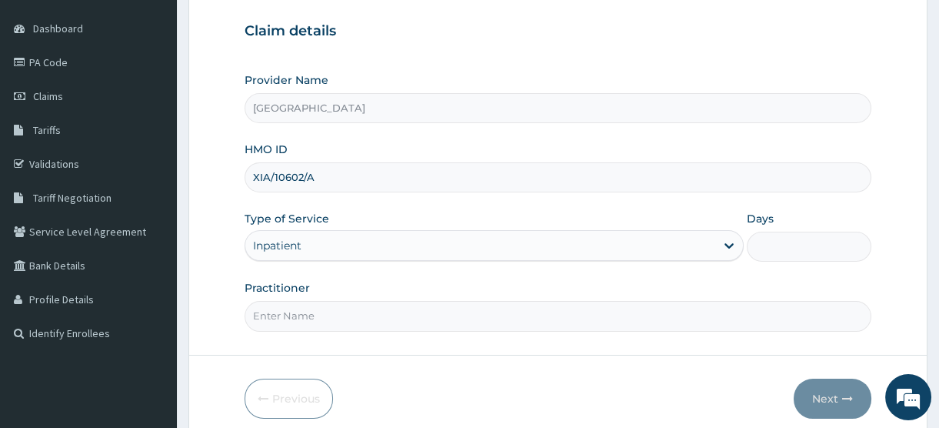
click at [325, 319] on input "Practitioner" at bounding box center [558, 316] width 627 height 30
type input "[PERSON_NAME]"
click at [782, 249] on input "Days" at bounding box center [809, 247] width 125 height 30
type input "3"
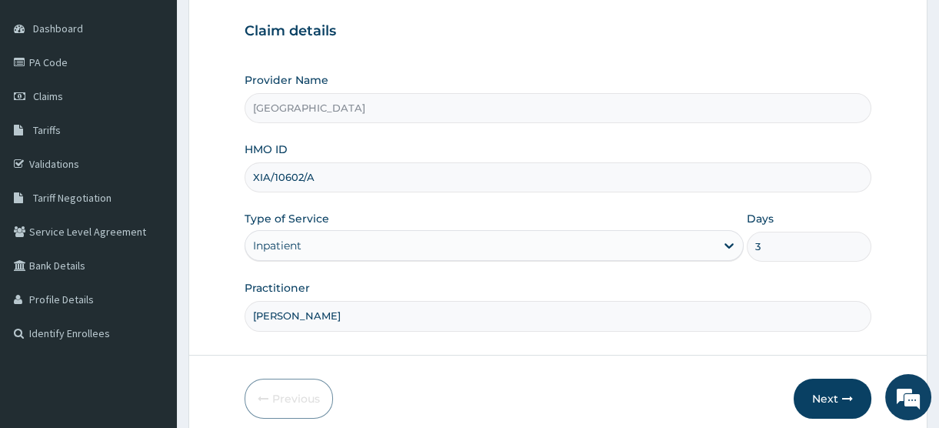
click at [763, 292] on div "Practitioner [PERSON_NAME]" at bounding box center [558, 305] width 627 height 51
click at [826, 392] on button "Next" at bounding box center [833, 399] width 78 height 40
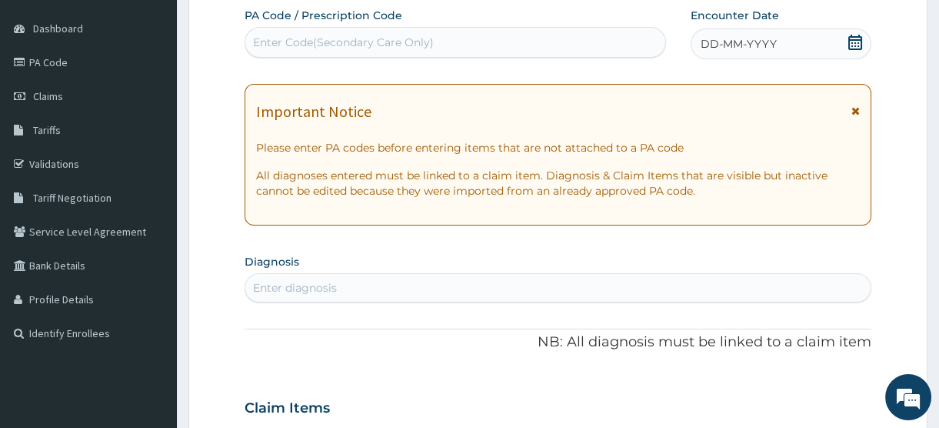
click at [285, 40] on div "Enter Code(Secondary Care Only)" at bounding box center [343, 42] width 181 height 15
paste input "PA/A57E9A"
type input "PA/A57E9A"
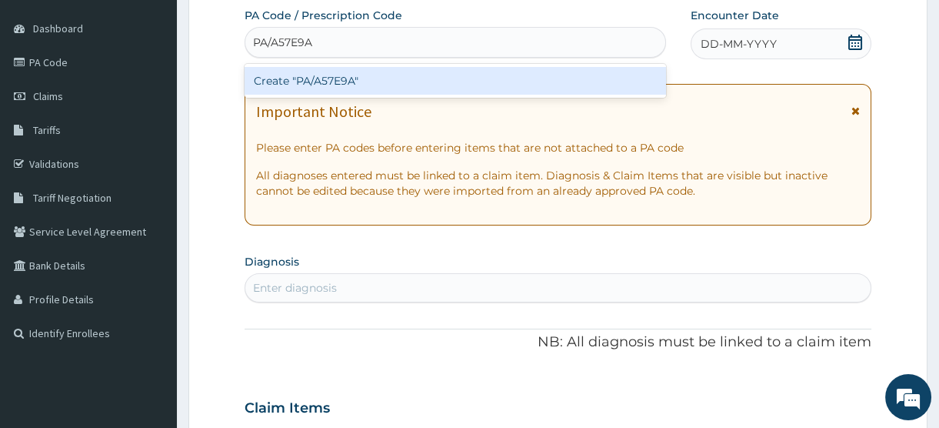
click at [304, 75] on div "Create "PA/A57E9A"" at bounding box center [456, 81] width 422 height 28
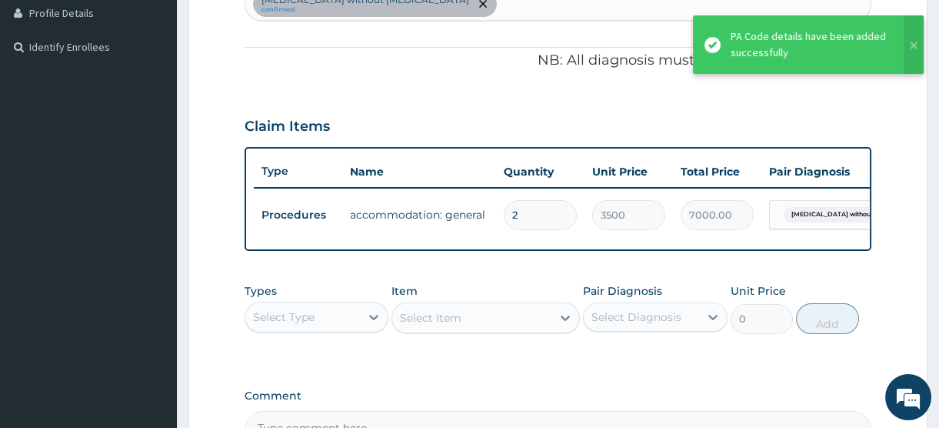
scroll to position [617, 0]
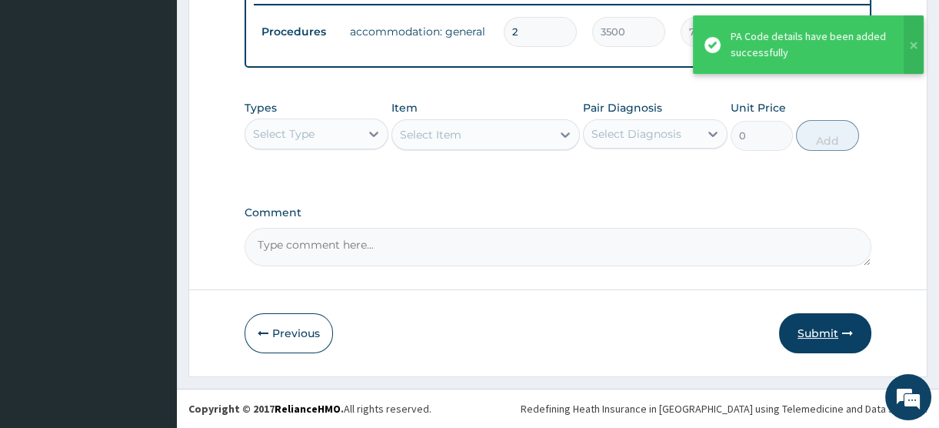
click at [816, 332] on button "Submit" at bounding box center [825, 333] width 92 height 40
